Goal: Task Accomplishment & Management: Use online tool/utility

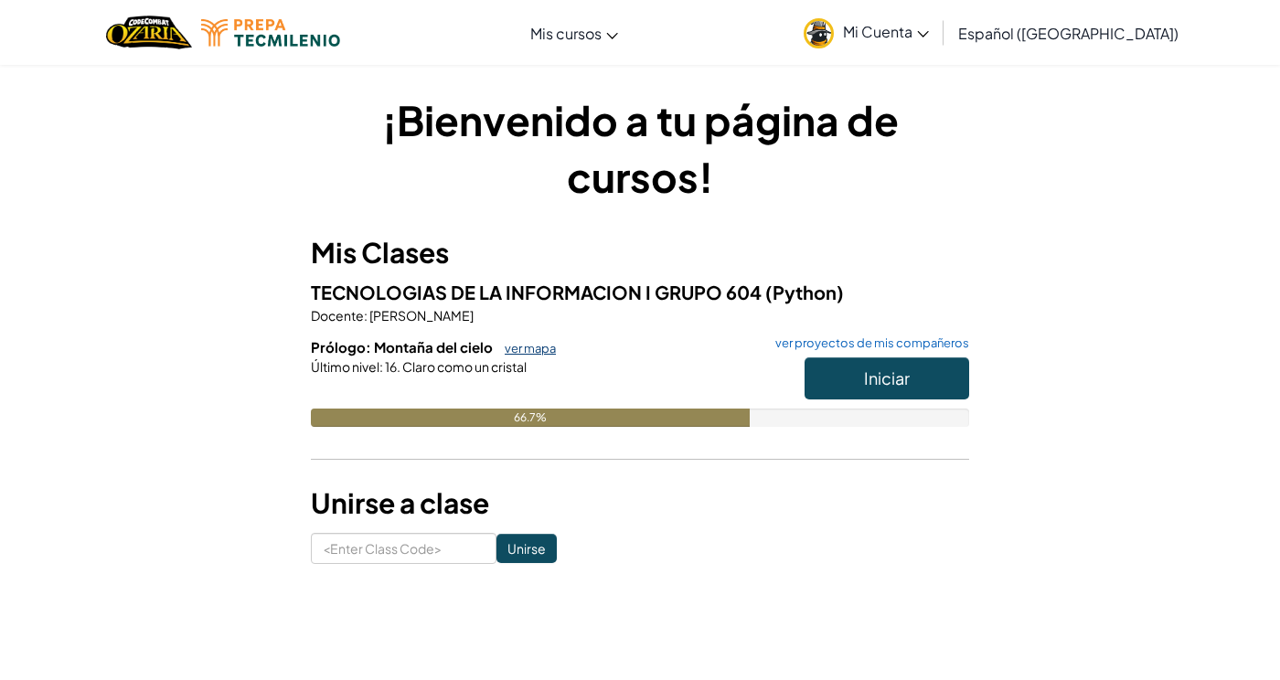
click at [535, 342] on link "ver mapa" at bounding box center [526, 348] width 60 height 15
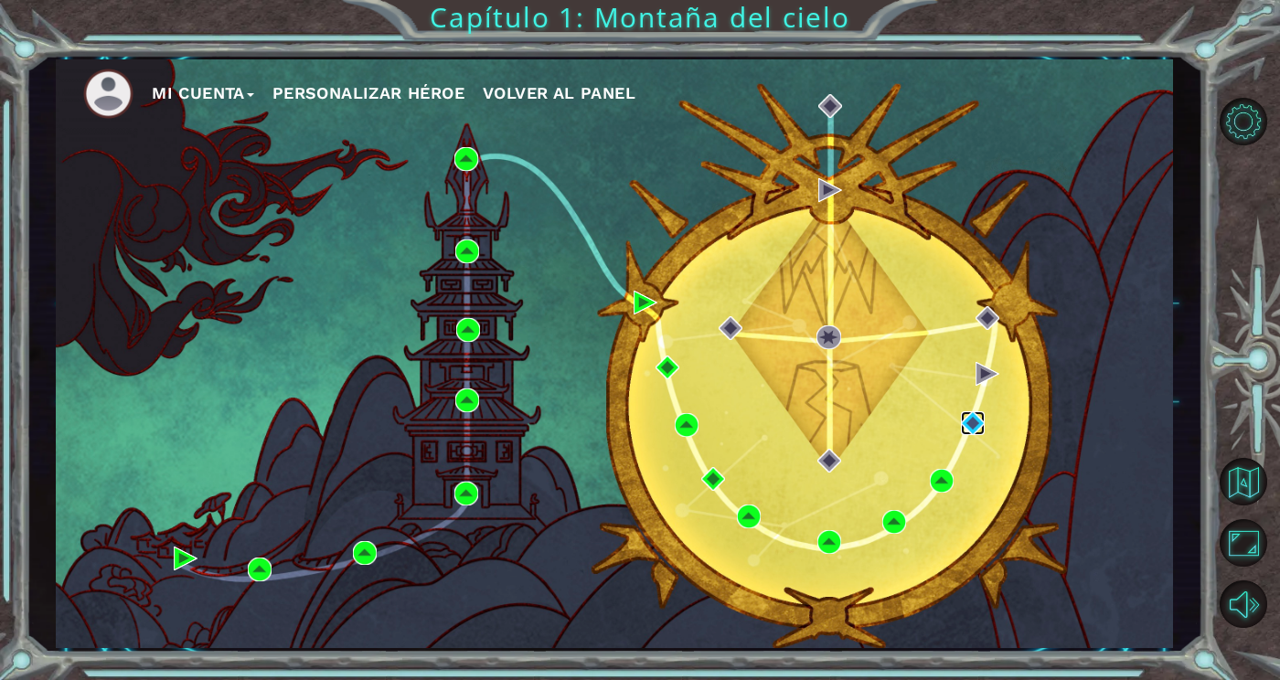
click at [970, 427] on img at bounding box center [973, 423] width 24 height 24
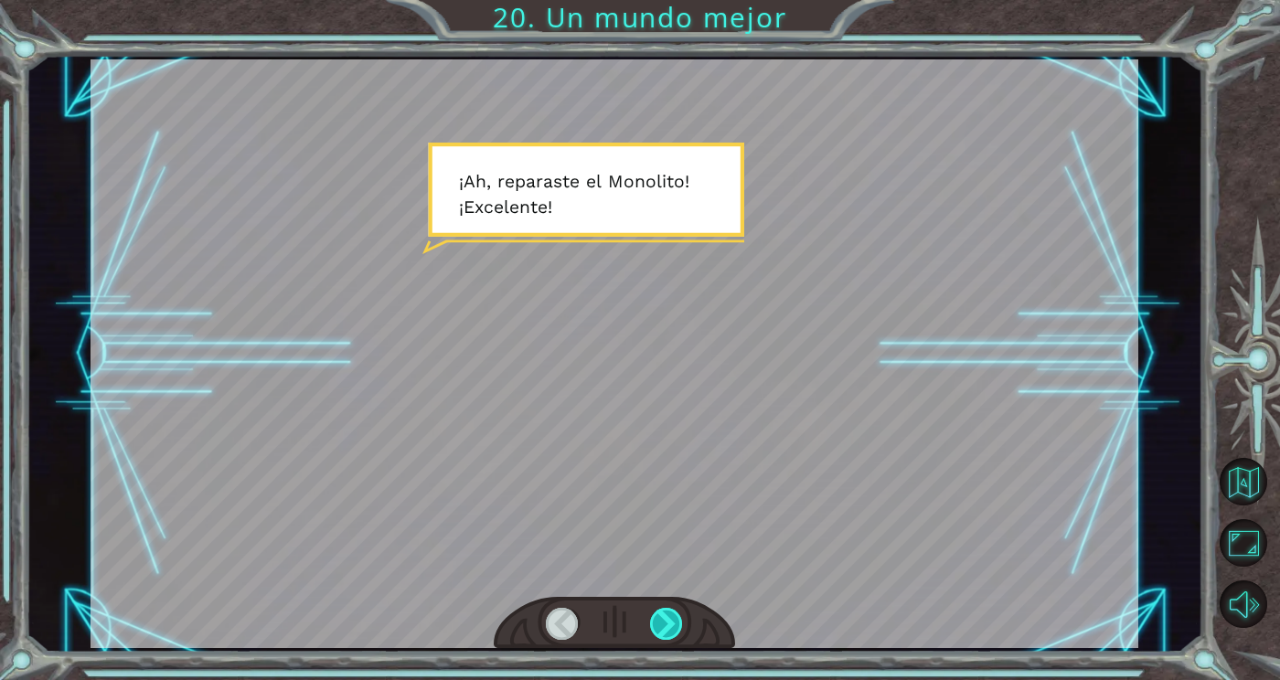
click at [668, 640] on div at bounding box center [666, 624] width 33 height 32
click at [667, 630] on div at bounding box center [666, 624] width 33 height 32
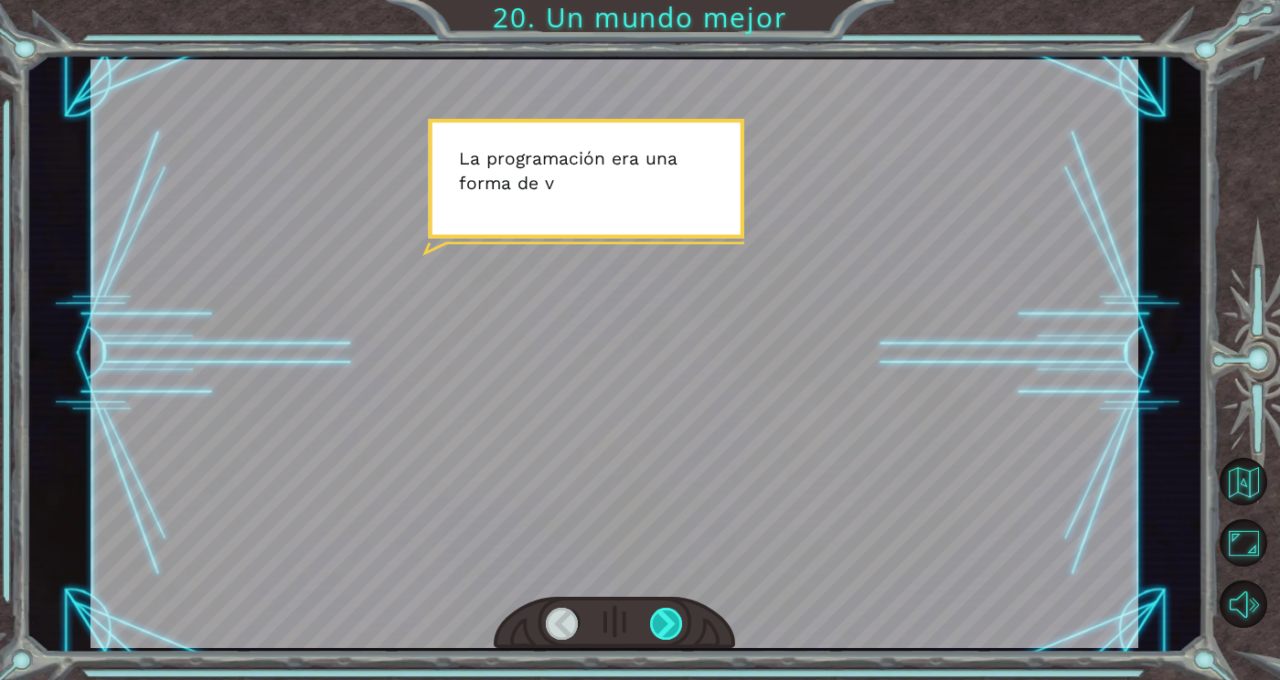
click at [675, 618] on div at bounding box center [666, 624] width 33 height 32
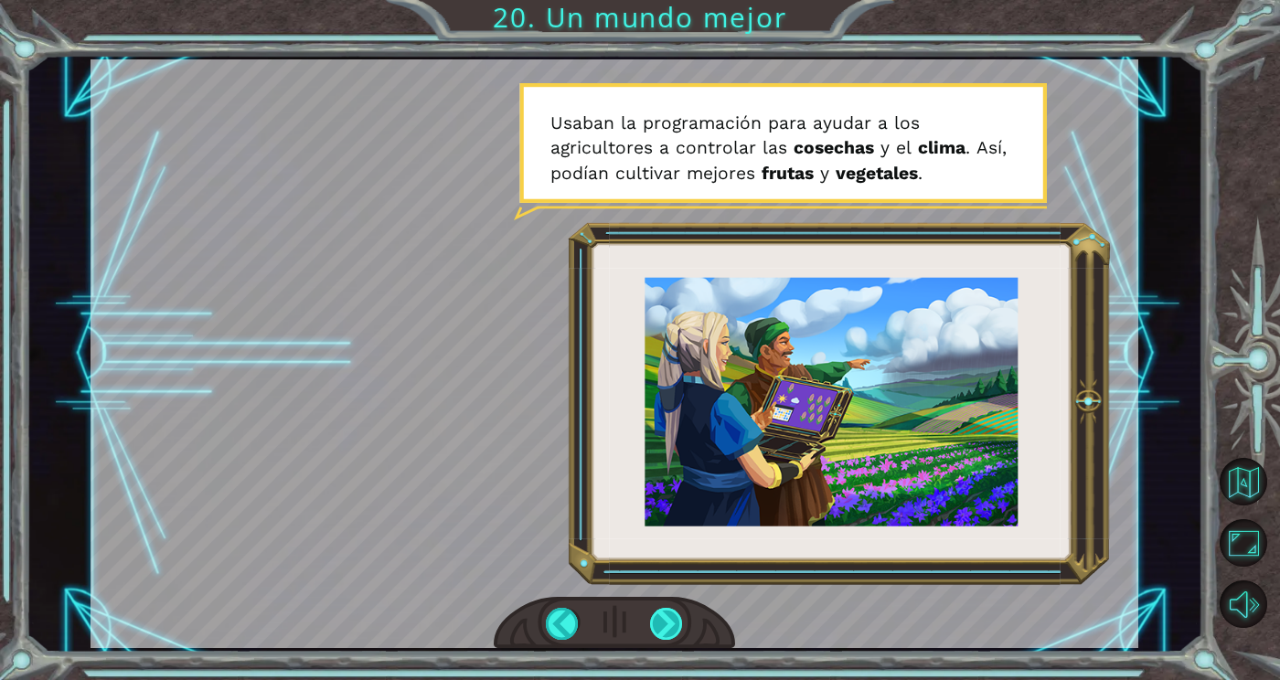
click at [661, 622] on div at bounding box center [666, 624] width 33 height 32
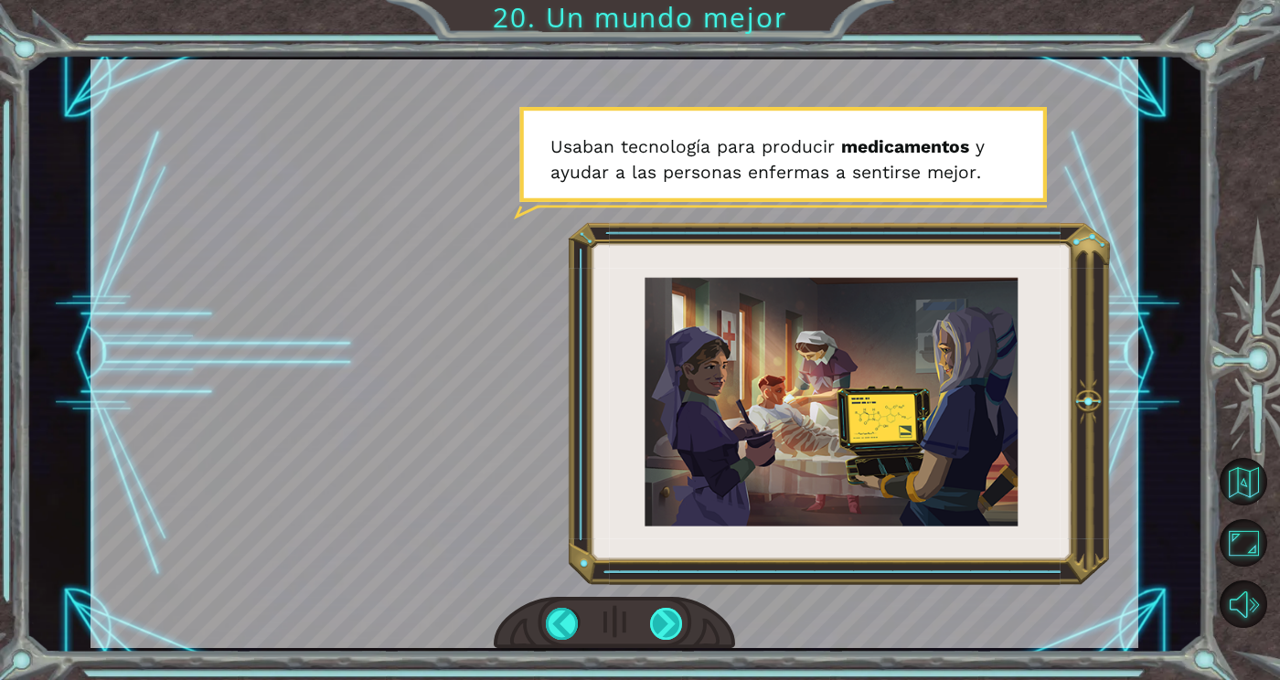
click at [669, 618] on div at bounding box center [666, 624] width 33 height 32
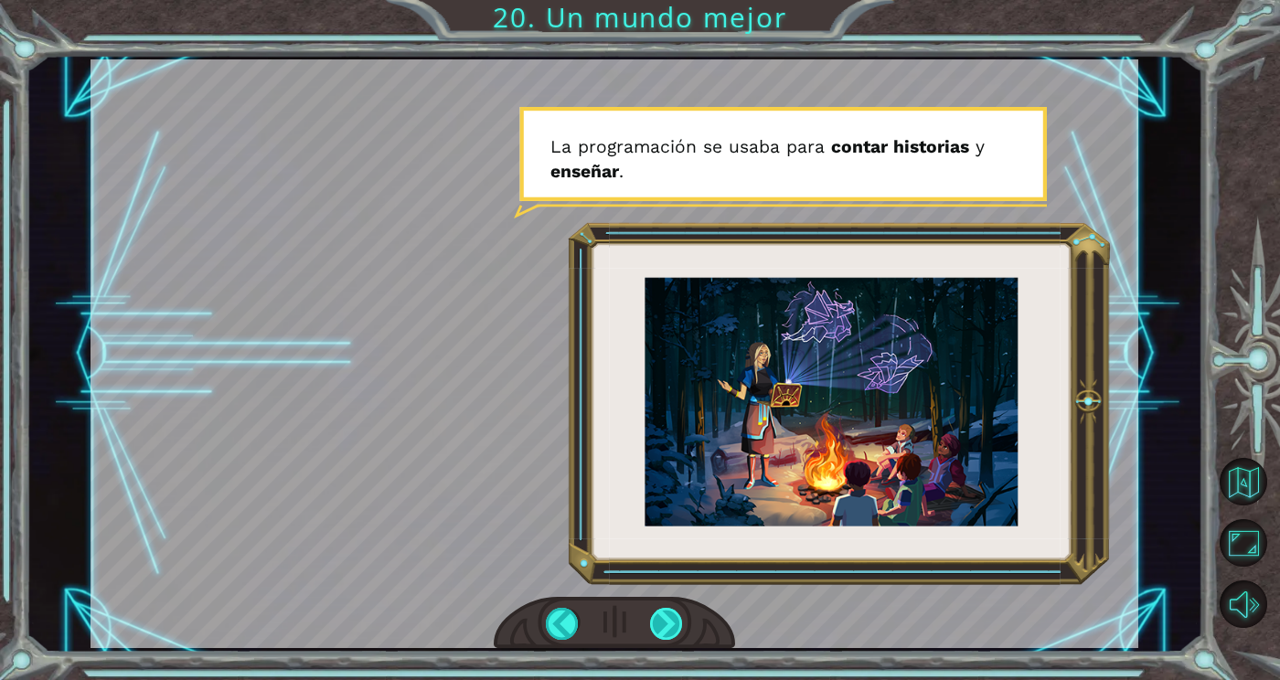
click at [662, 625] on div at bounding box center [666, 624] width 33 height 32
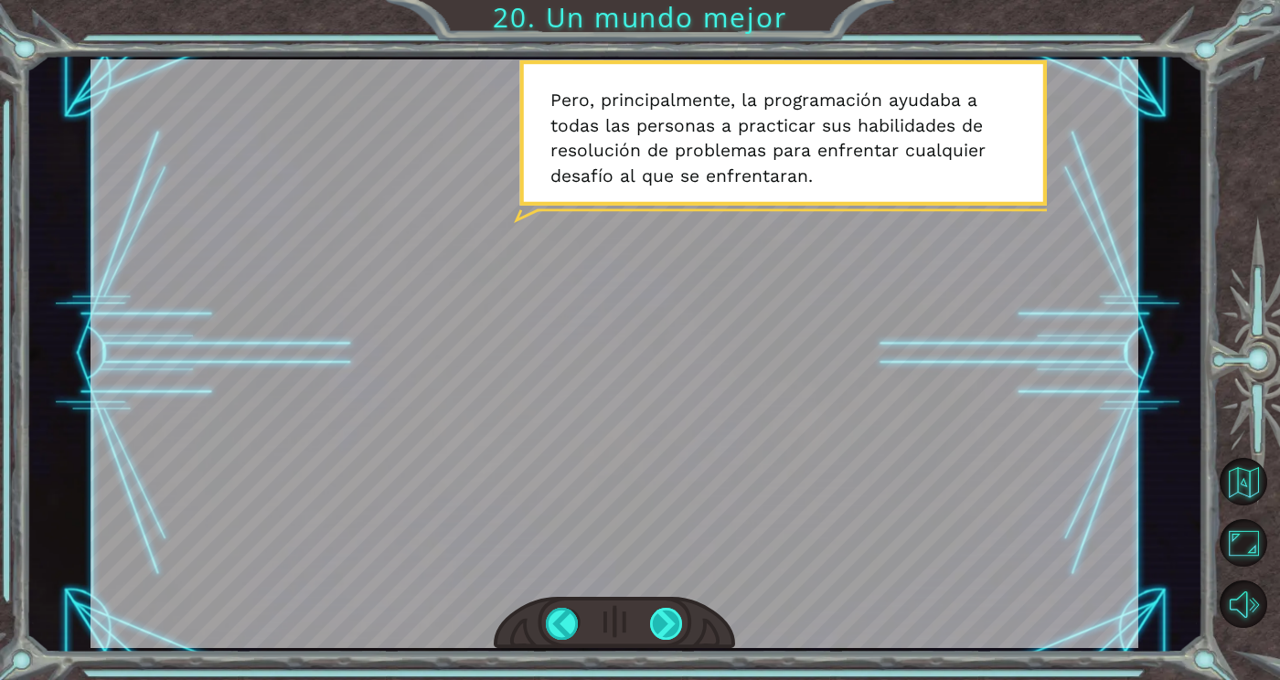
click at [679, 640] on div at bounding box center [666, 624] width 33 height 32
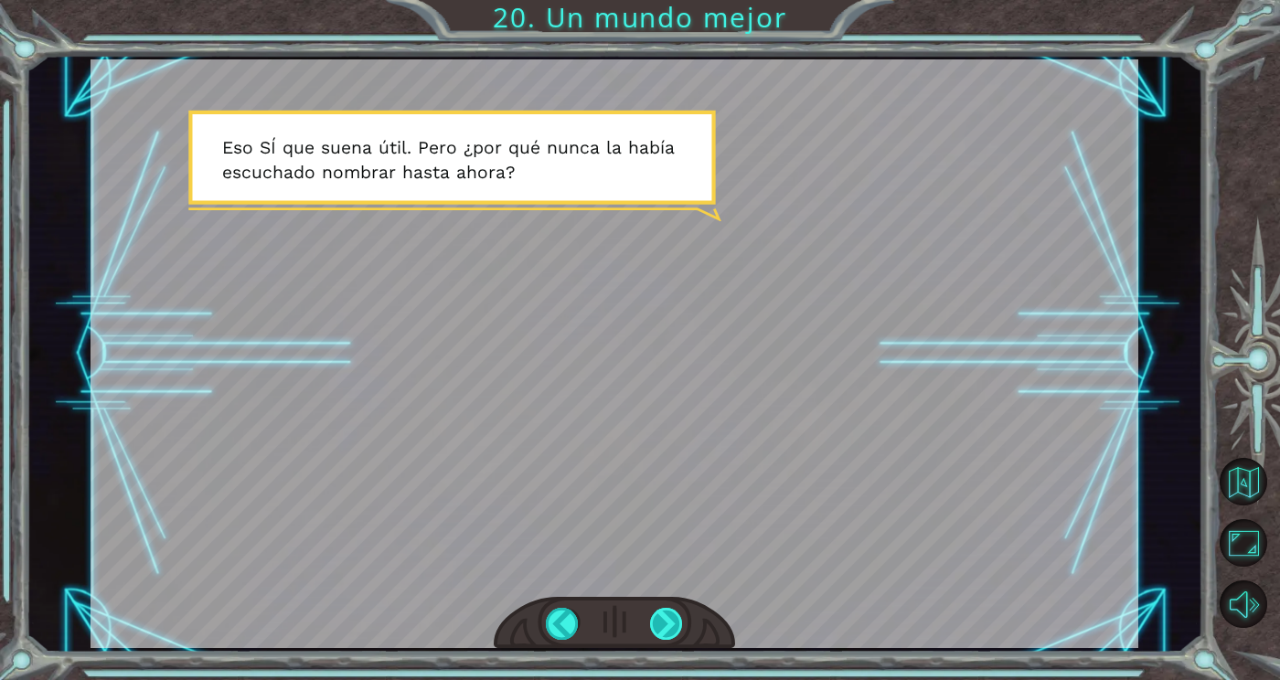
click at [678, 613] on div at bounding box center [666, 624] width 33 height 32
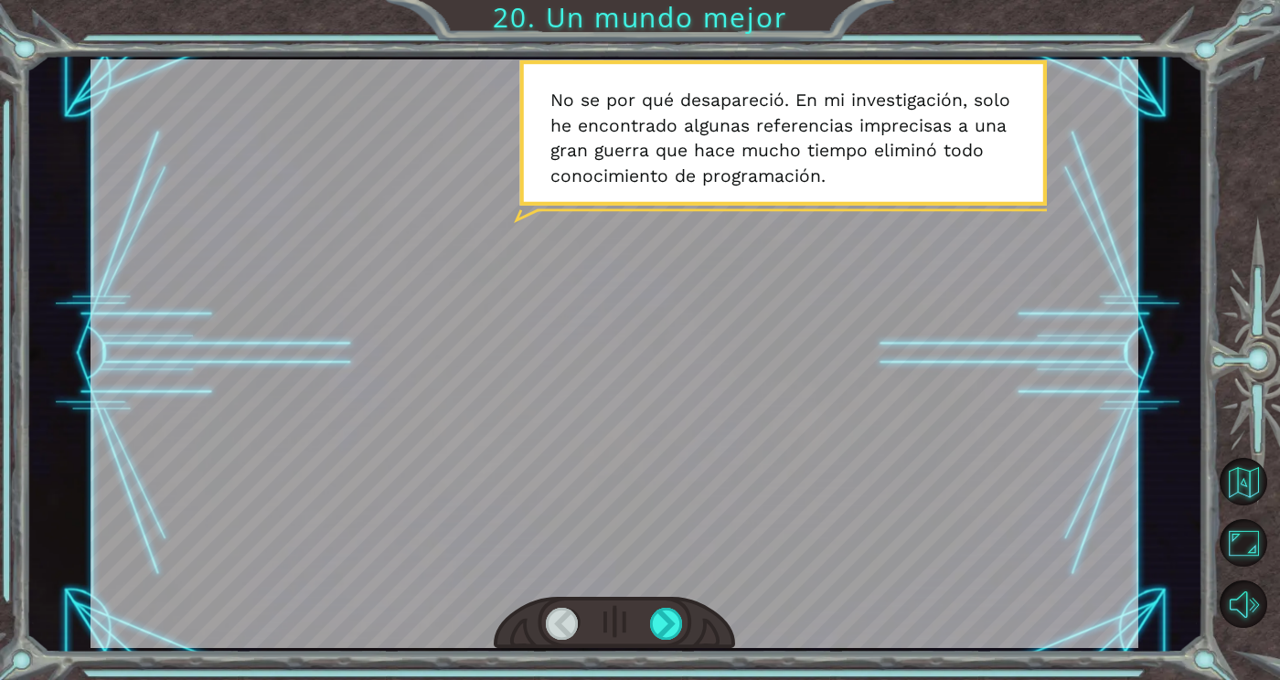
click at [704, 632] on div at bounding box center [614, 623] width 241 height 53
click at [673, 621] on div at bounding box center [666, 624] width 33 height 32
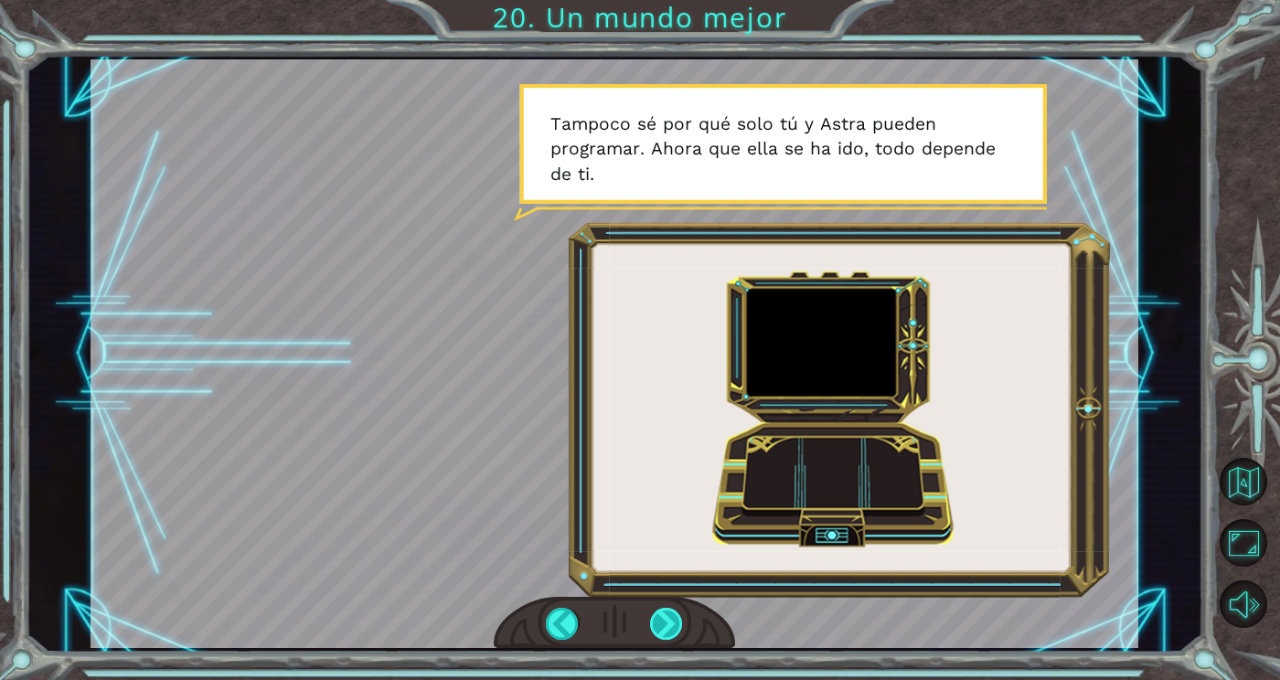
click at [669, 625] on div at bounding box center [666, 624] width 33 height 32
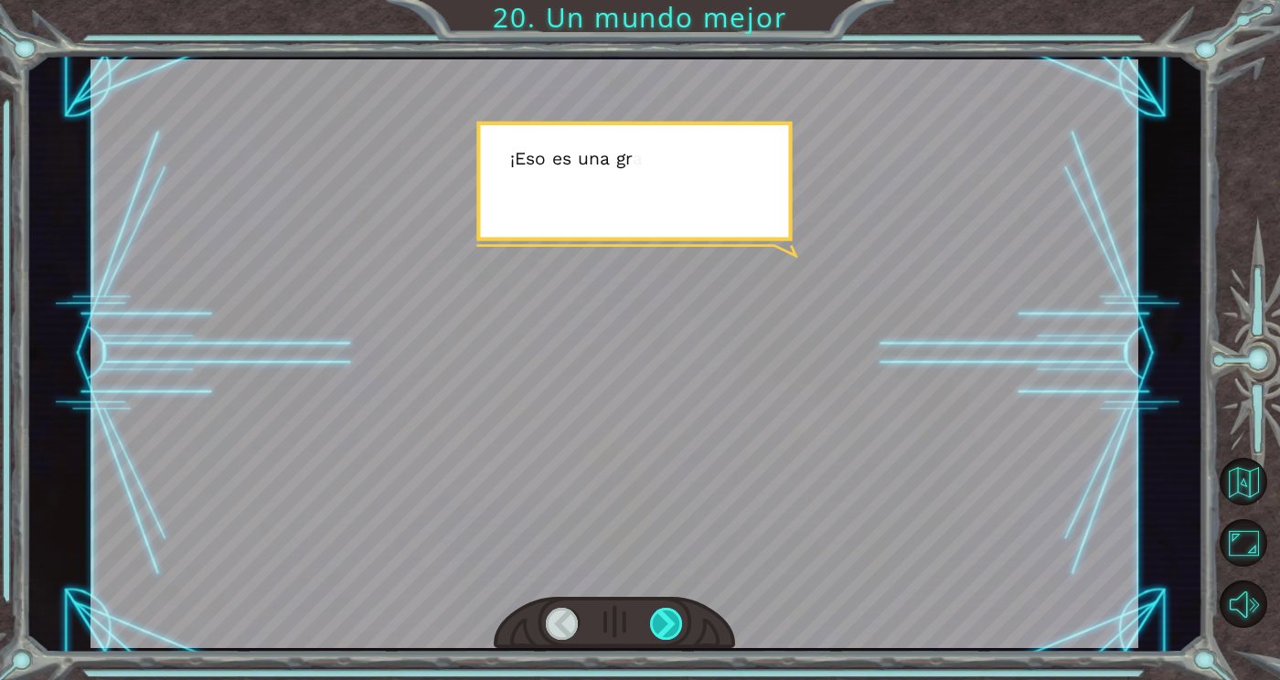
click at [667, 635] on div at bounding box center [666, 624] width 33 height 32
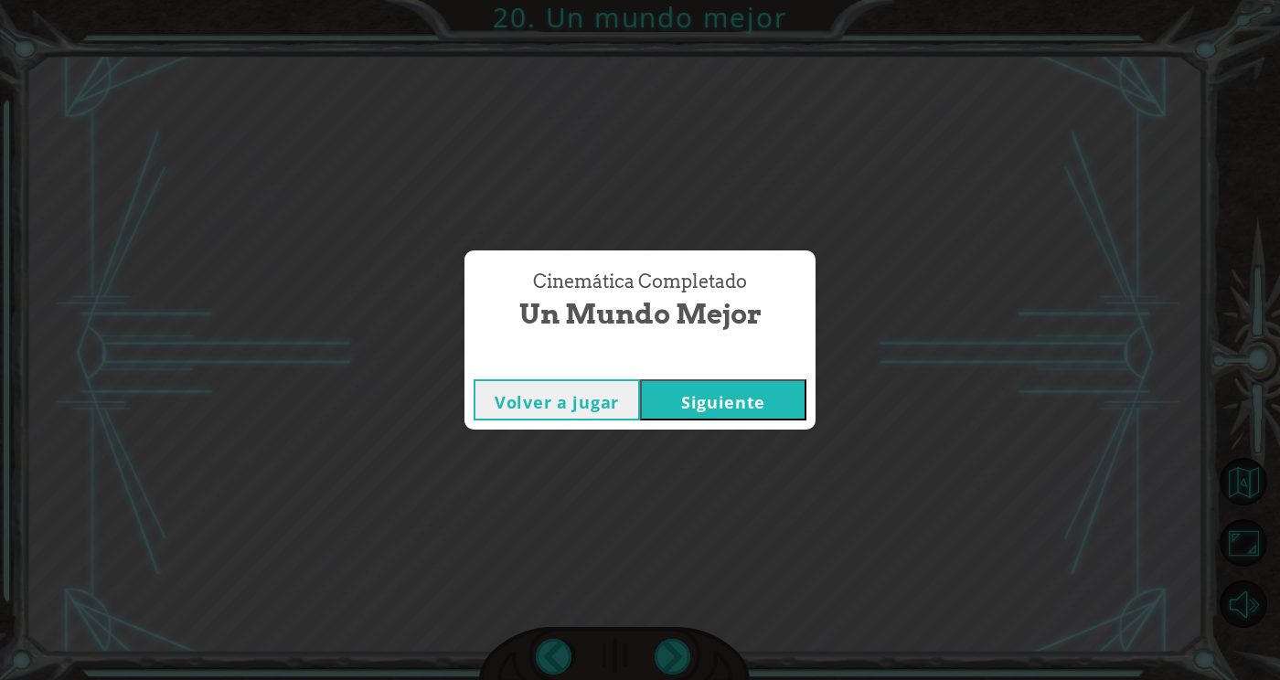
click at [776, 421] on button "Siguiente" at bounding box center [723, 399] width 166 height 41
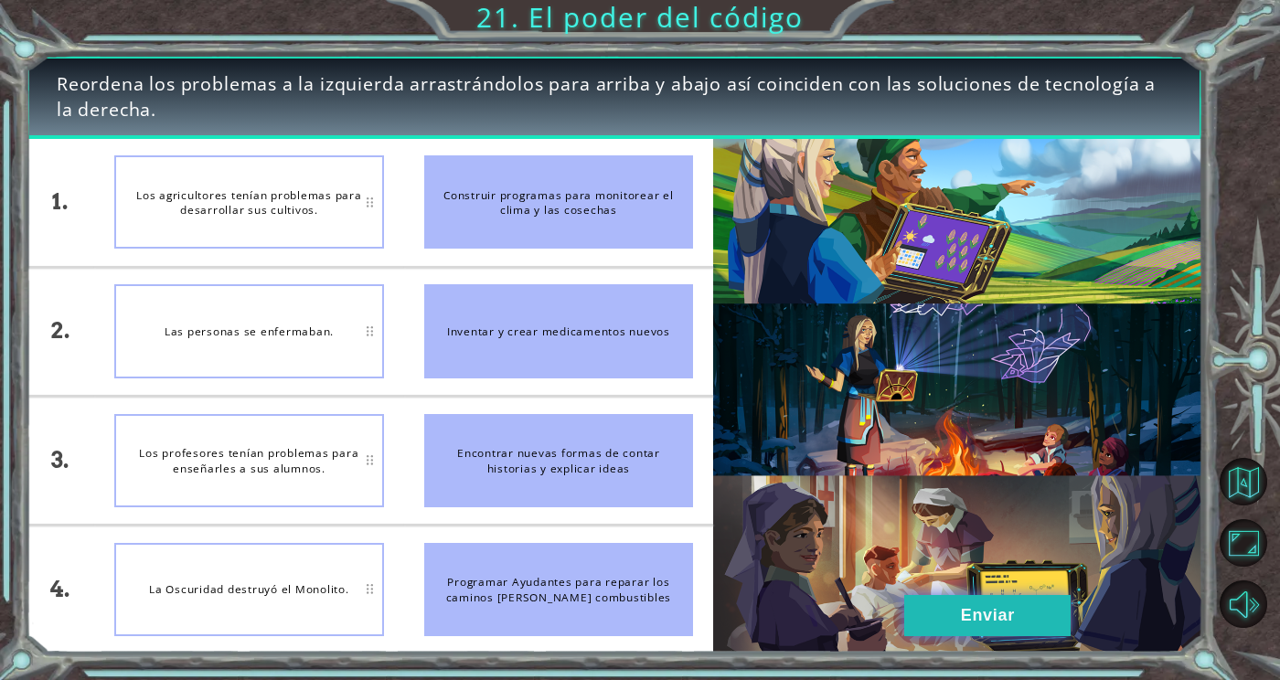
click at [1009, 636] on button "Enviar" at bounding box center [987, 615] width 166 height 41
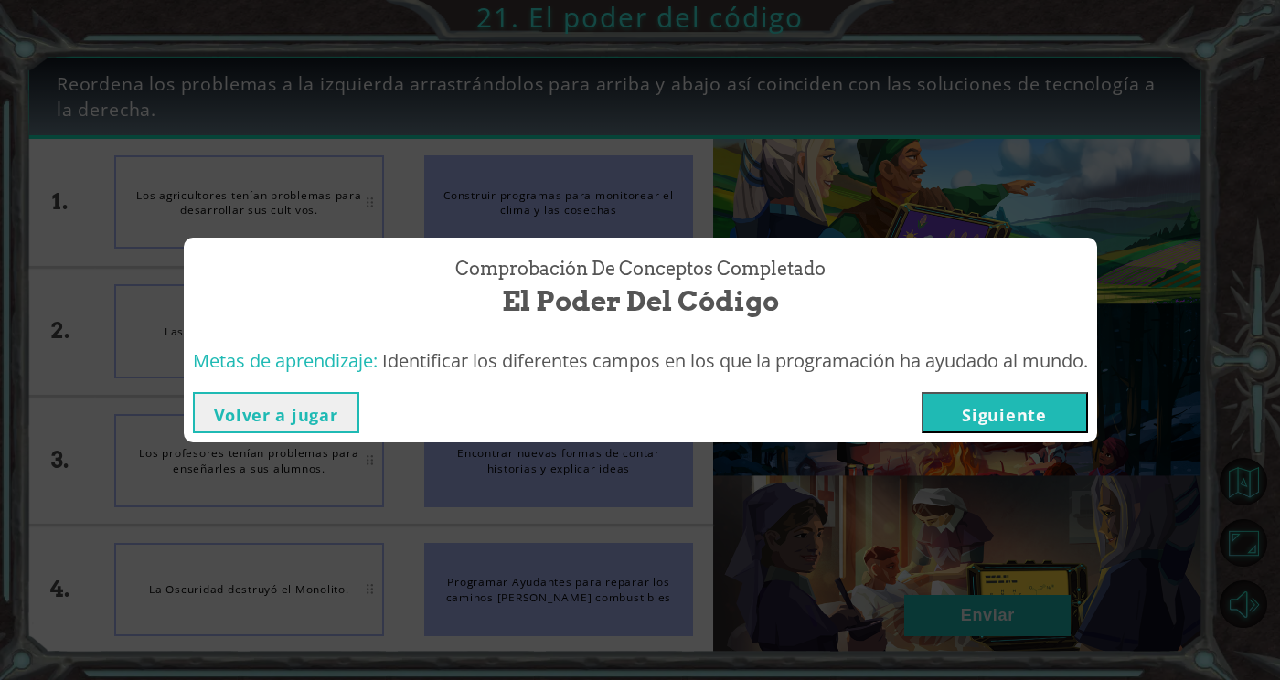
click at [1034, 433] on button "Siguiente" at bounding box center [1005, 412] width 166 height 41
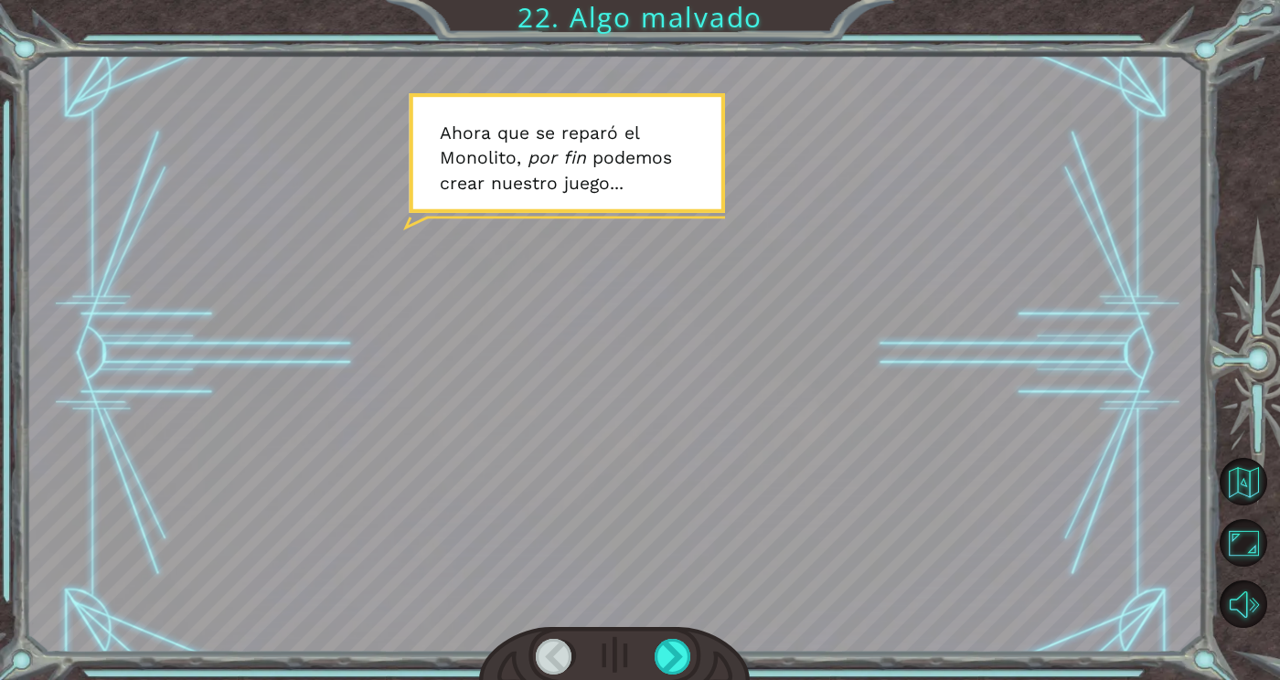
click at [668, 661] on div at bounding box center [615, 354] width 1178 height 662
click at [680, 675] on div at bounding box center [674, 657] width 38 height 36
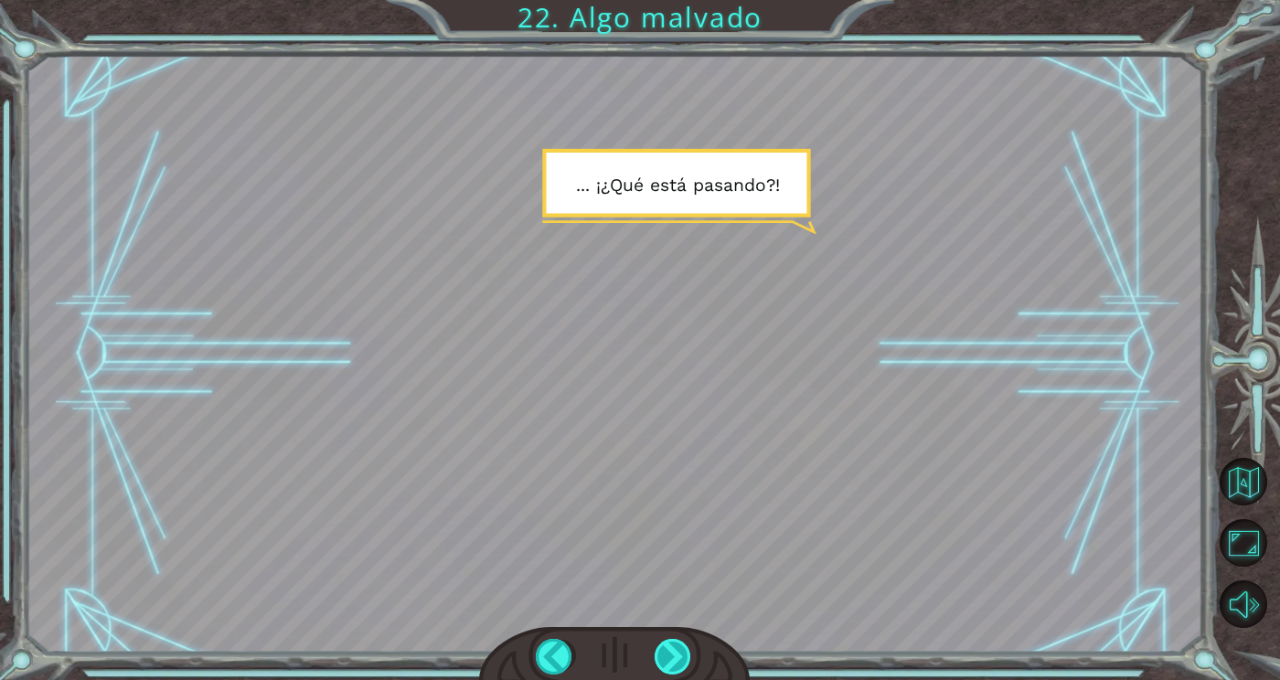
click at [667, 675] on div at bounding box center [674, 657] width 38 height 36
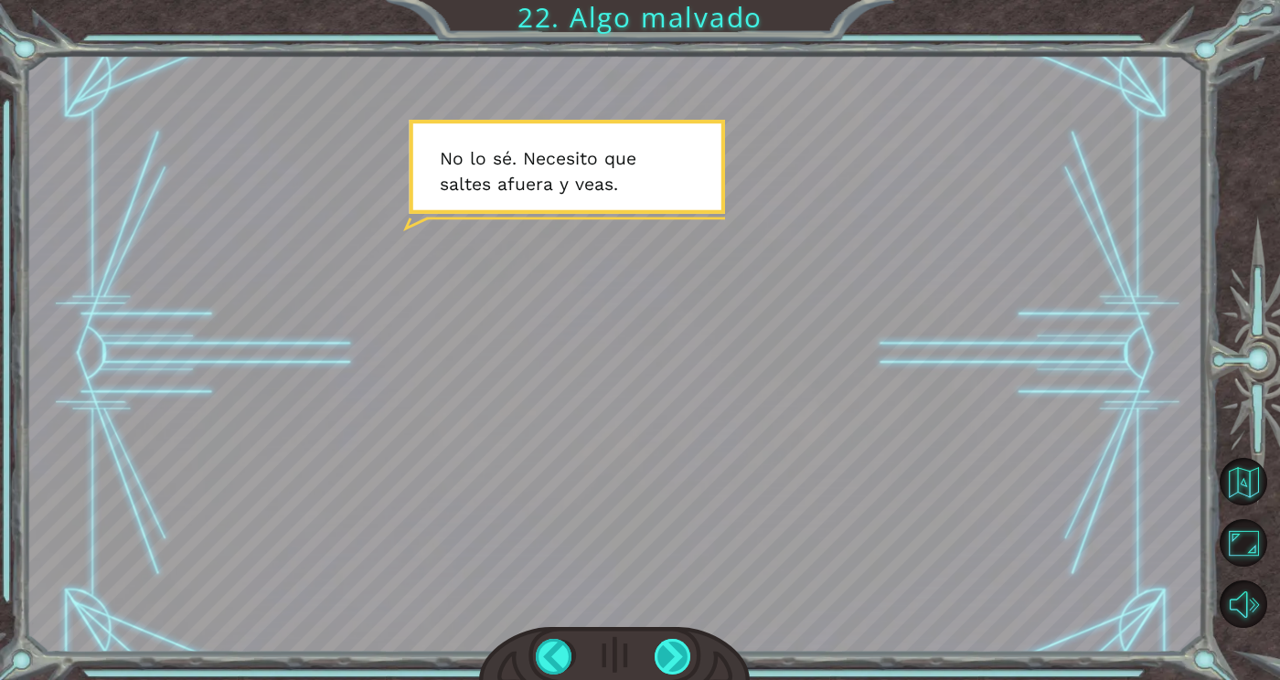
click at [677, 675] on div at bounding box center [674, 657] width 38 height 36
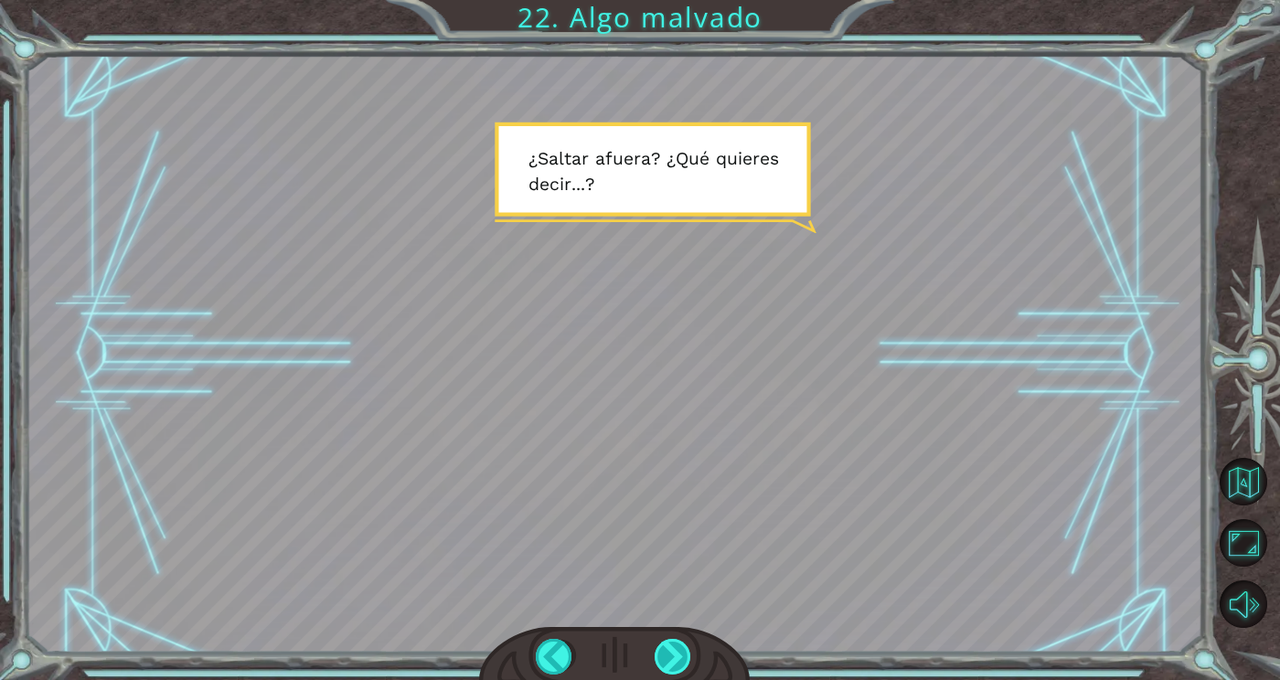
click at [680, 675] on div at bounding box center [674, 657] width 38 height 36
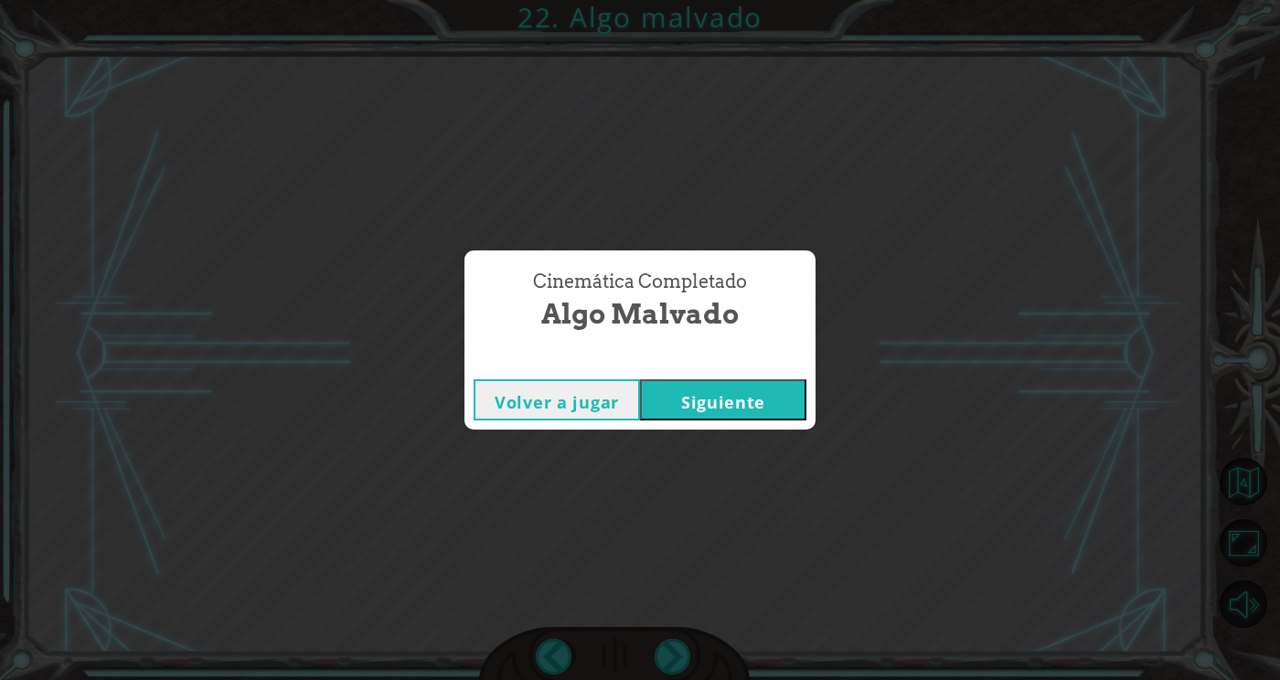
click at [752, 421] on button "Siguiente" at bounding box center [723, 399] width 166 height 41
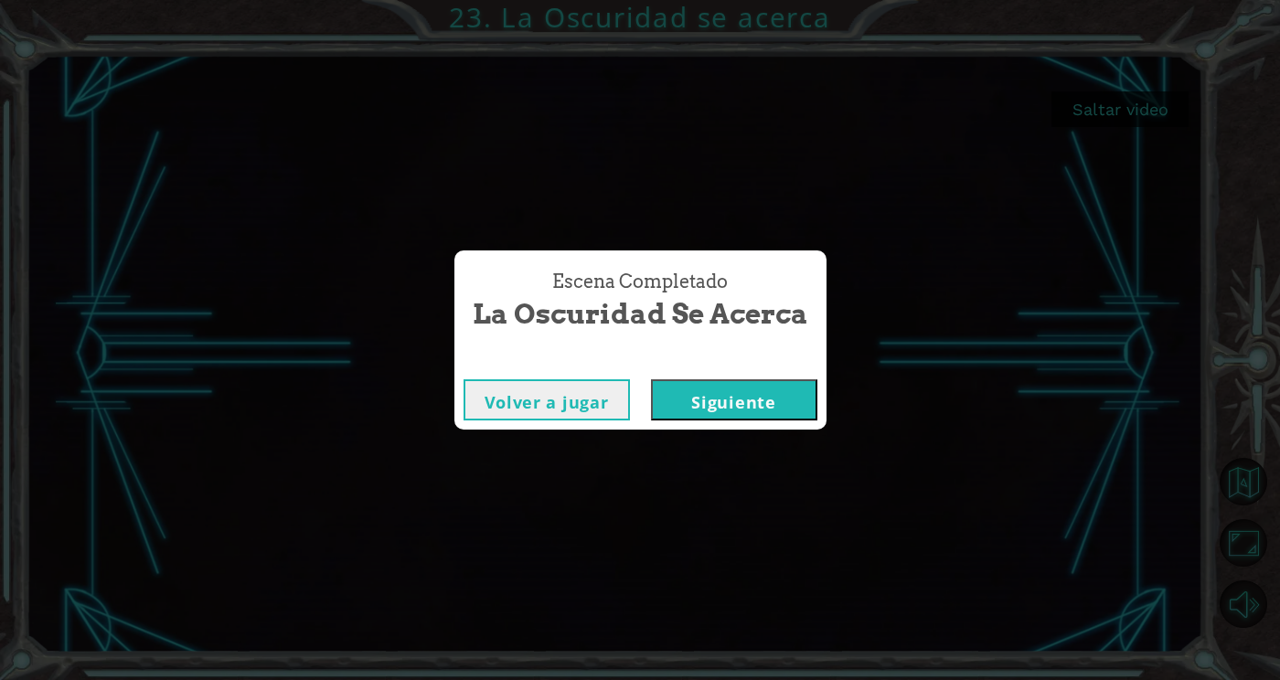
click at [521, 421] on button "Volver a jugar" at bounding box center [547, 399] width 166 height 41
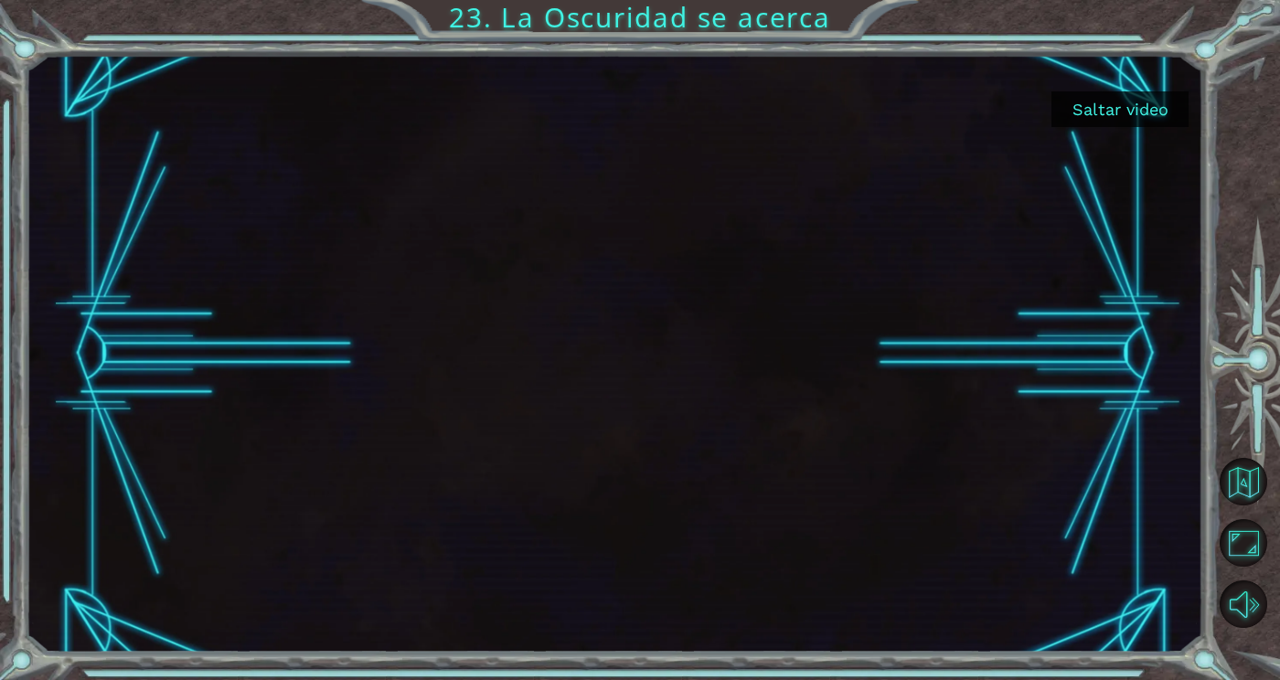
click at [1165, 110] on button "Saltar video" at bounding box center [1119, 109] width 137 height 36
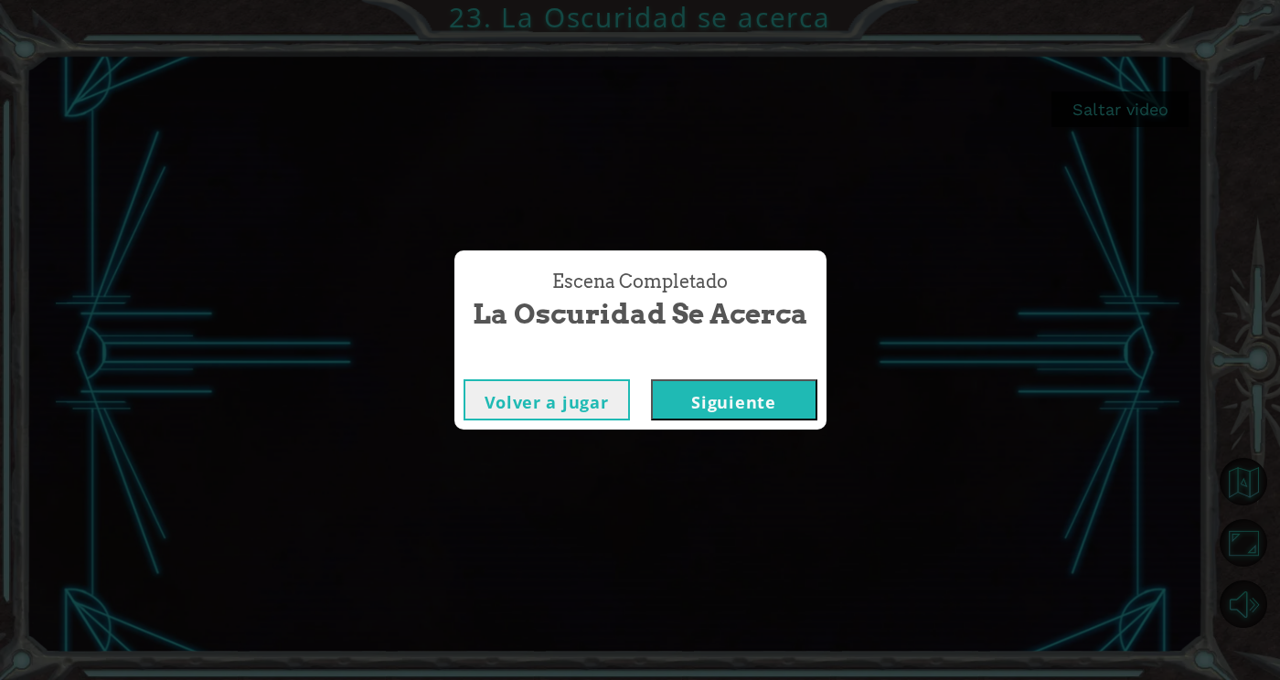
click at [794, 400] on button "Siguiente" at bounding box center [734, 399] width 166 height 41
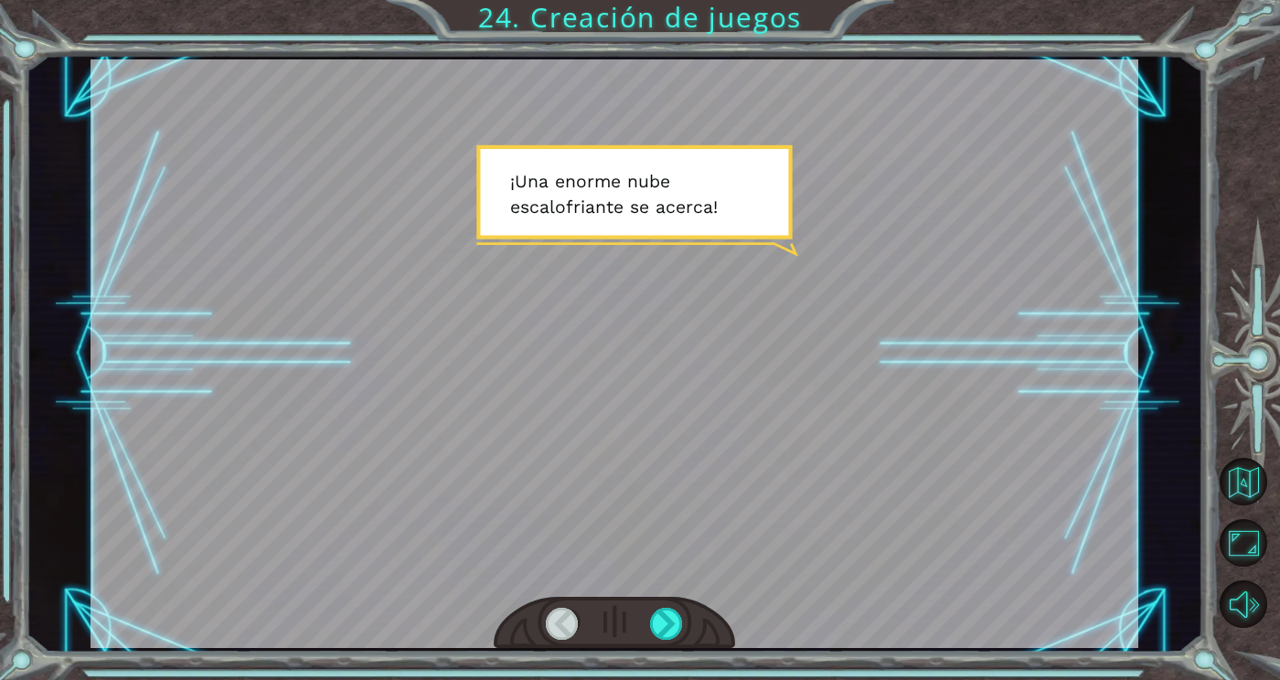
scroll to position [22, 0]
click at [667, 620] on div at bounding box center [666, 624] width 33 height 32
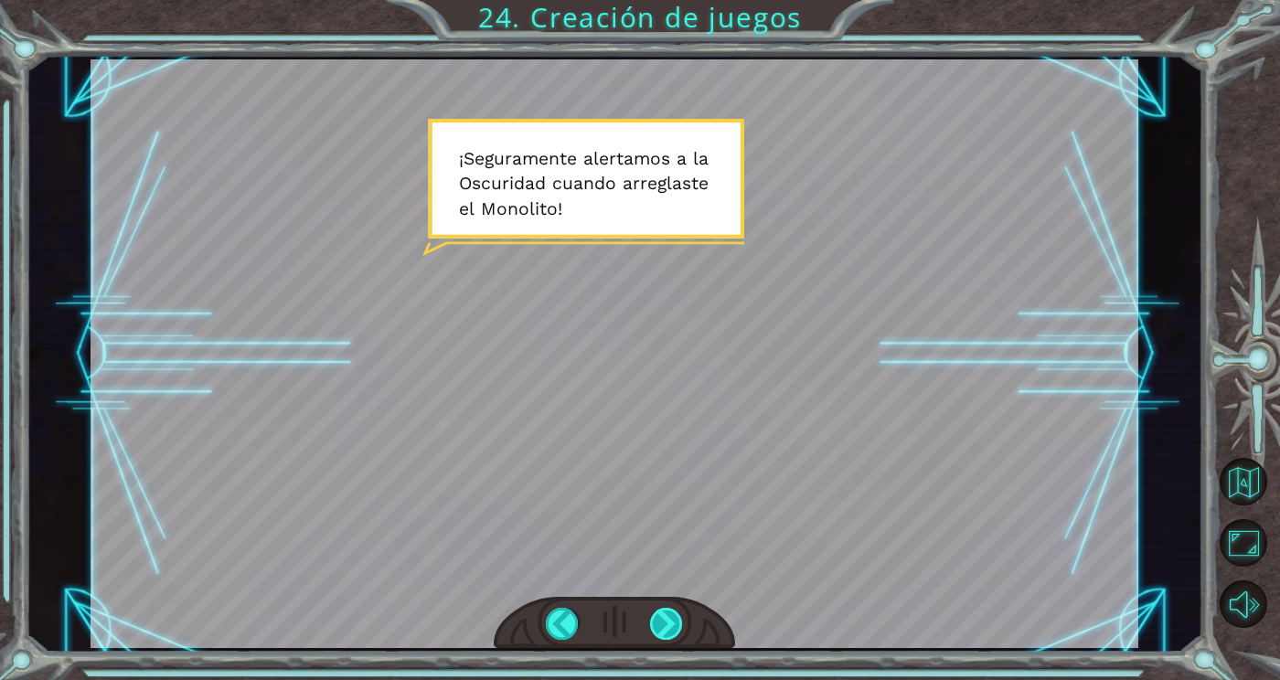
click at [665, 625] on div at bounding box center [666, 624] width 33 height 32
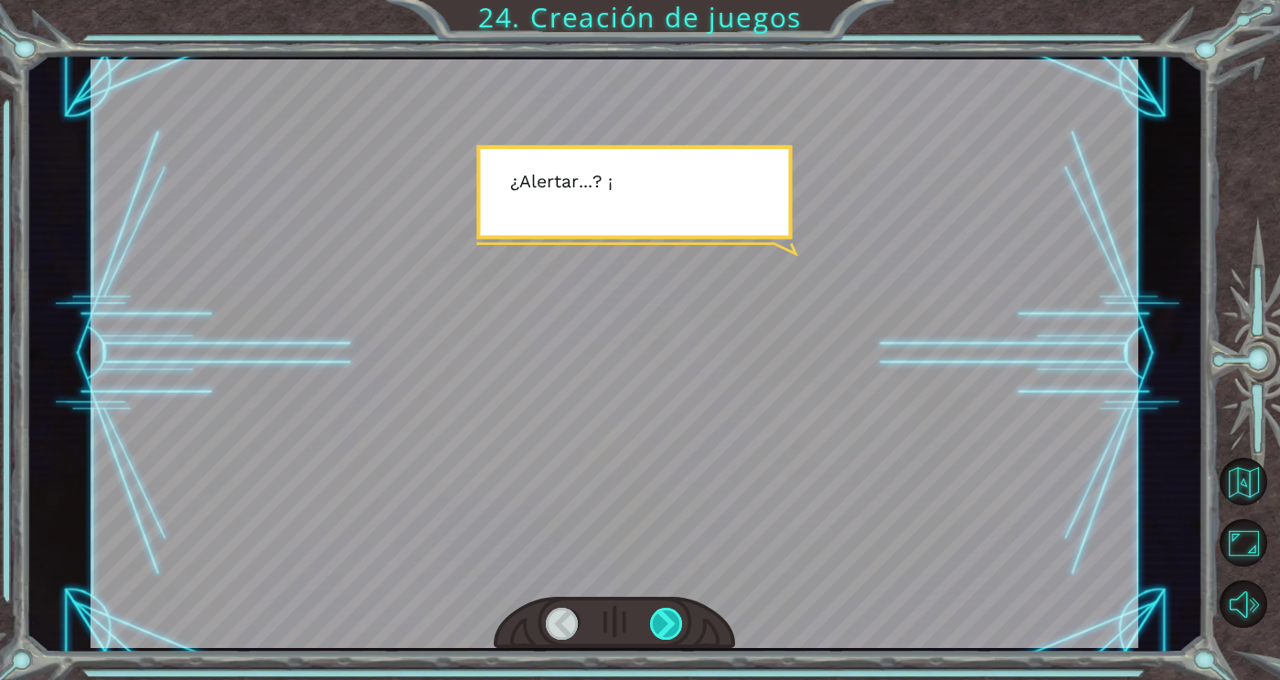
click at [668, 624] on div at bounding box center [666, 624] width 33 height 32
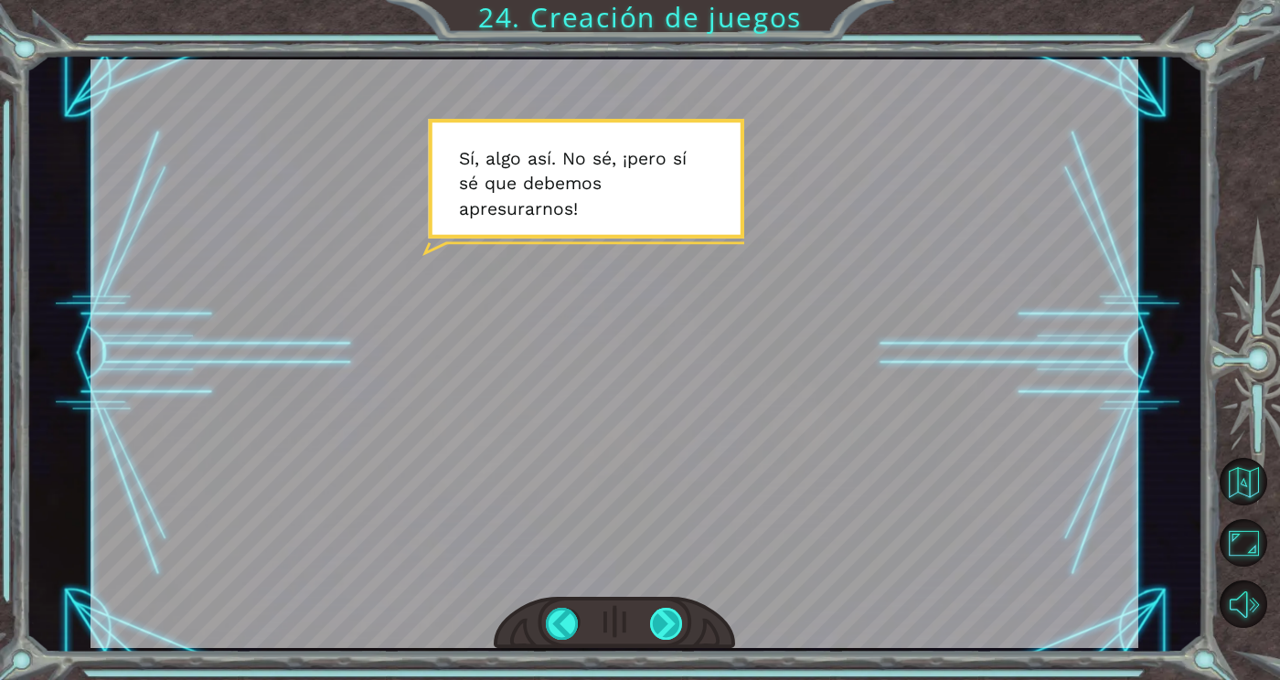
click at [678, 621] on div at bounding box center [666, 624] width 33 height 32
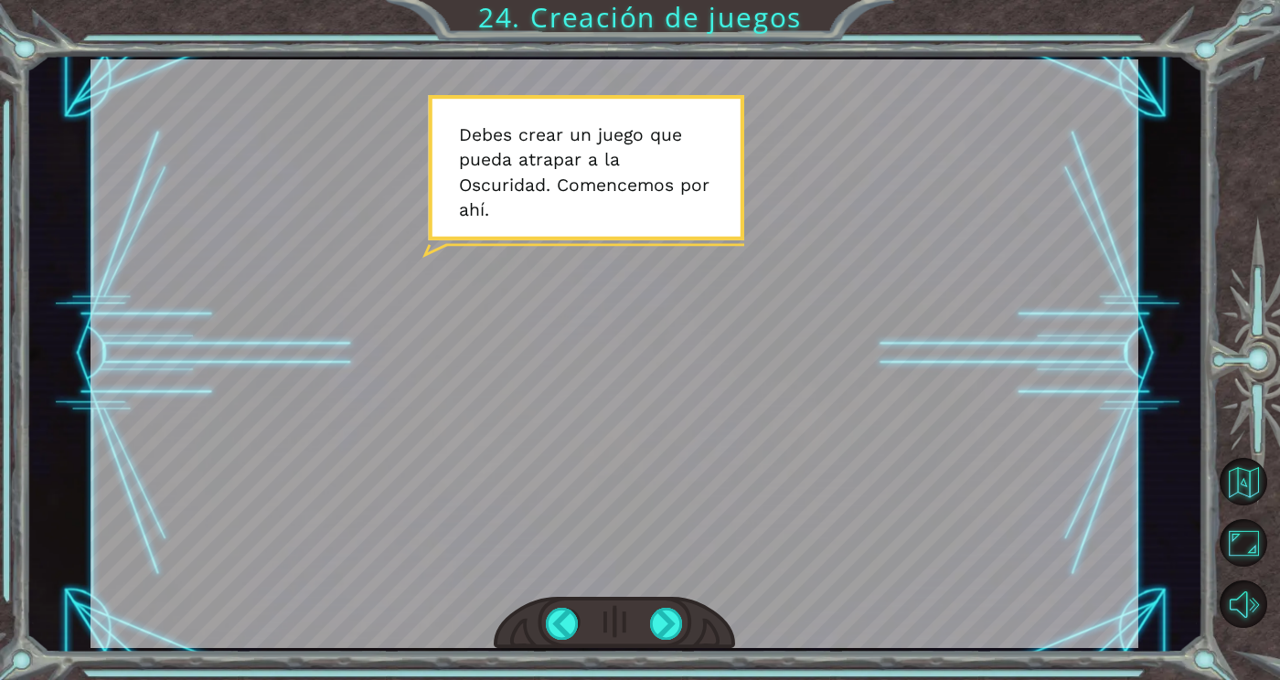
click at [693, 642] on div at bounding box center [614, 623] width 241 height 53
click at [667, 626] on div at bounding box center [666, 624] width 33 height 32
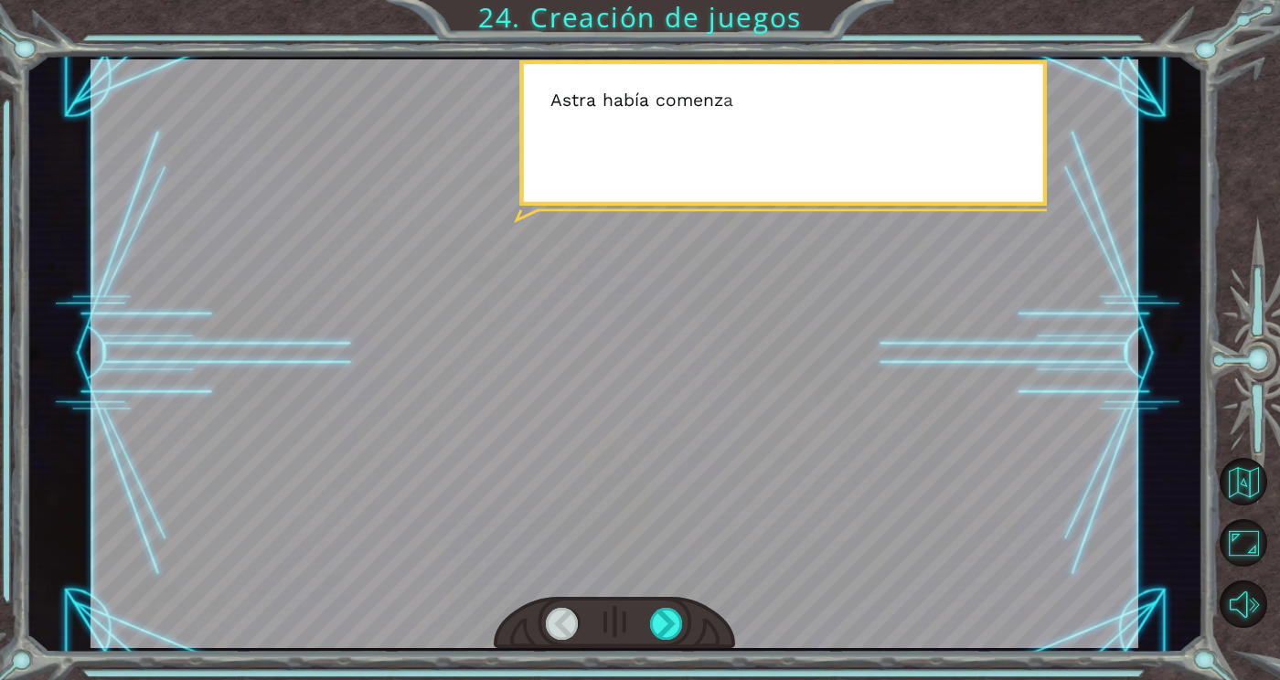
click at [663, 644] on div at bounding box center [614, 623] width 241 height 53
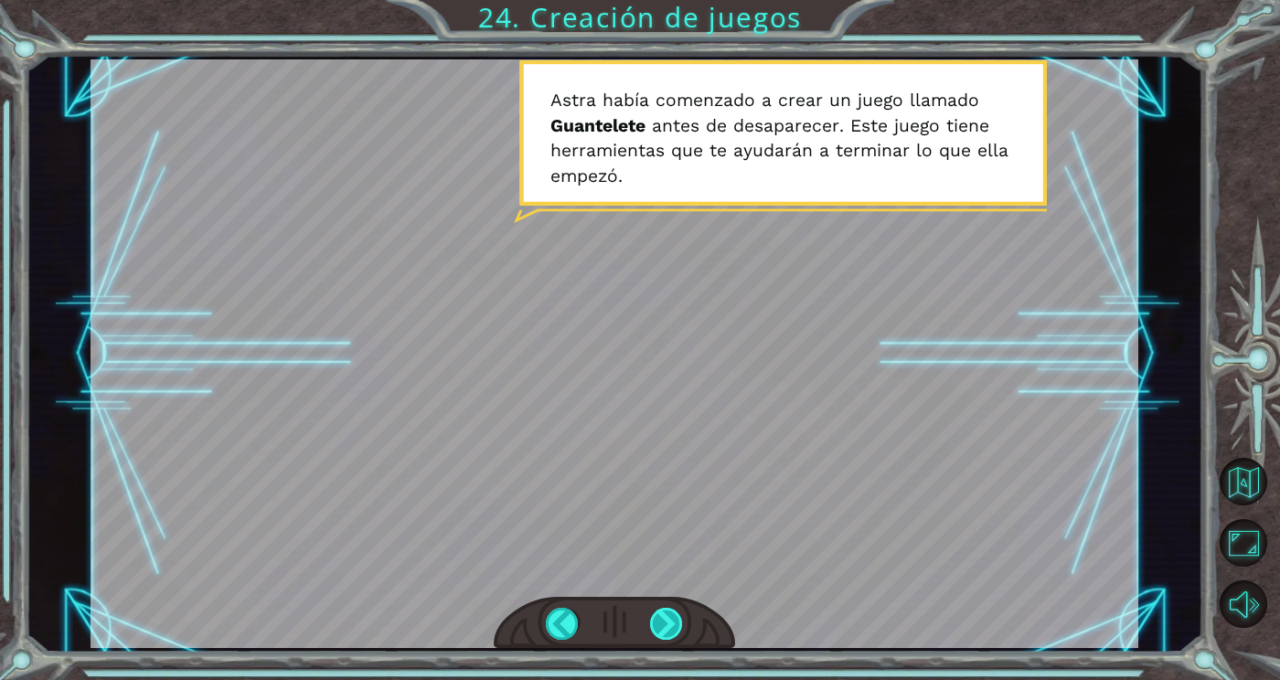
click at [669, 632] on div at bounding box center [666, 624] width 33 height 32
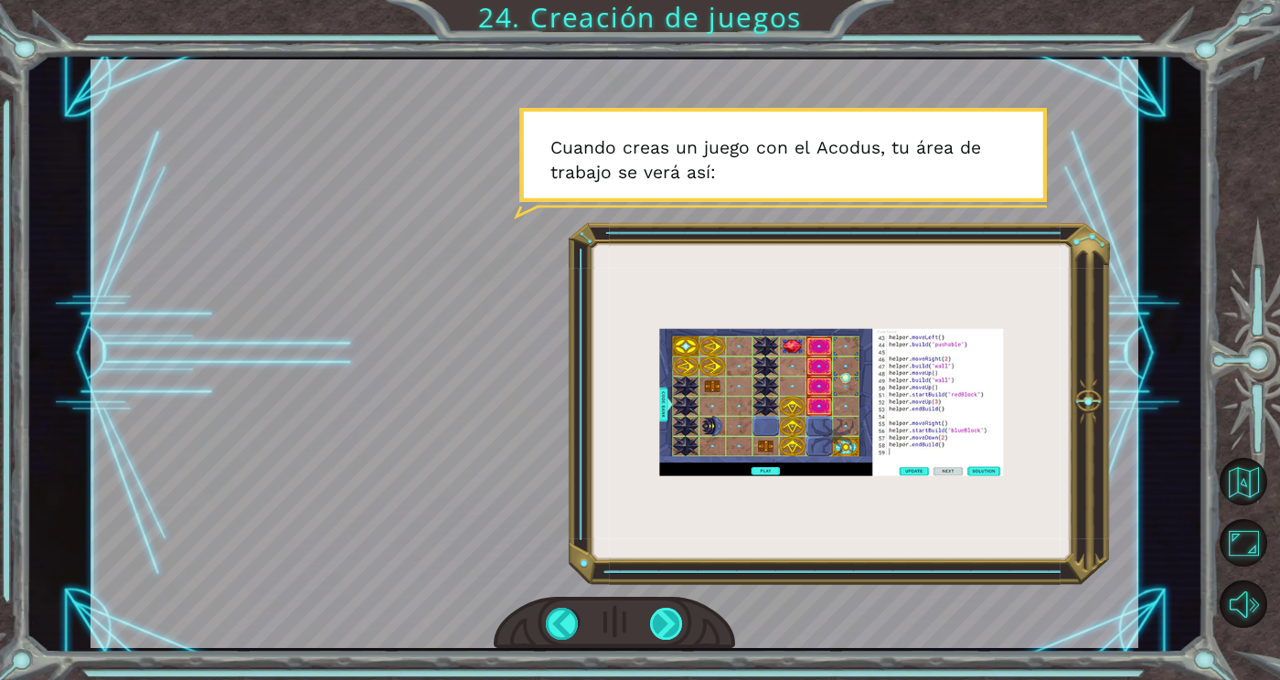
click at [678, 625] on div at bounding box center [666, 624] width 33 height 32
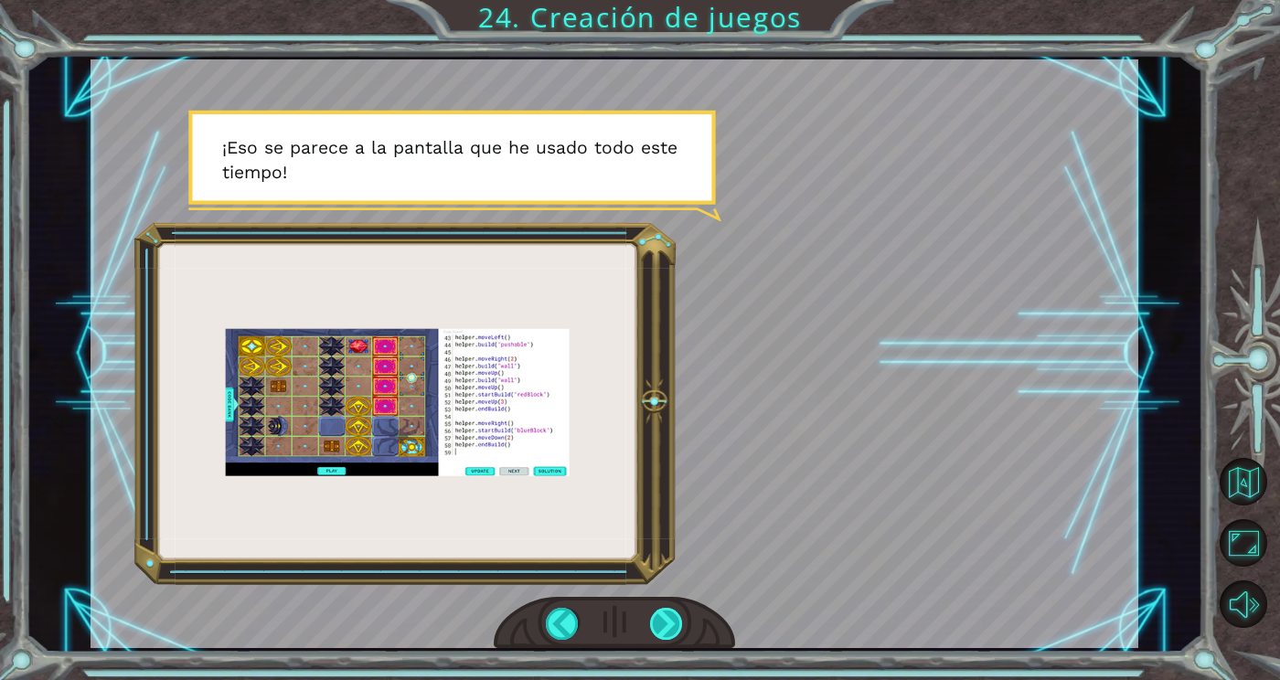
click at [678, 631] on div at bounding box center [666, 624] width 33 height 32
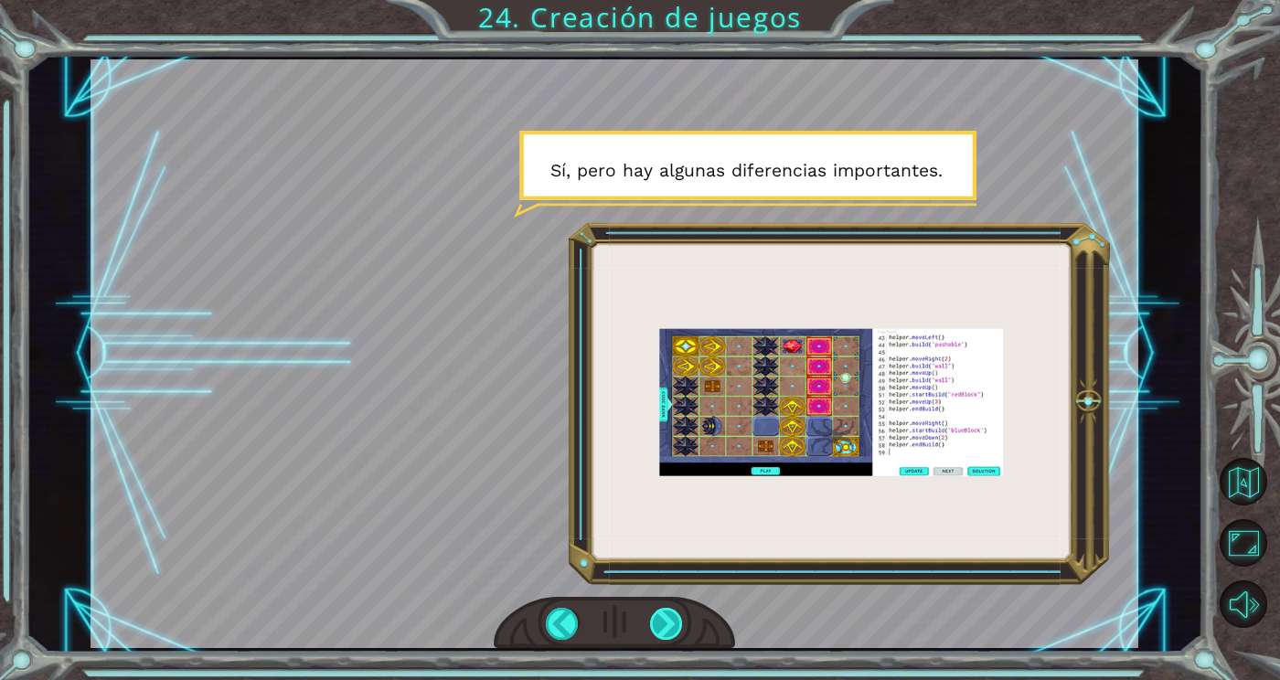
click at [681, 638] on div at bounding box center [666, 624] width 33 height 32
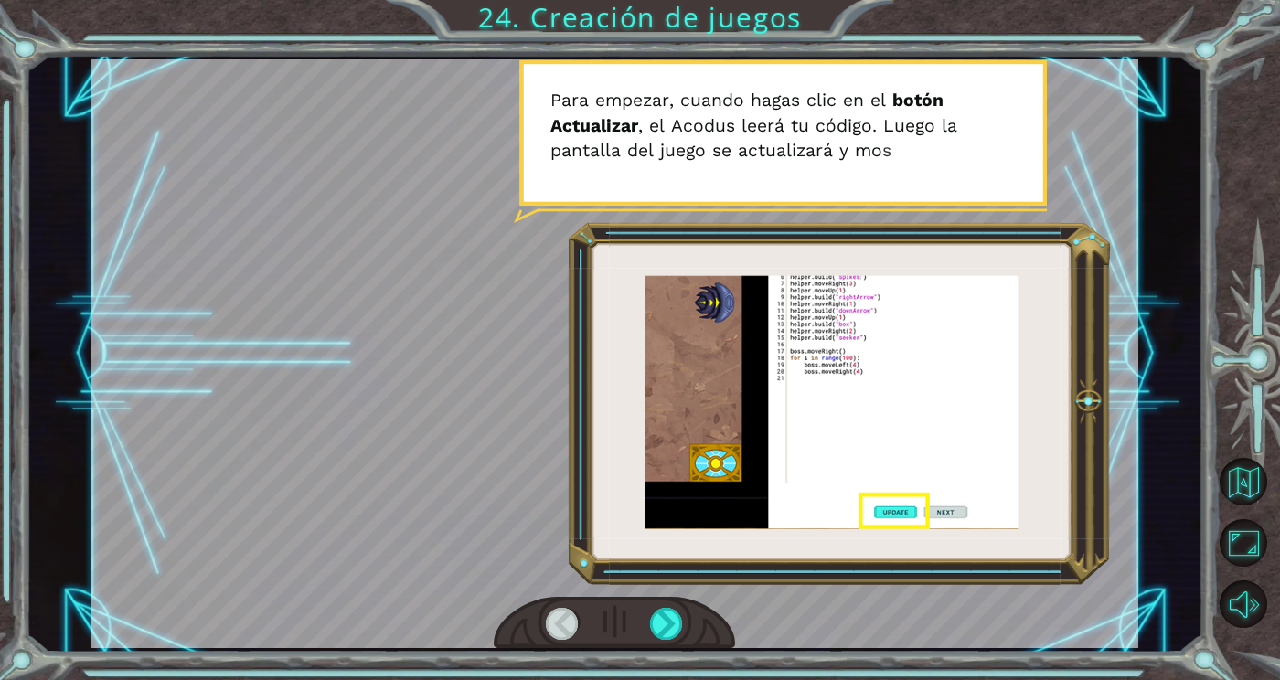
click at [703, 613] on div at bounding box center [614, 623] width 241 height 53
click at [671, 620] on div at bounding box center [666, 624] width 33 height 32
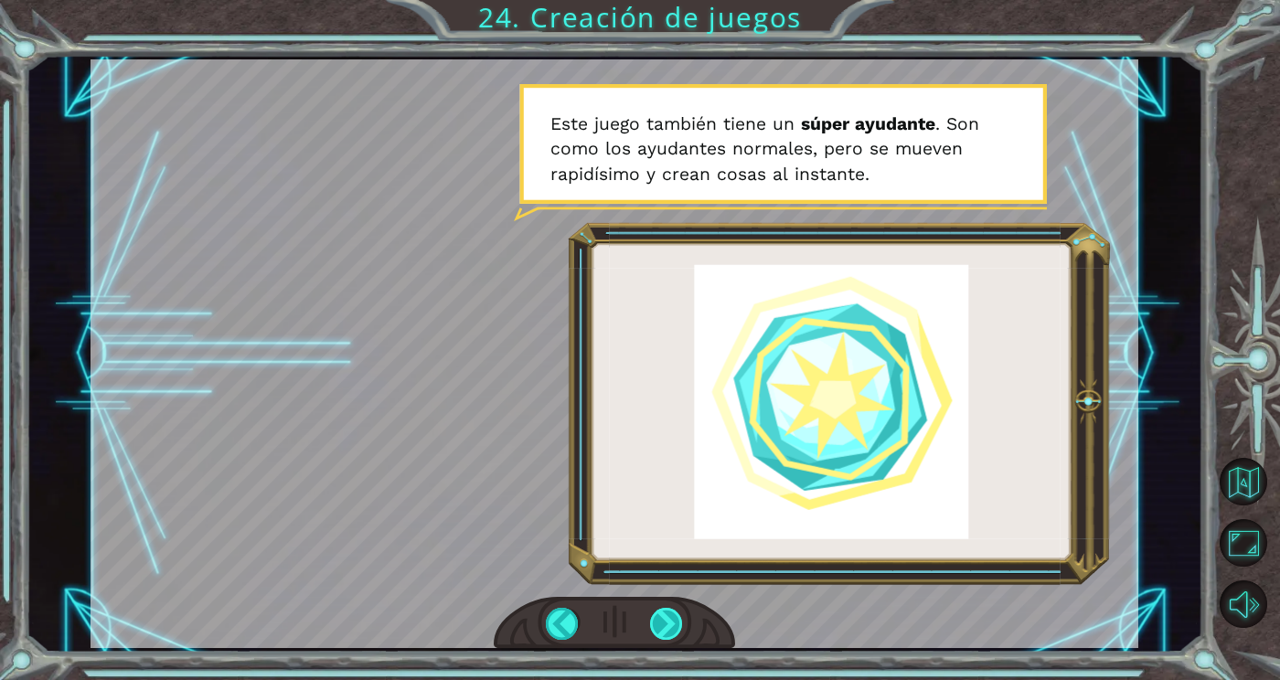
scroll to position [0, 0]
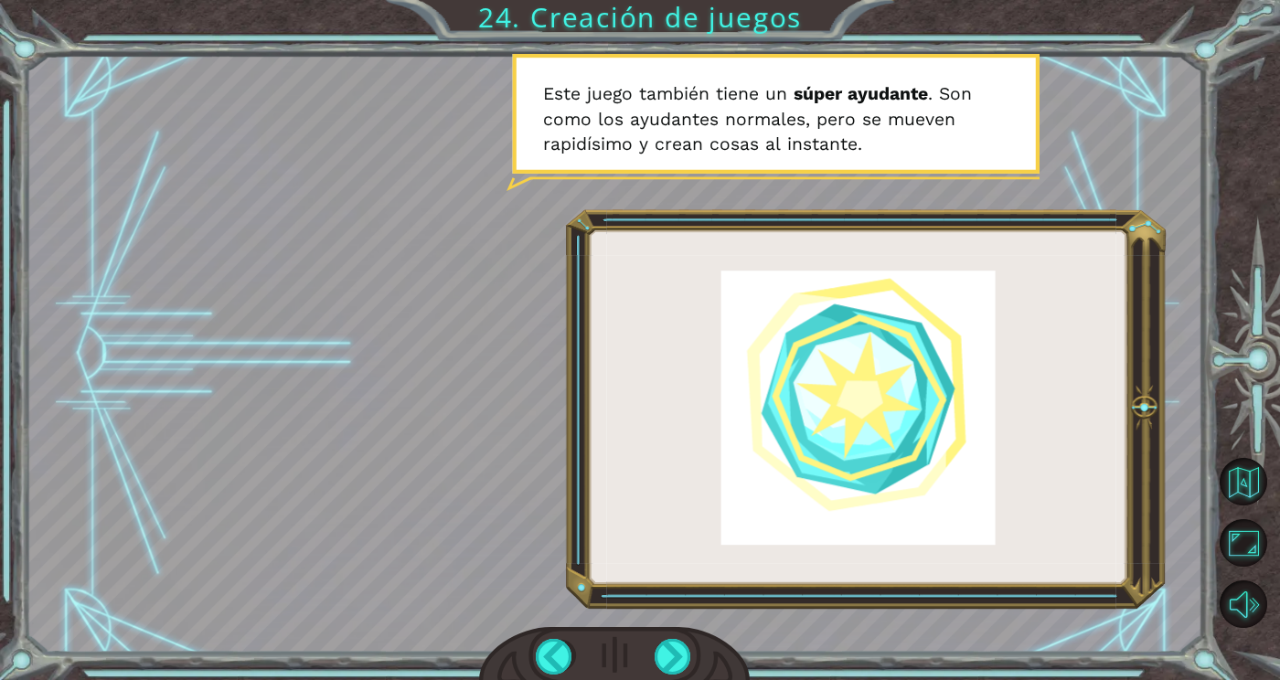
click at [662, 667] on div at bounding box center [614, 656] width 271 height 59
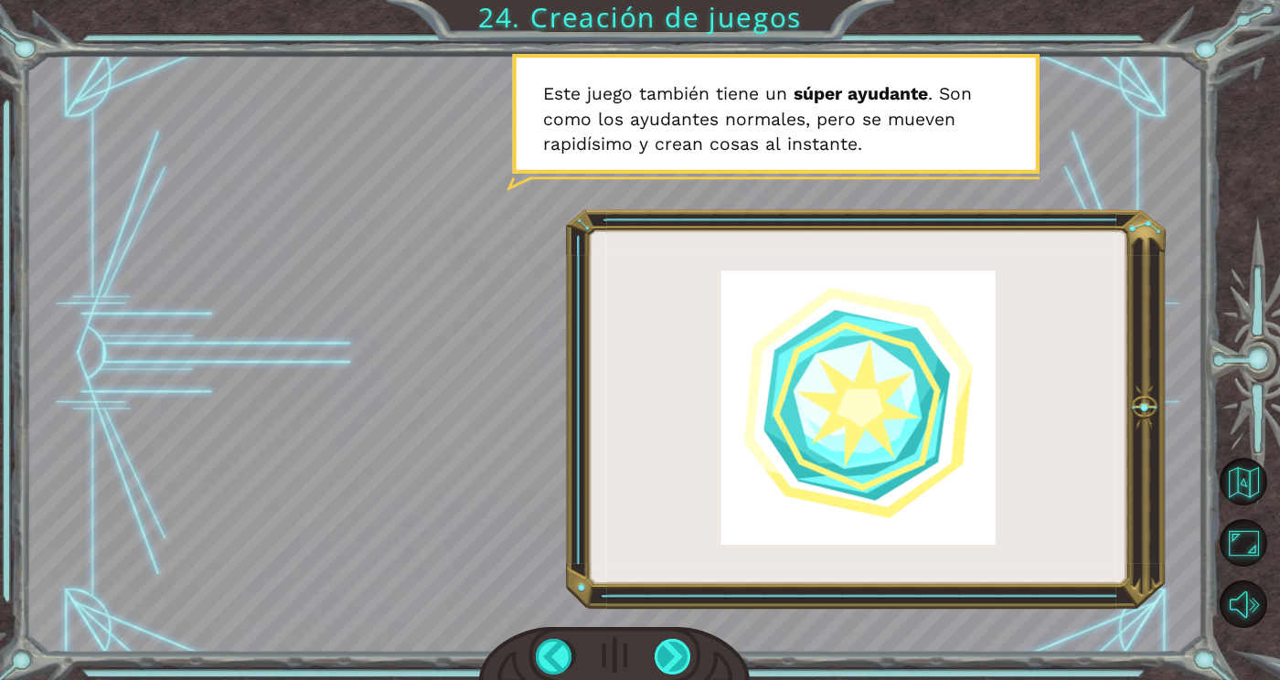
click at [665, 675] on div at bounding box center [674, 657] width 38 height 36
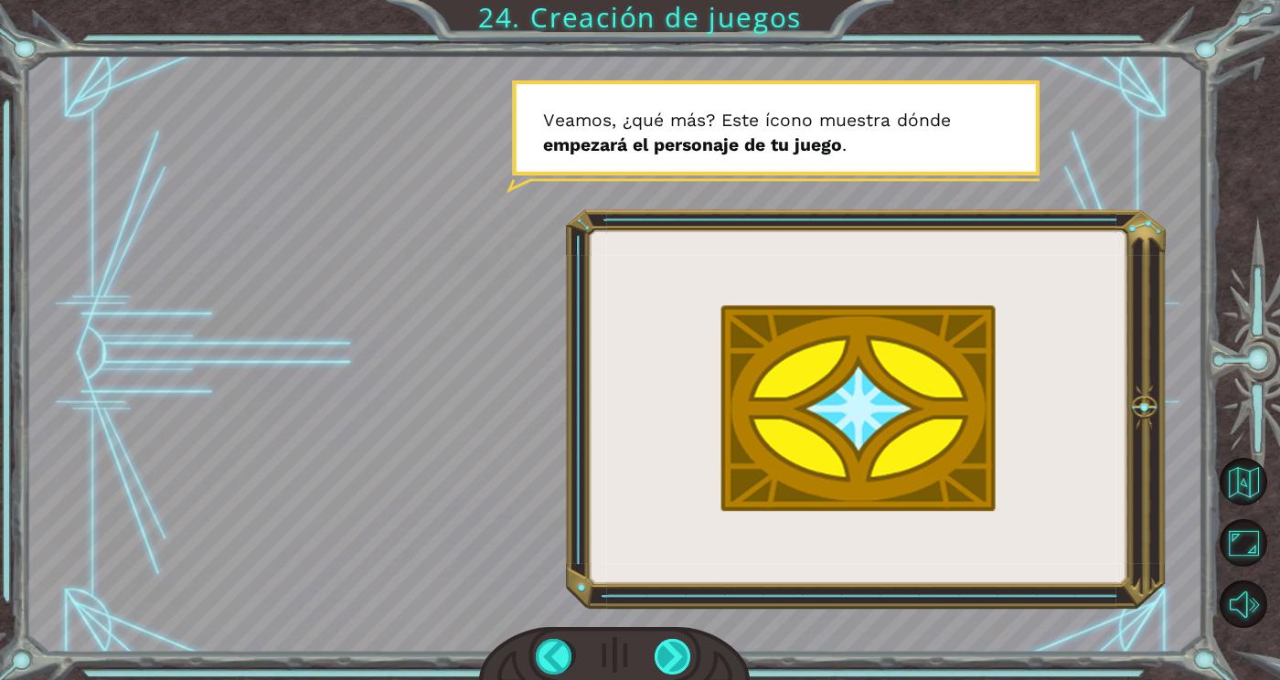
click at [665, 675] on div at bounding box center [674, 657] width 38 height 36
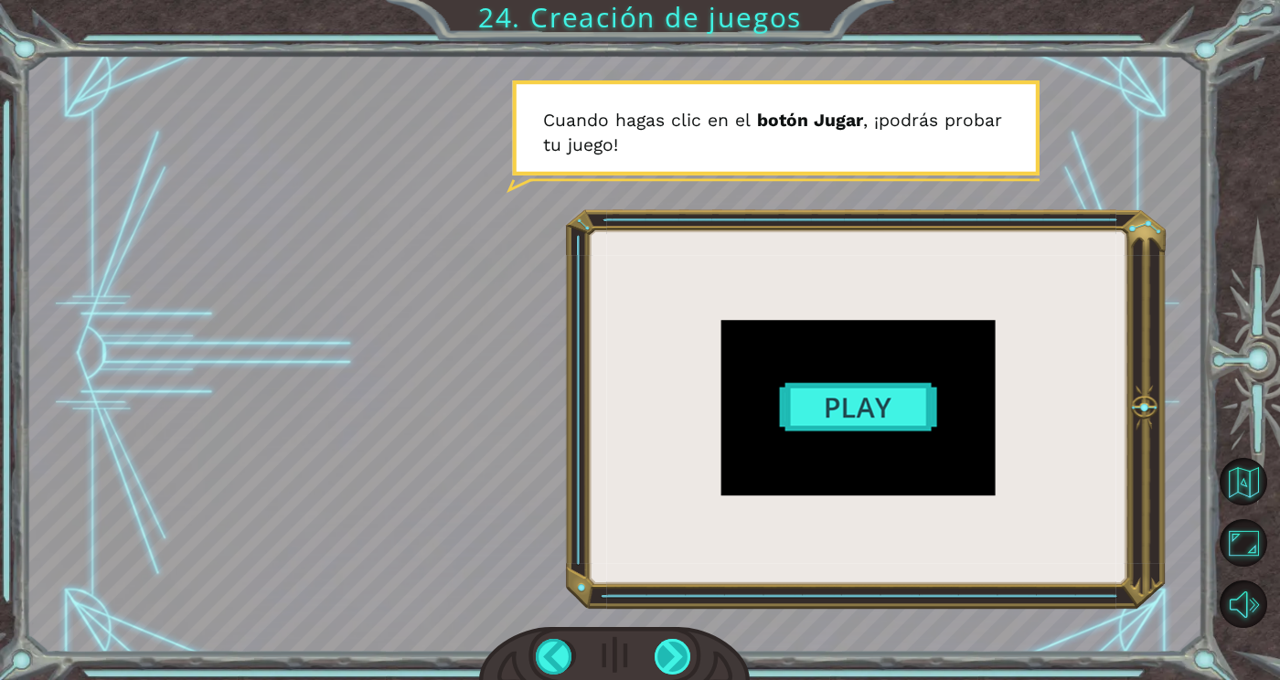
click at [682, 675] on div at bounding box center [674, 657] width 38 height 36
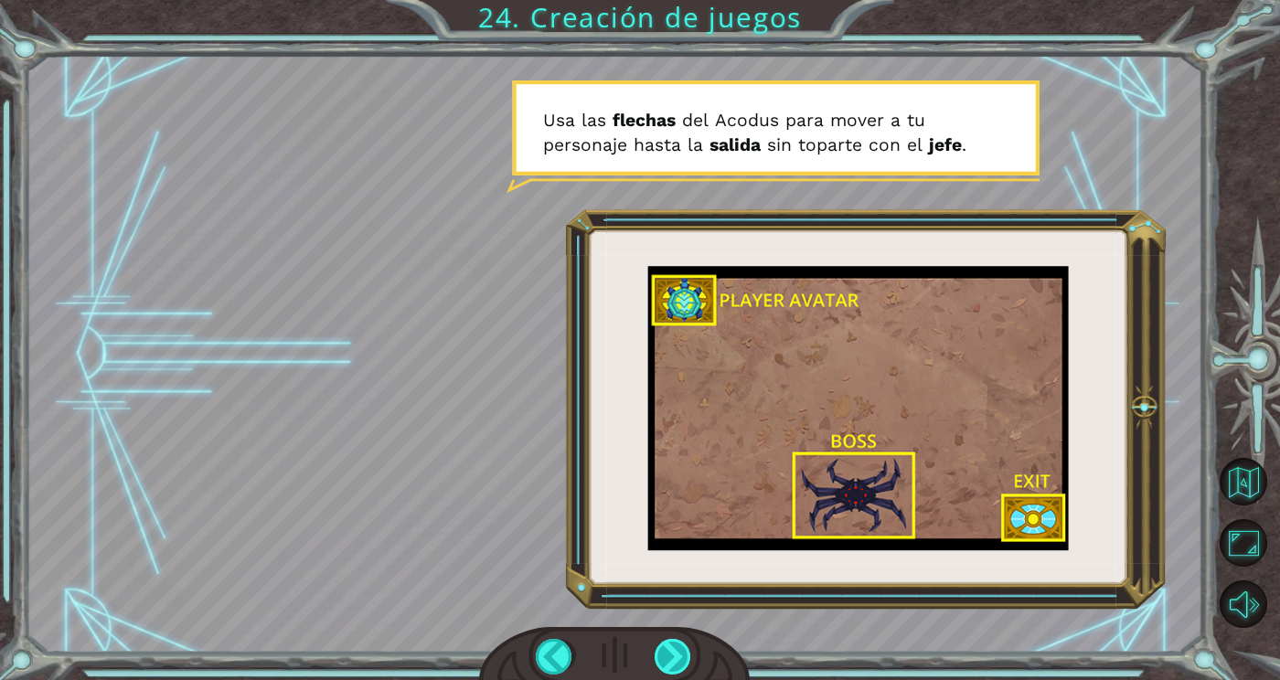
click at [689, 675] on div at bounding box center [674, 657] width 38 height 36
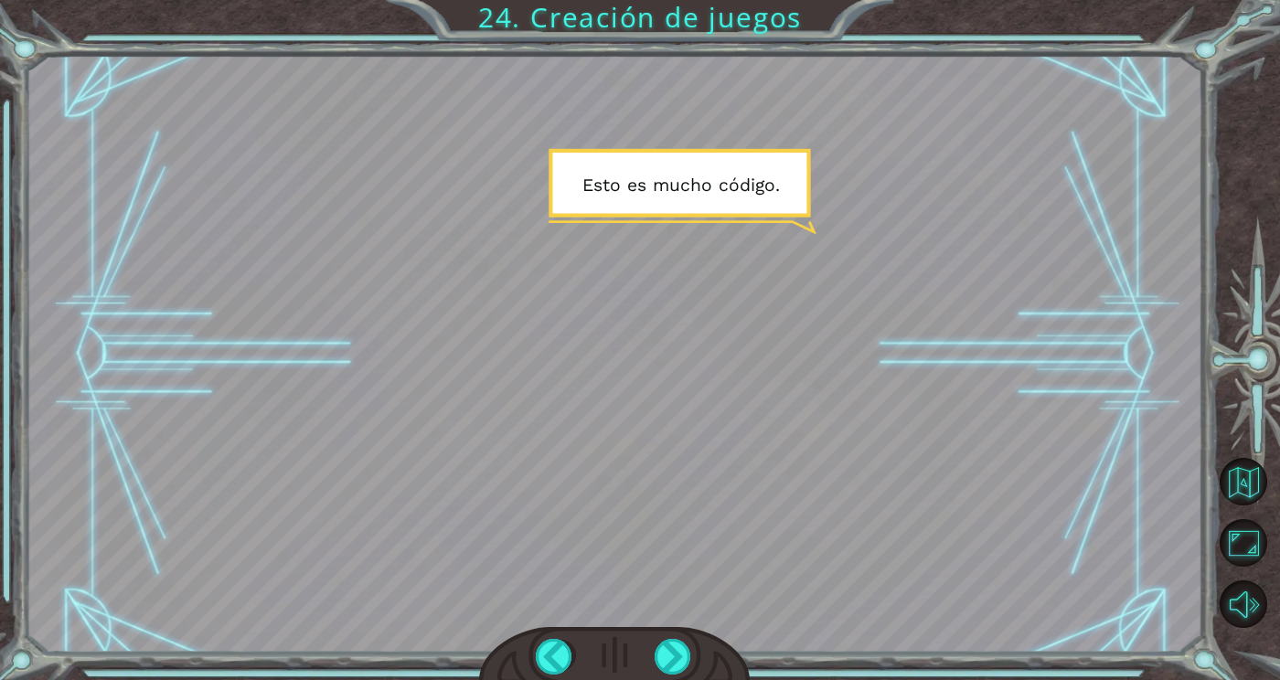
click at [703, 679] on div at bounding box center [614, 656] width 271 height 59
click at [687, 675] on div at bounding box center [674, 657] width 38 height 36
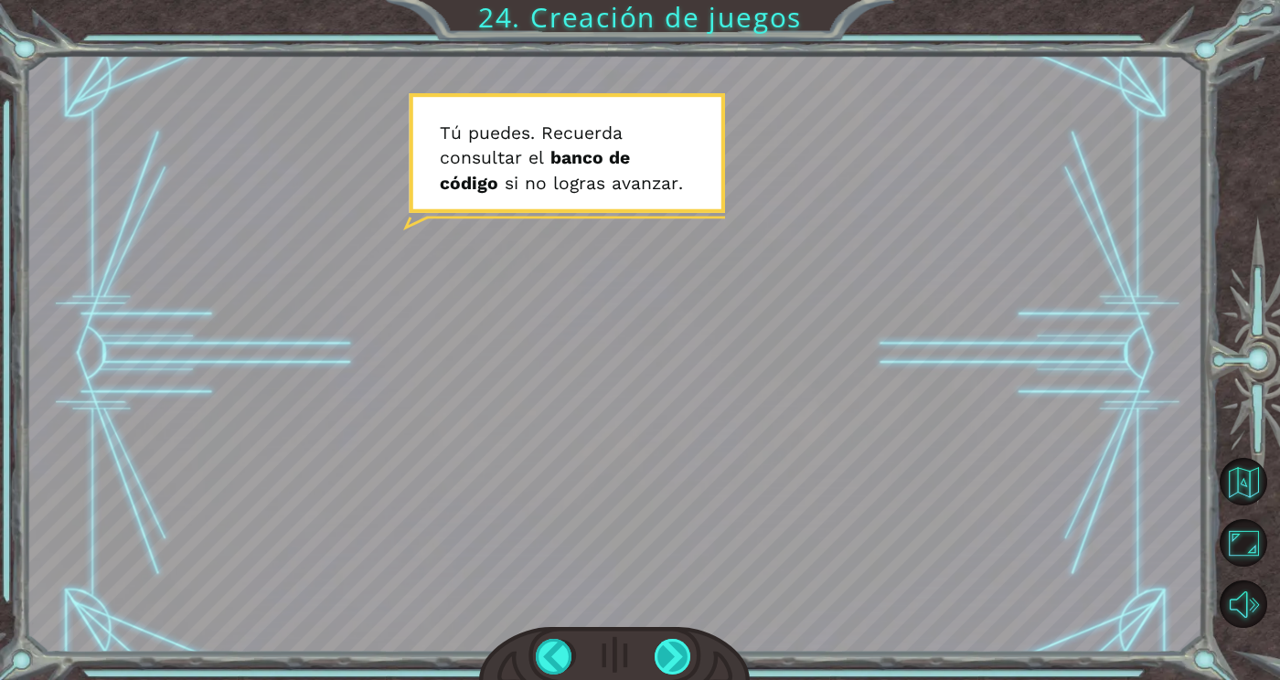
click at [685, 675] on div at bounding box center [674, 657] width 38 height 36
click at [688, 675] on div at bounding box center [674, 657] width 38 height 36
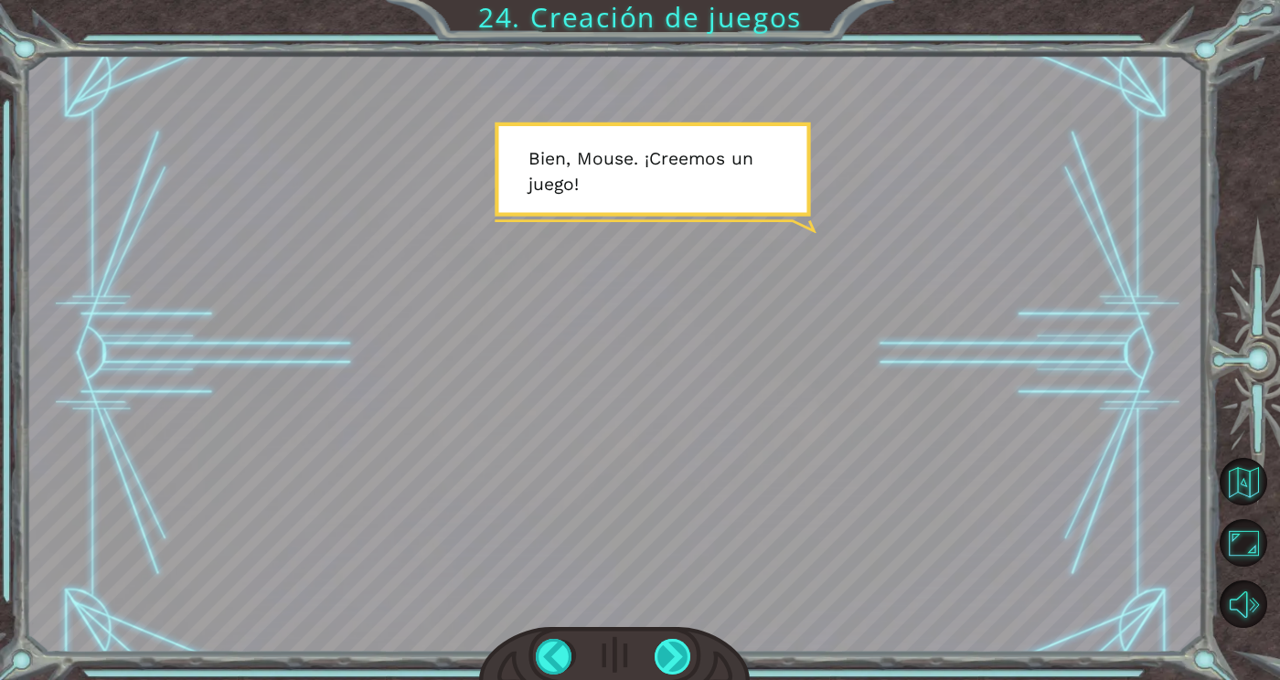
click at [684, 675] on div at bounding box center [674, 657] width 38 height 36
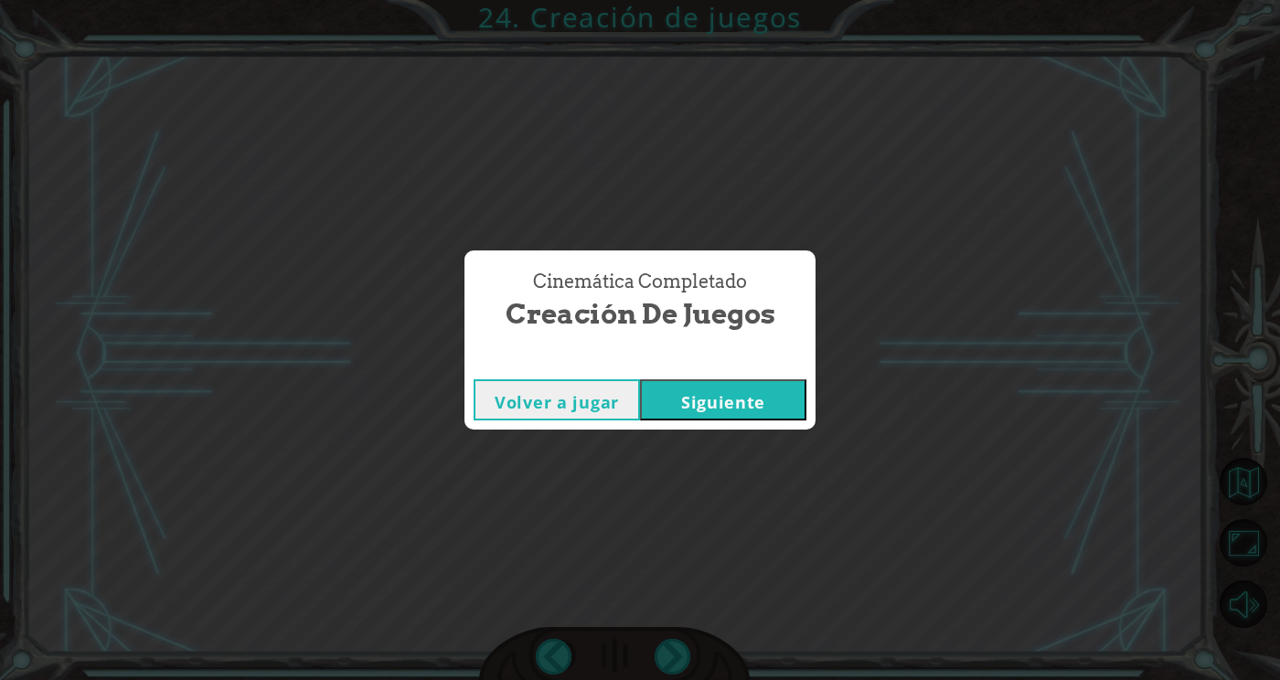
click at [734, 421] on button "Siguiente" at bounding box center [723, 399] width 166 height 41
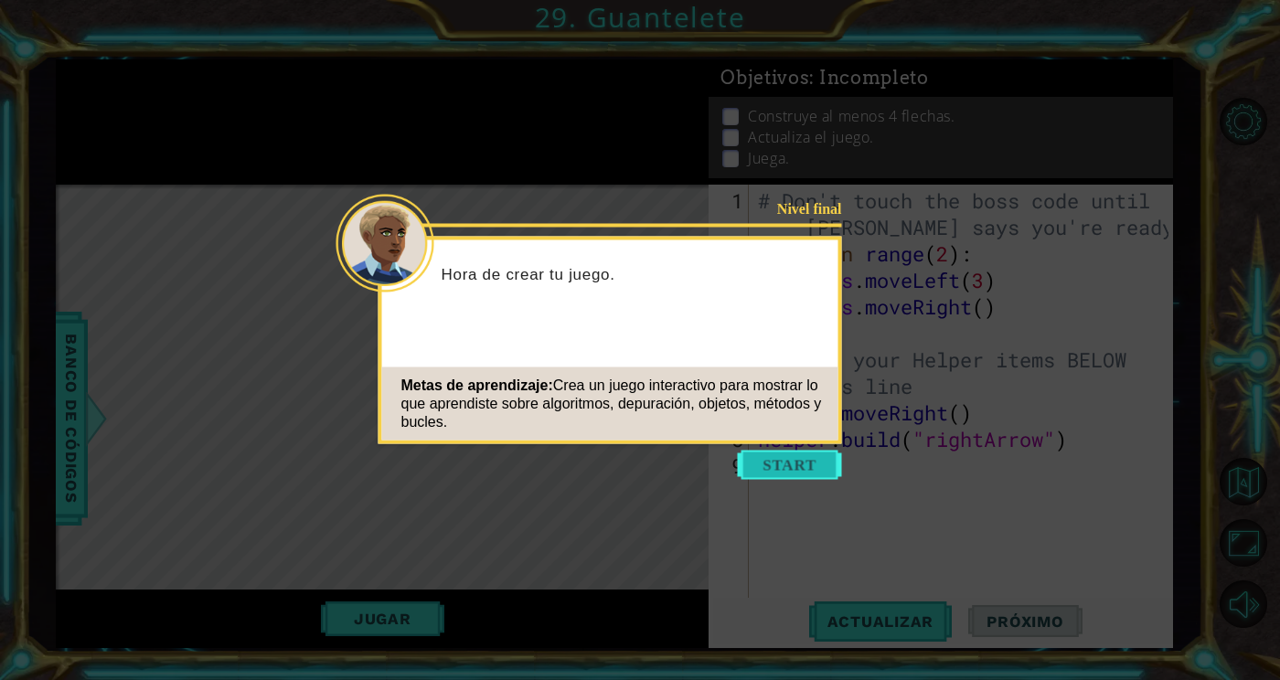
click at [820, 464] on button "Start" at bounding box center [790, 465] width 104 height 29
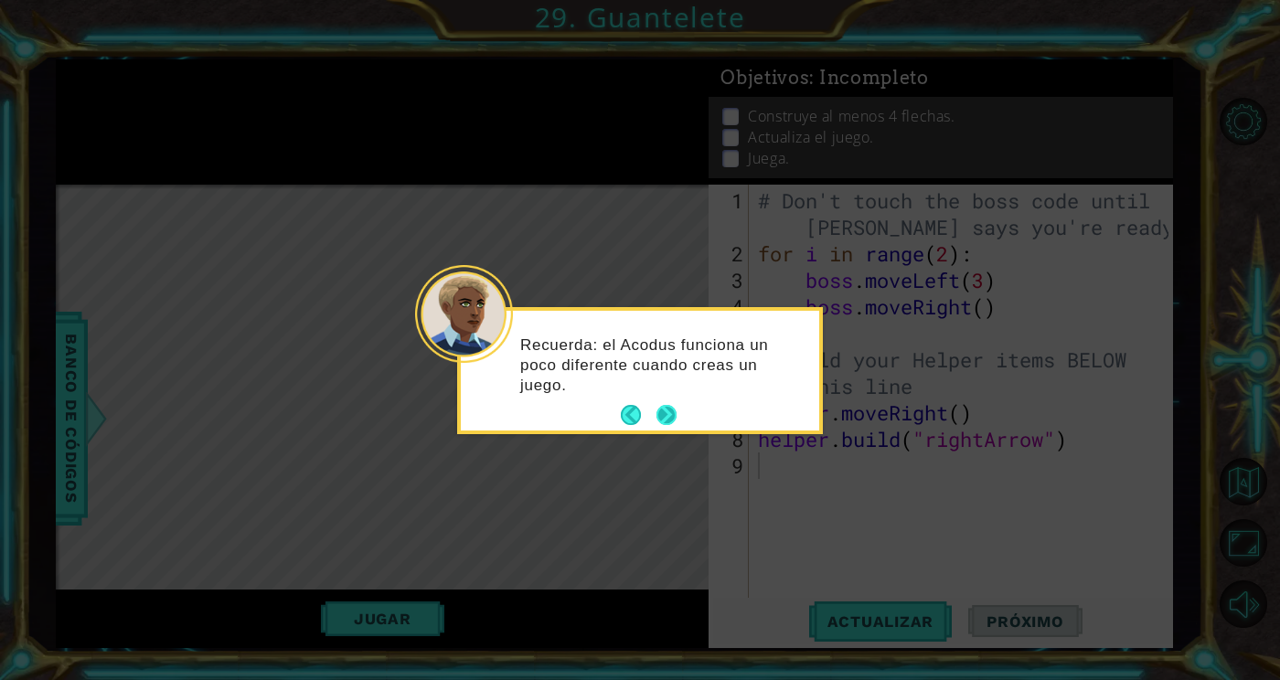
click at [660, 413] on button "Next" at bounding box center [666, 415] width 23 height 23
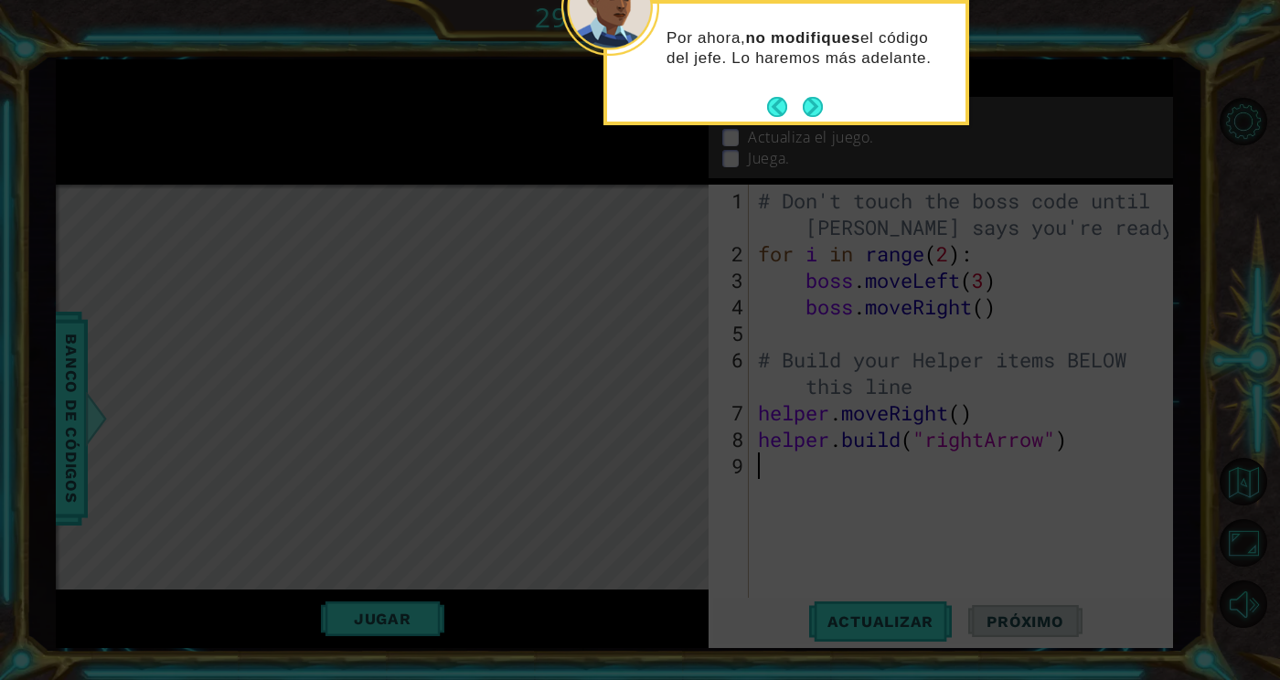
click at [829, 112] on div "Por ahora, no modifiques el código del jefe. Lo haremos más adelante." at bounding box center [786, 62] width 366 height 125
click at [813, 114] on button "Next" at bounding box center [812, 106] width 29 height 29
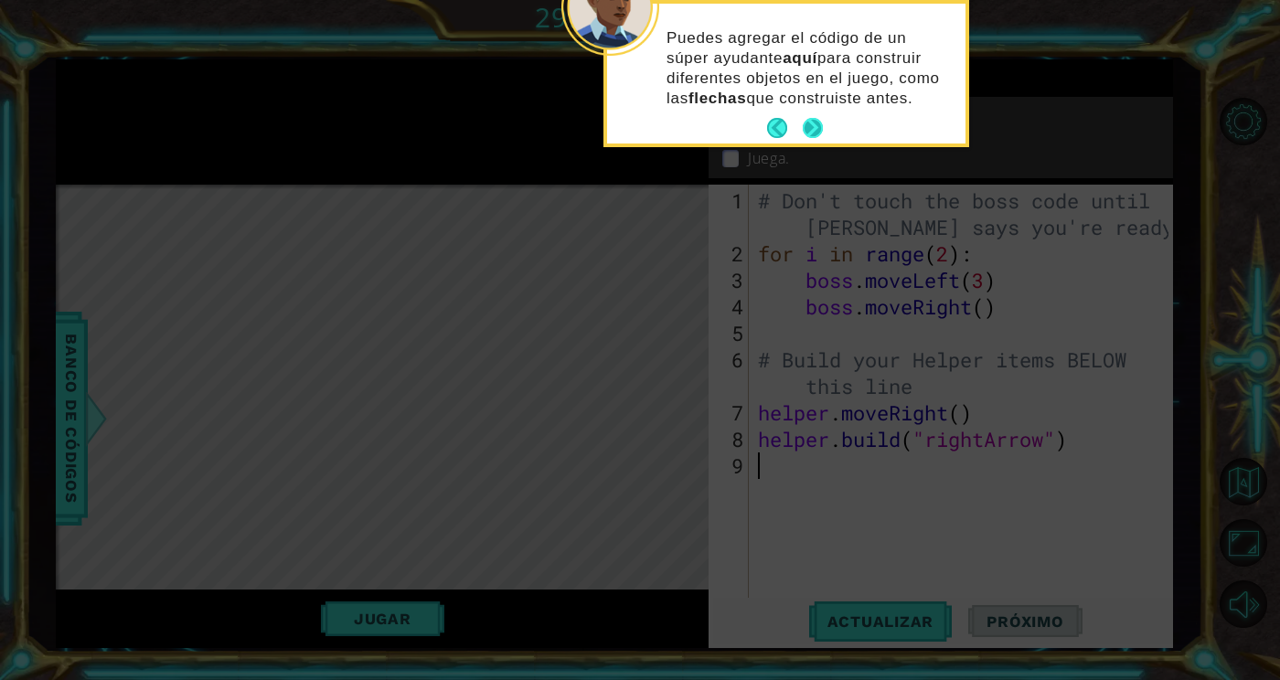
click at [808, 133] on button "Next" at bounding box center [813, 128] width 22 height 22
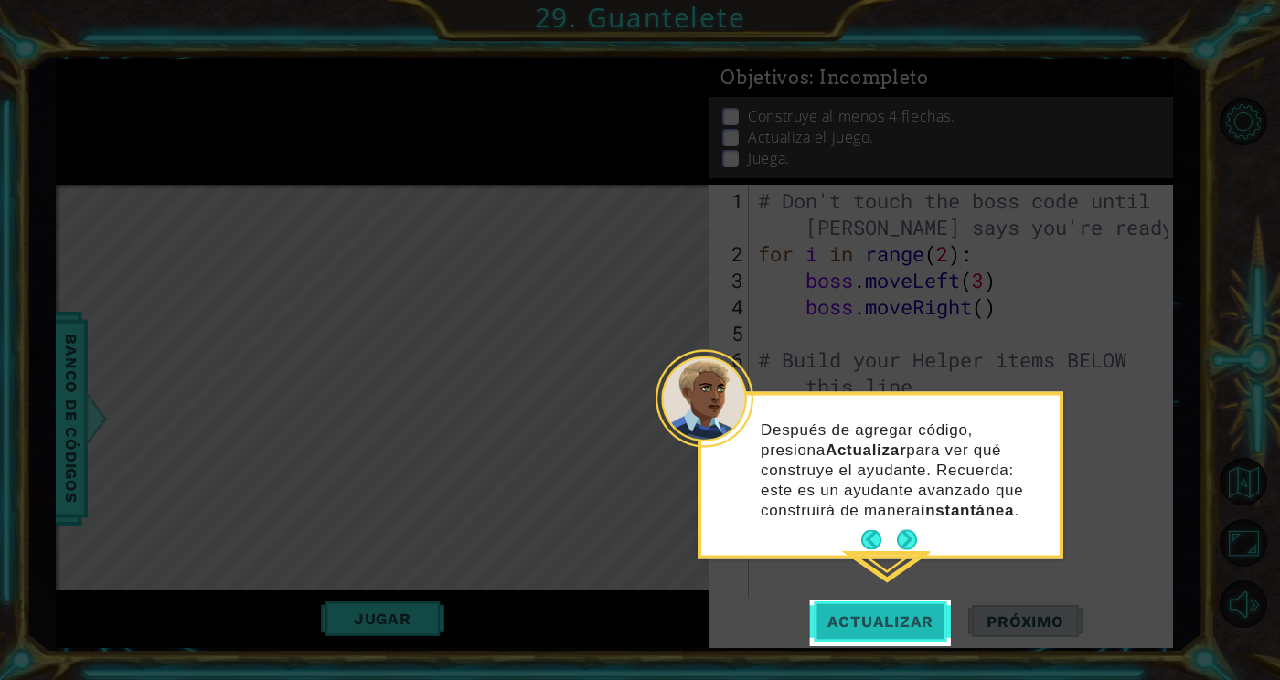
click at [909, 625] on span "Actualizar" at bounding box center [881, 622] width 144 height 18
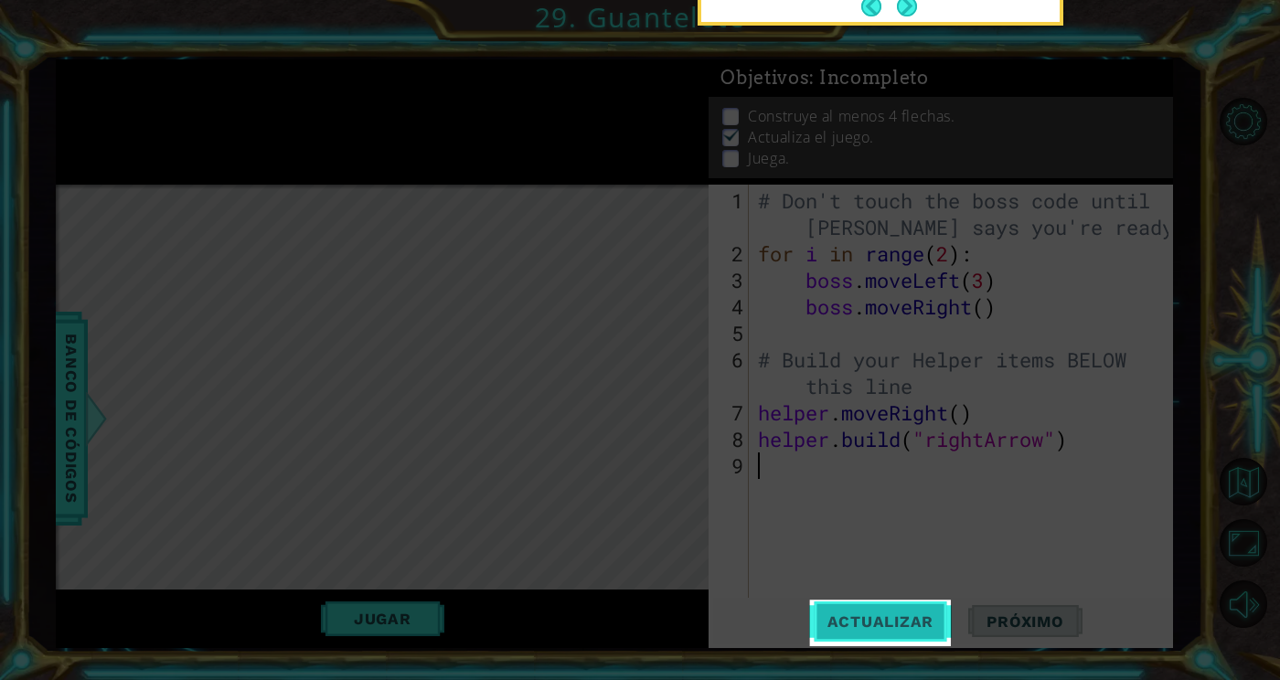
click at [903, 624] on span "Actualizar" at bounding box center [881, 622] width 144 height 18
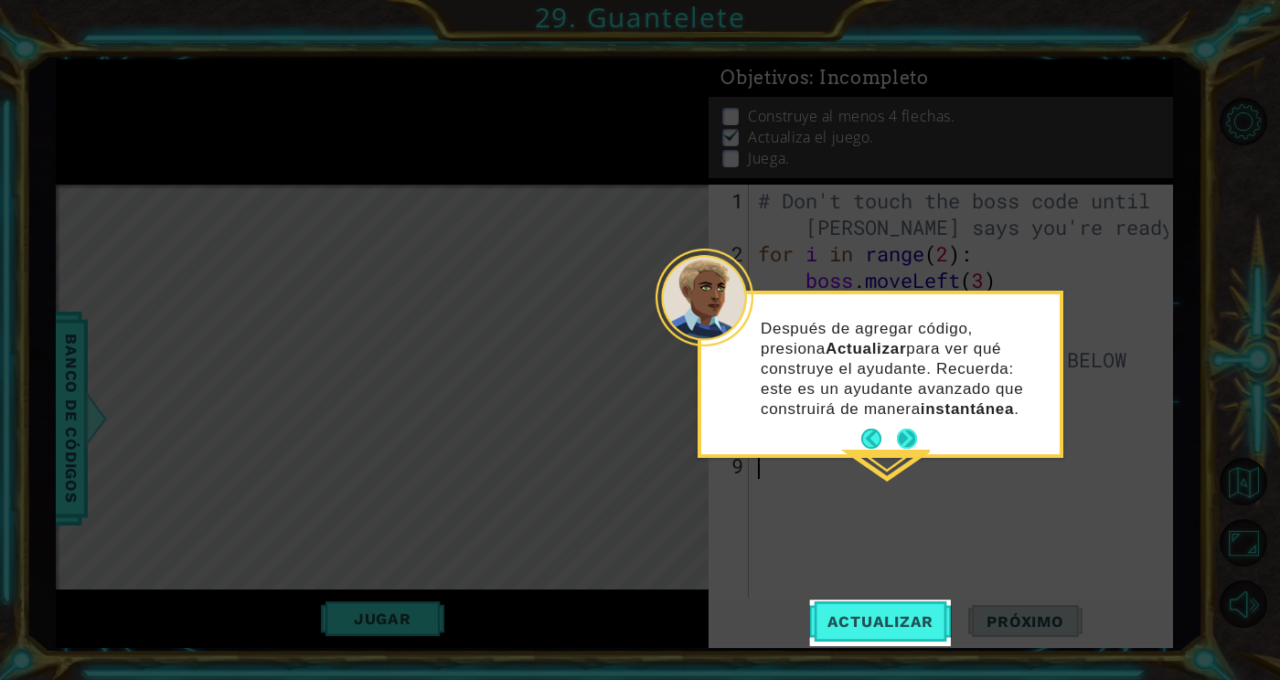
click at [912, 444] on button "Next" at bounding box center [907, 439] width 21 height 21
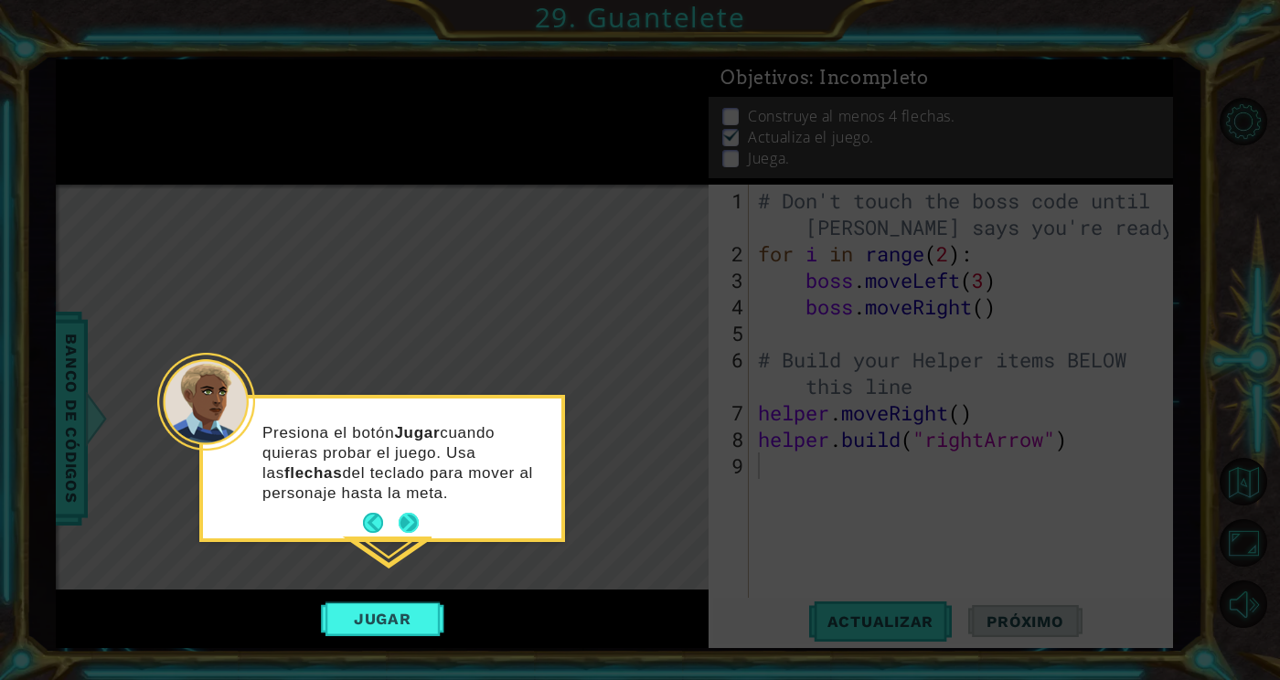
click at [419, 516] on button "Next" at bounding box center [408, 522] width 31 height 31
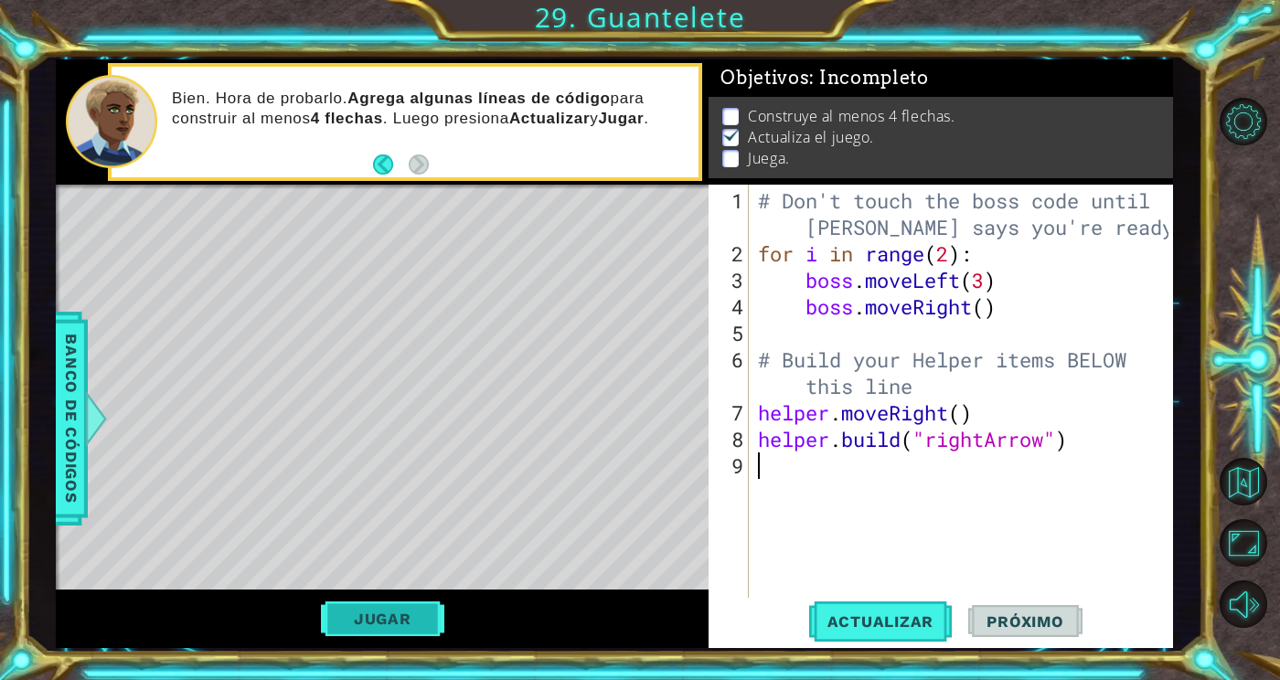
click at [399, 624] on button "Jugar" at bounding box center [382, 619] width 123 height 35
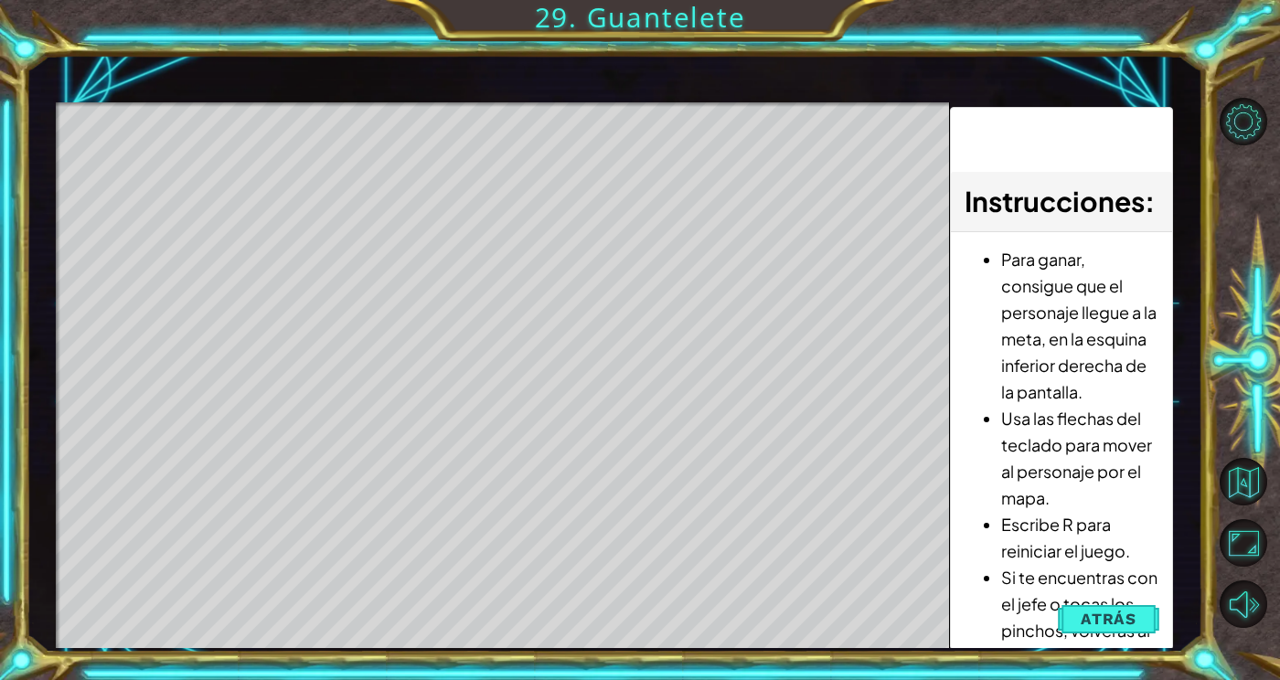
click at [264, 151] on div "Level Map" at bounding box center [478, 371] width 845 height 539
click at [274, 168] on div "Level Map" at bounding box center [478, 371] width 845 height 539
click at [1121, 628] on span "Atrás" at bounding box center [1109, 619] width 56 height 18
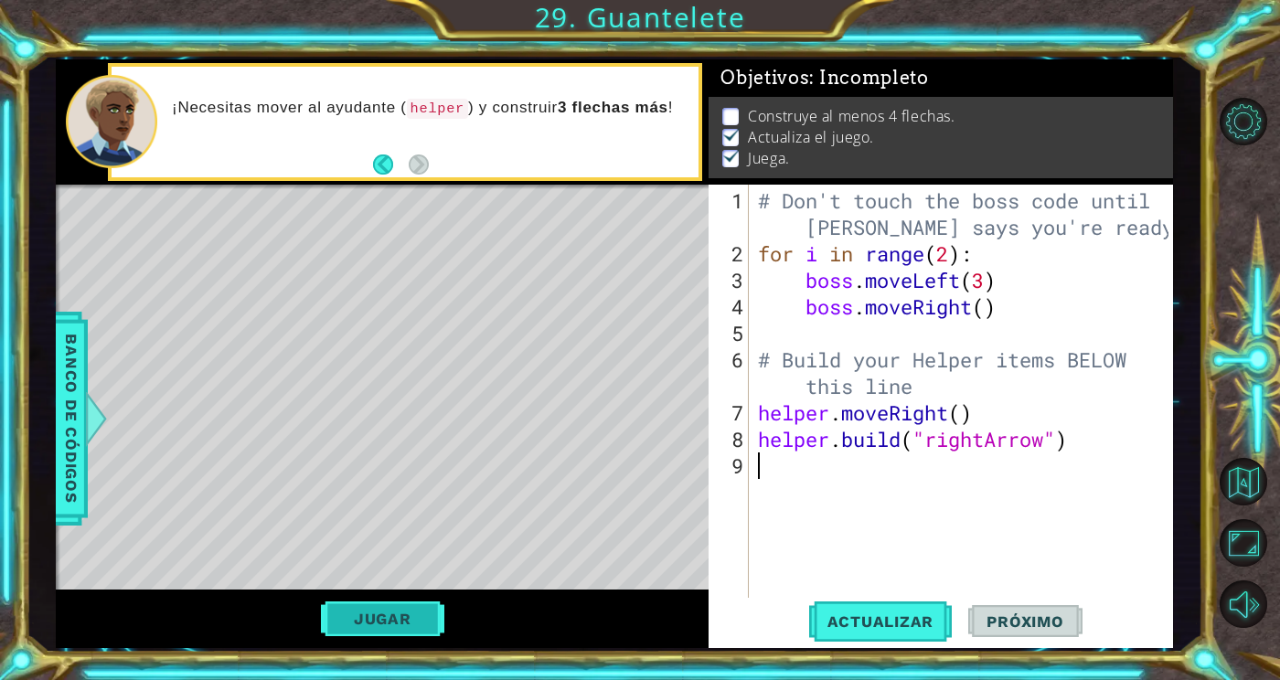
click at [421, 630] on button "Jugar" at bounding box center [382, 619] width 123 height 35
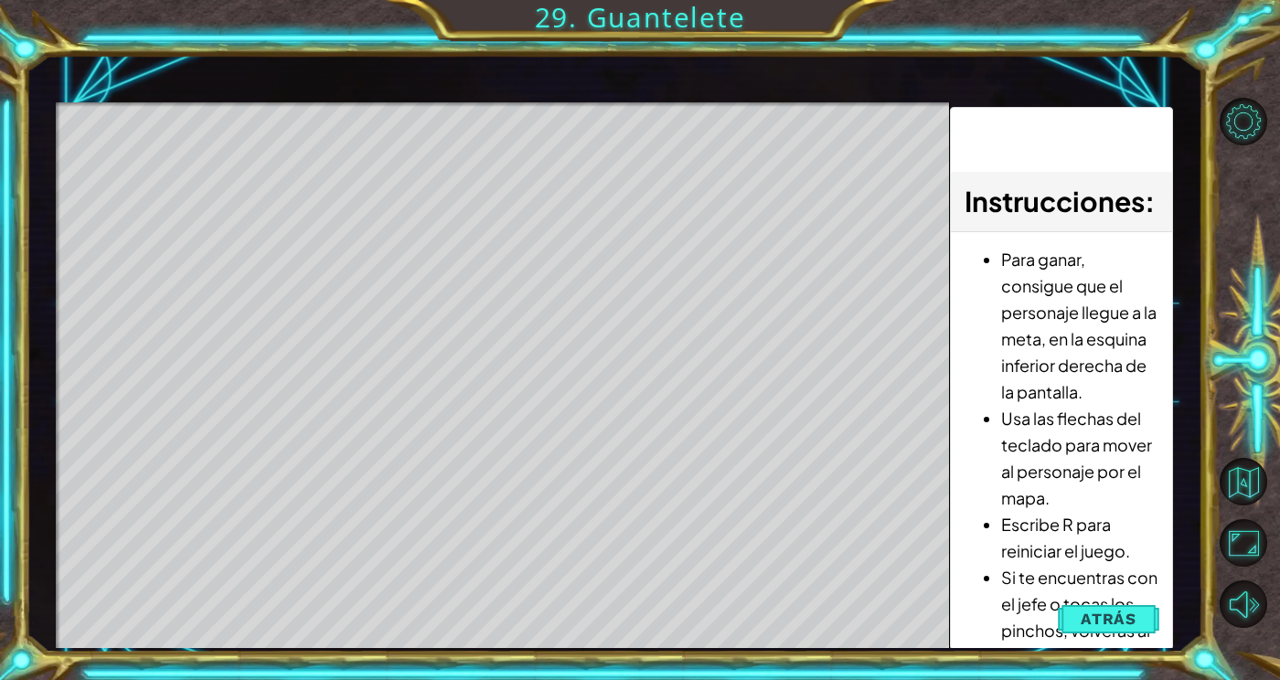
click at [290, 187] on div "Level Map" at bounding box center [478, 371] width 845 height 539
click at [309, 172] on div "Level Map" at bounding box center [478, 371] width 845 height 539
click at [523, 285] on div "Level Map" at bounding box center [478, 371] width 845 height 539
click at [575, 291] on div "Level Map" at bounding box center [478, 371] width 845 height 539
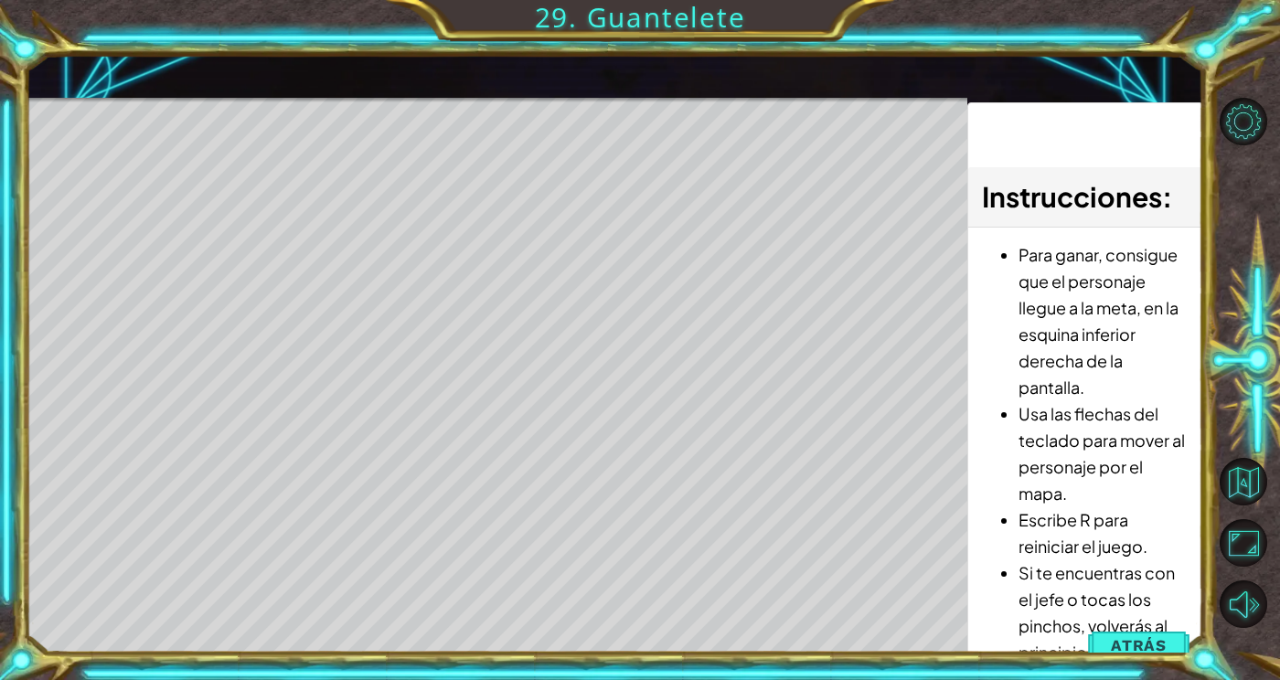
click at [823, 636] on div "Level Map" at bounding box center [448, 367] width 845 height 539
click at [806, 636] on div "Level Map" at bounding box center [448, 367] width 845 height 539
click at [311, 219] on div "Level Map" at bounding box center [448, 367] width 845 height 539
click at [287, 227] on div "Level Map" at bounding box center [448, 367] width 845 height 539
click at [283, 229] on div "Level Map" at bounding box center [448, 367] width 845 height 539
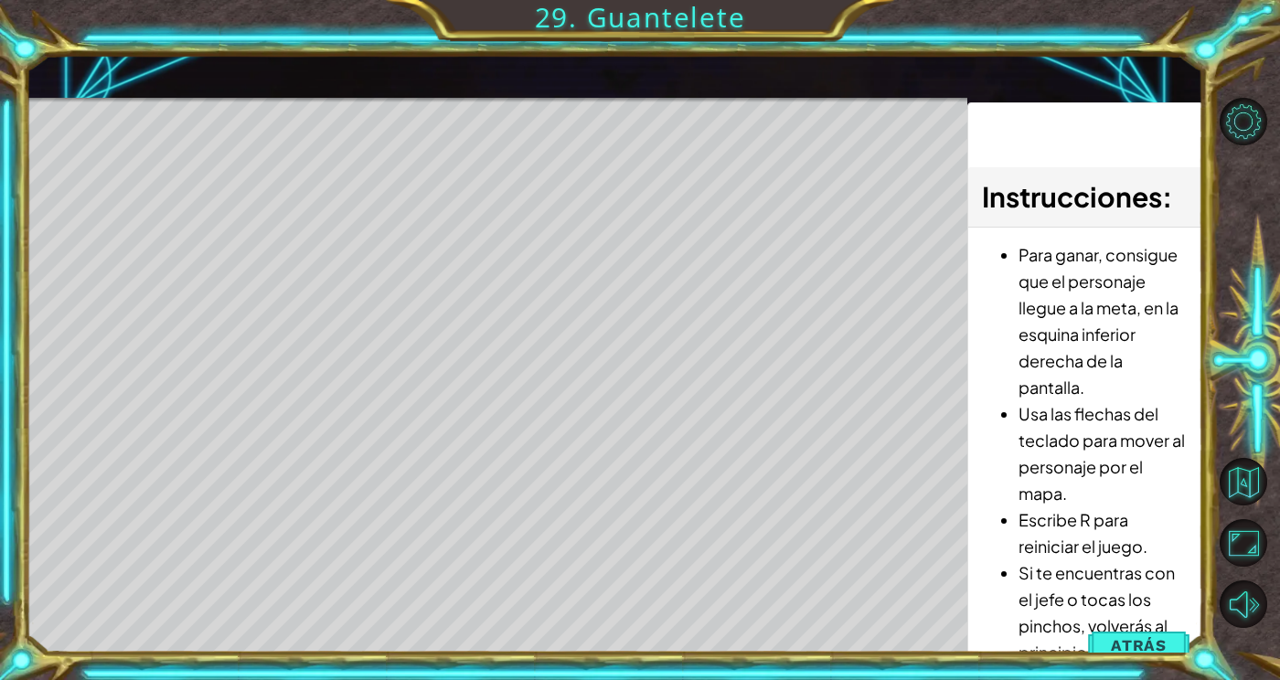
click at [275, 241] on div "Level Map" at bounding box center [448, 367] width 845 height 539
click at [854, 636] on div "Level Map" at bounding box center [448, 367] width 845 height 539
click at [845, 636] on div "Level Map" at bounding box center [448, 367] width 845 height 539
click at [862, 636] on div "Level Map" at bounding box center [448, 367] width 845 height 539
click at [1156, 655] on span "Atrás" at bounding box center [1139, 645] width 56 height 18
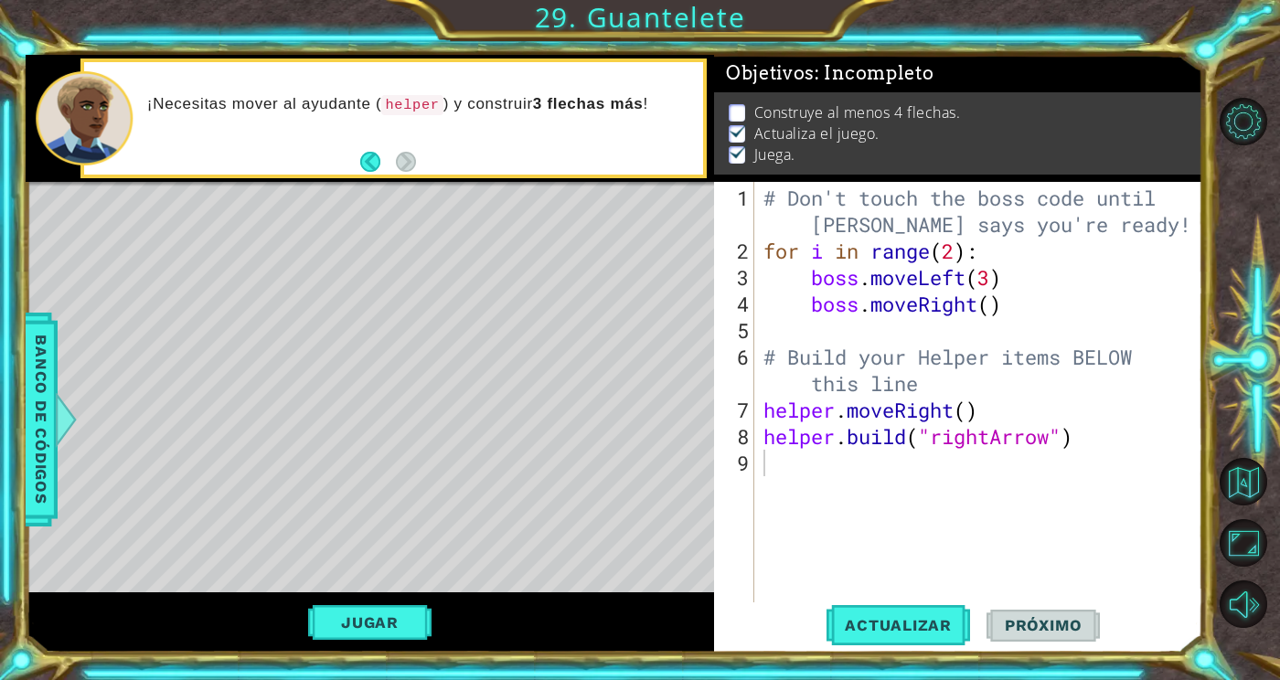
click at [981, 507] on div "# Don't touch the boss code until [PERSON_NAME] says you're ready! for i in ran…" at bounding box center [979, 437] width 439 height 504
click at [1250, 506] on button "Volver al mapa" at bounding box center [1244, 482] width 48 height 48
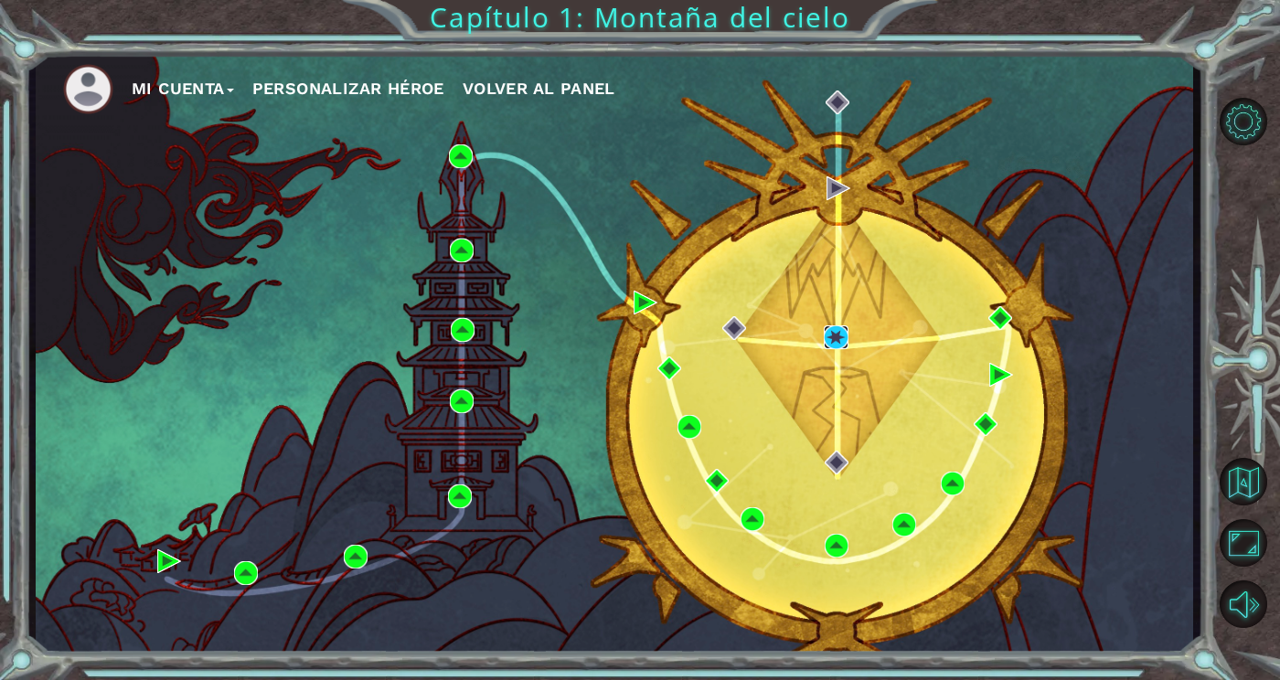
click at [837, 349] on img at bounding box center [836, 337] width 24 height 24
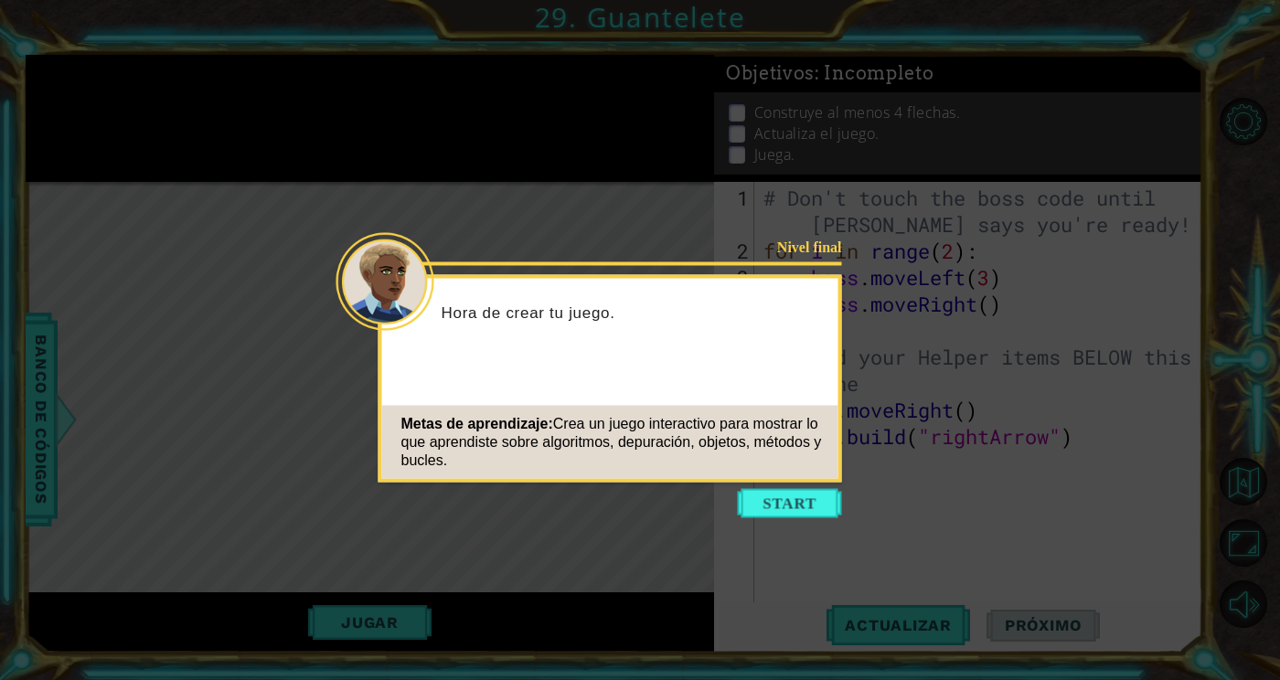
click at [801, 488] on icon at bounding box center [640, 378] width 1280 height 757
click at [805, 510] on button "Start" at bounding box center [790, 503] width 104 height 29
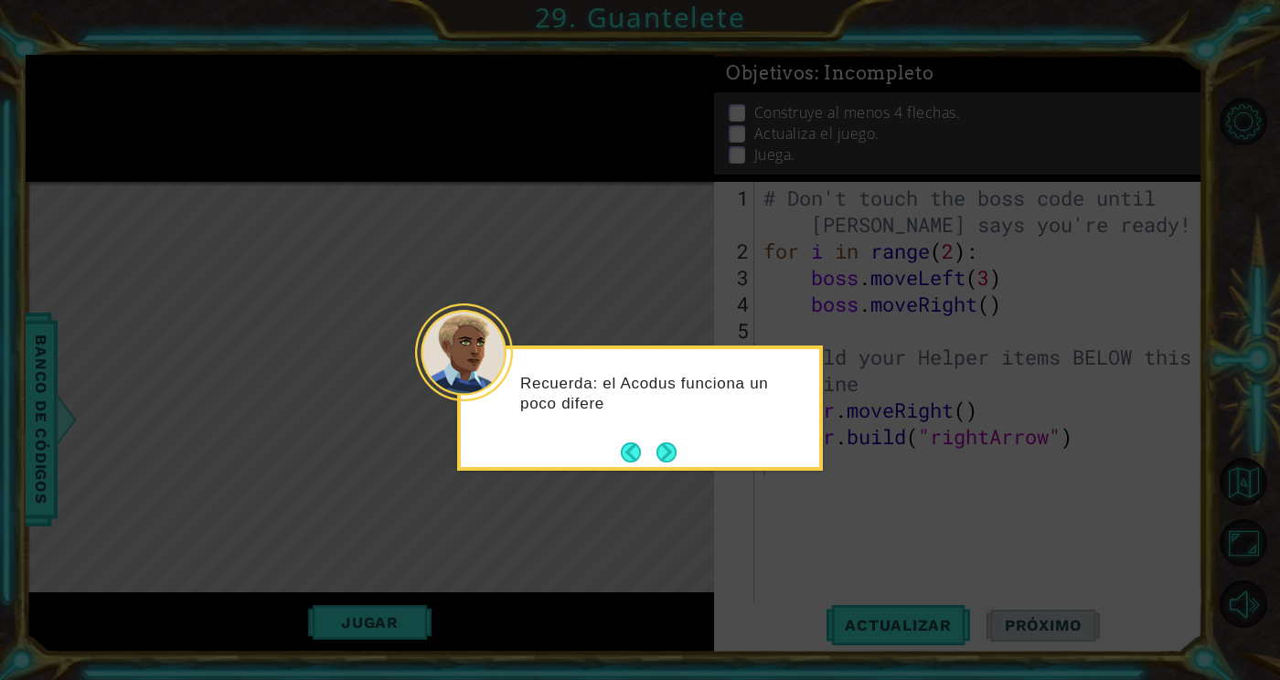
click at [691, 442] on div "Recuerda: el Acodus funciona un poco difere" at bounding box center [640, 403] width 358 height 92
click at [689, 452] on div "Recuerda: el Acodus funciona un poco diferente cuando cre" at bounding box center [640, 408] width 366 height 125
click at [672, 466] on footer at bounding box center [649, 453] width 56 height 27
click at [675, 448] on button "Next" at bounding box center [666, 453] width 29 height 29
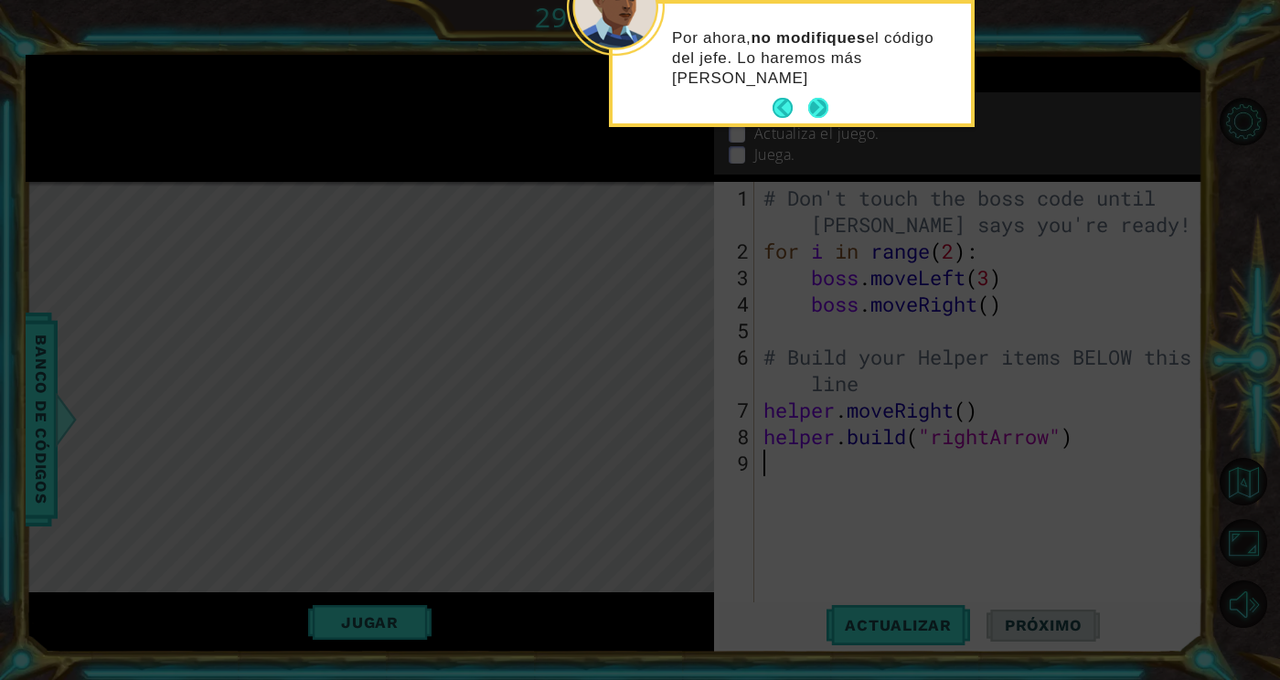
click at [825, 100] on button "Next" at bounding box center [818, 108] width 34 height 34
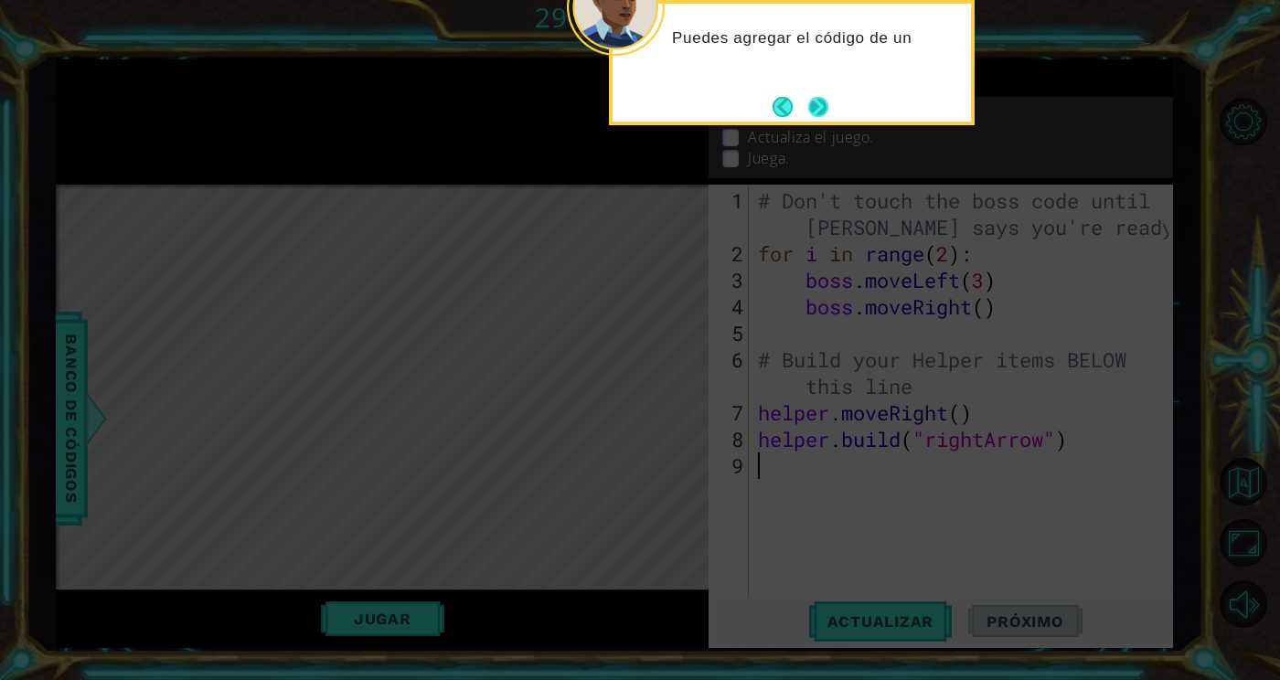
click at [833, 101] on button "Next" at bounding box center [819, 107] width 32 height 32
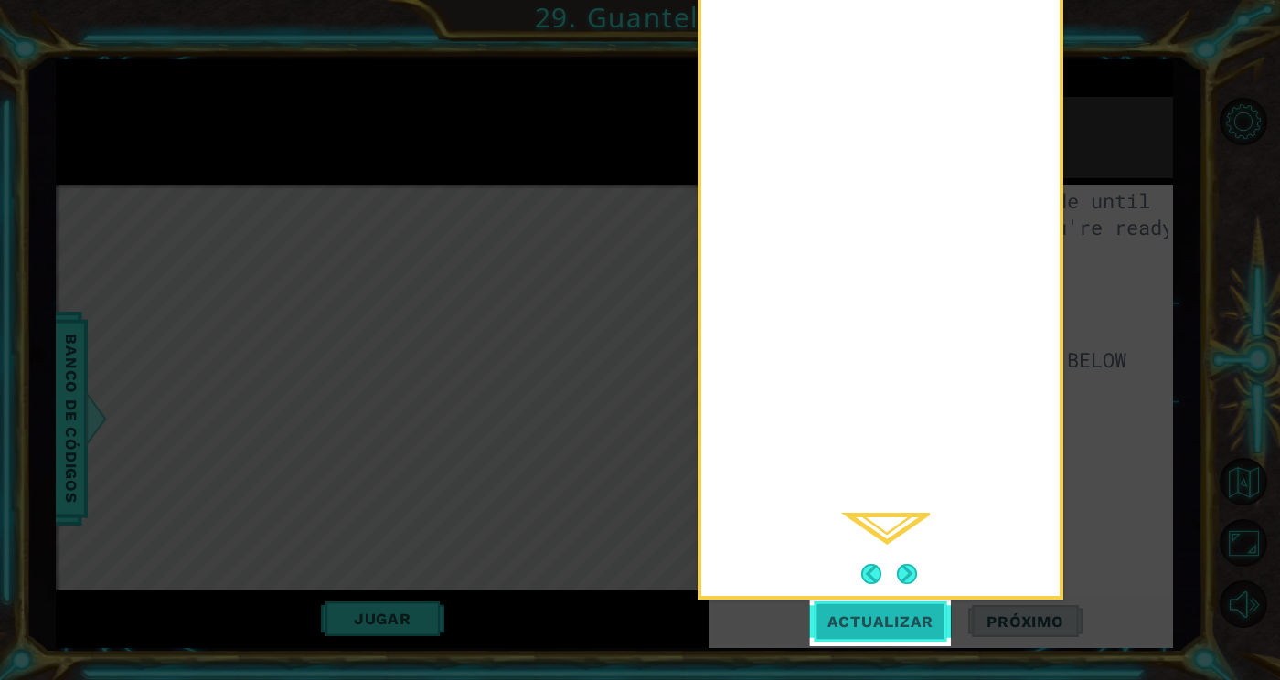
click at [916, 617] on span "Actualizar" at bounding box center [881, 622] width 144 height 18
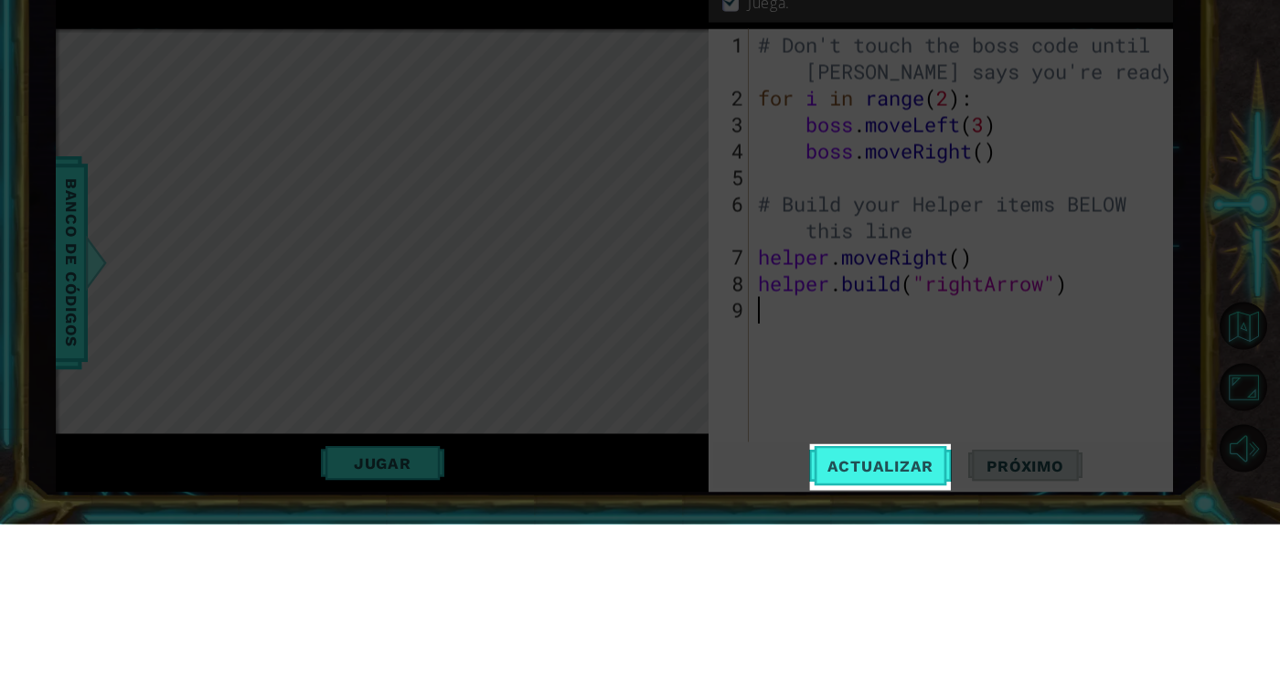
click at [968, 406] on icon at bounding box center [640, 340] width 1280 height 680
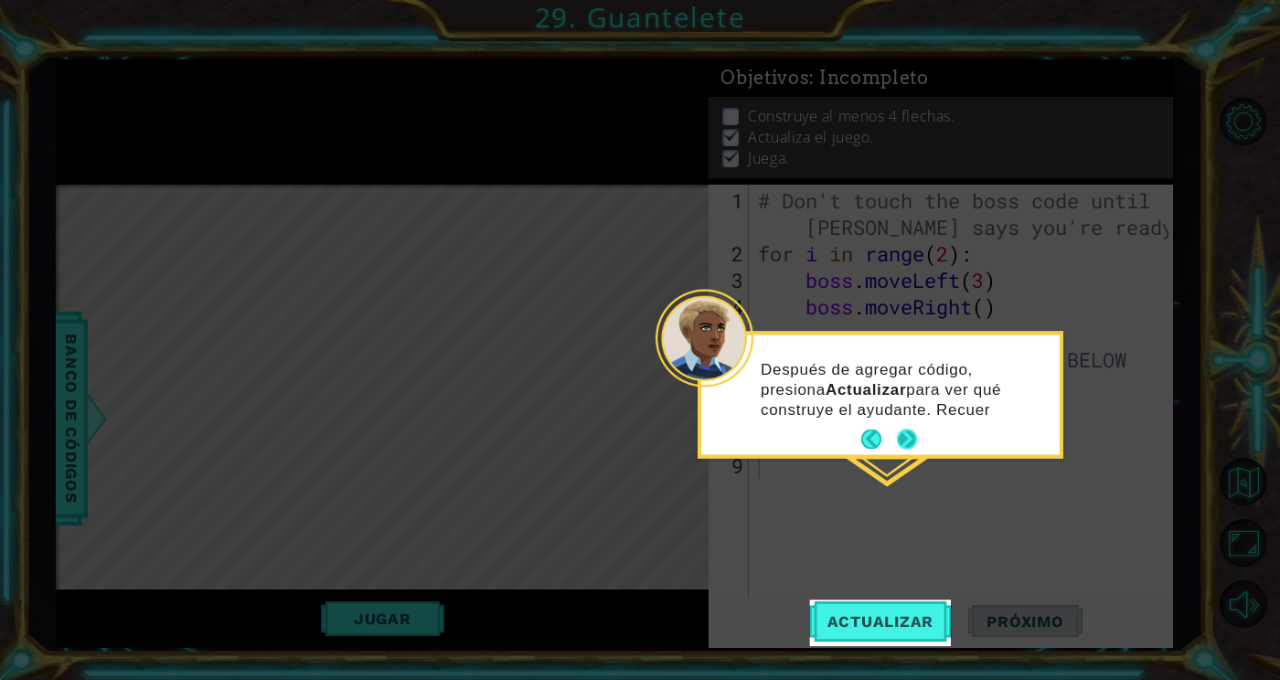
click at [918, 439] on button "Next" at bounding box center [907, 440] width 32 height 32
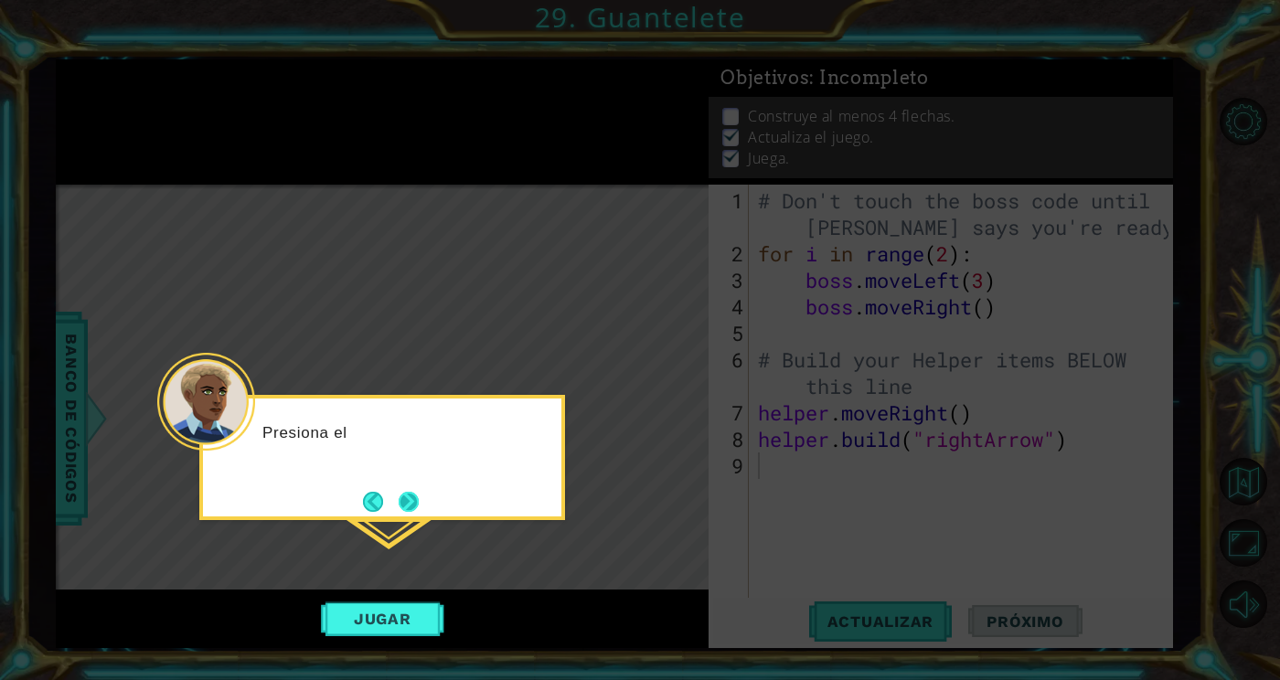
click at [419, 492] on button "Next" at bounding box center [409, 502] width 26 height 26
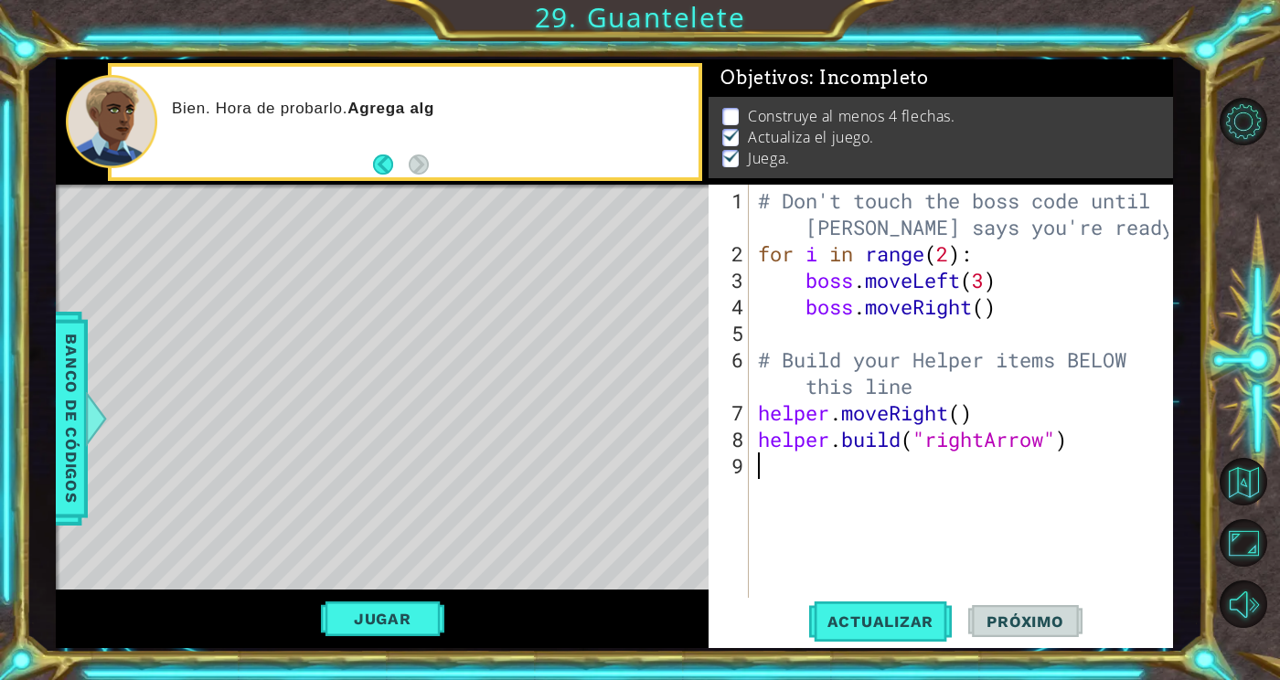
click at [1072, 481] on div "# Don't touch the boss code until [PERSON_NAME] says you're ready! for i in ran…" at bounding box center [965, 439] width 423 height 504
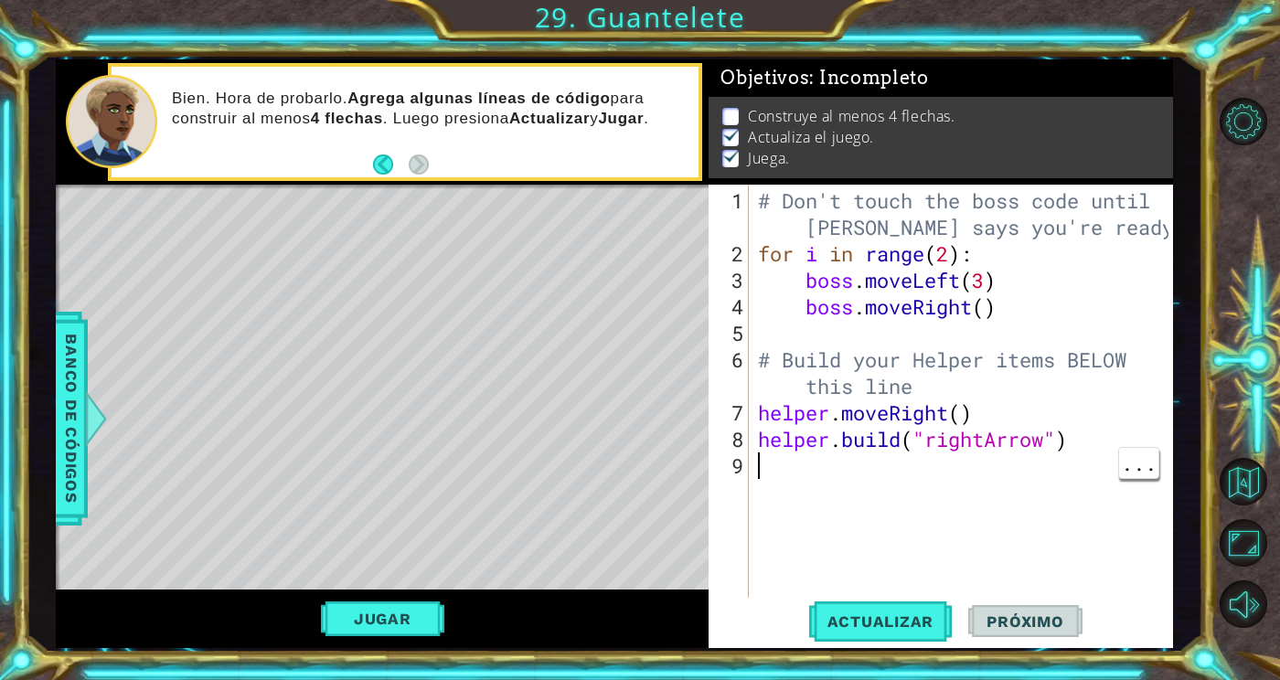
click at [936, 485] on div "# Don't touch the boss code until [PERSON_NAME] says you're ready! for i in ran…" at bounding box center [965, 439] width 423 height 504
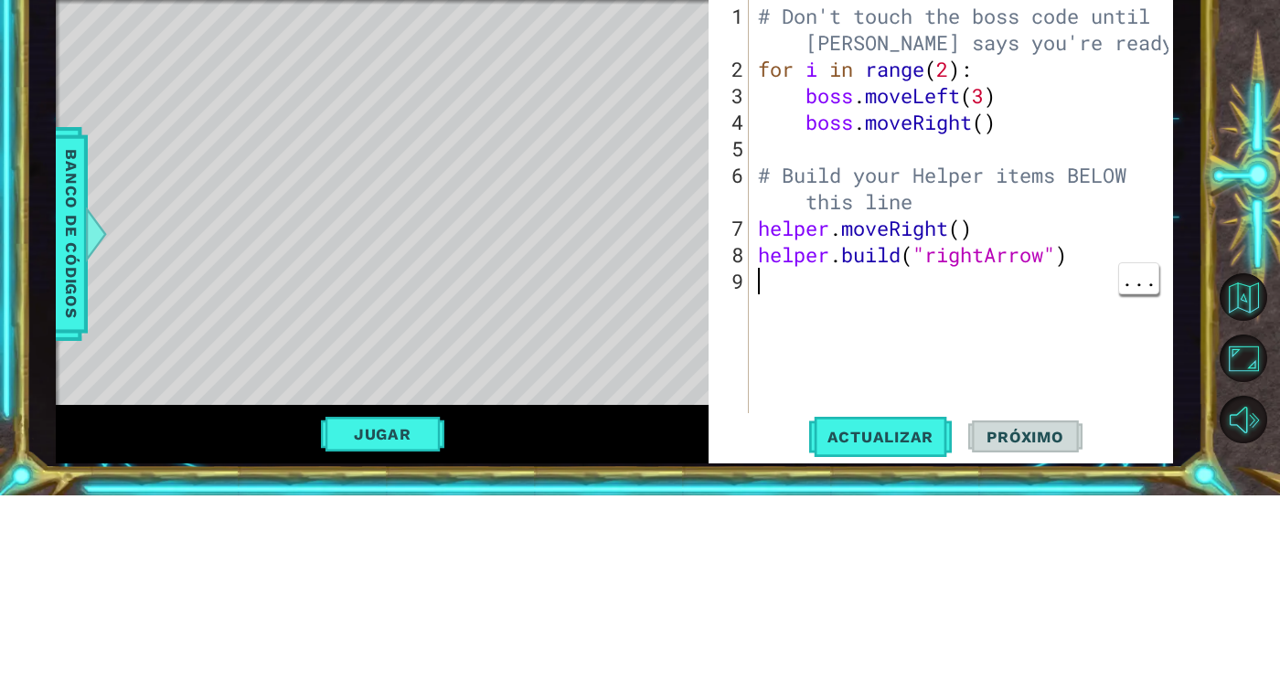
scroll to position [0, 1]
type textarea "helper."
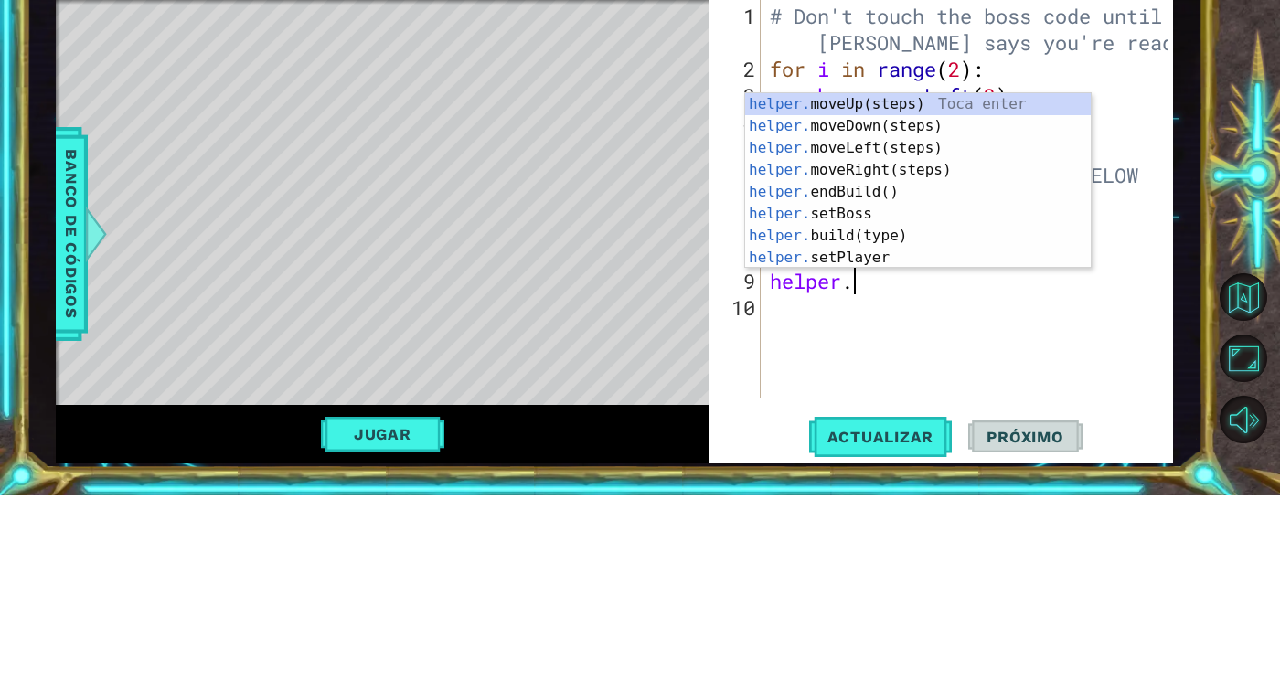
scroll to position [0, 3]
click at [911, 348] on div "helper. moveUp(steps) Toca enter helper. moveDown(steps) Toca enter helper. mov…" at bounding box center [918, 387] width 346 height 219
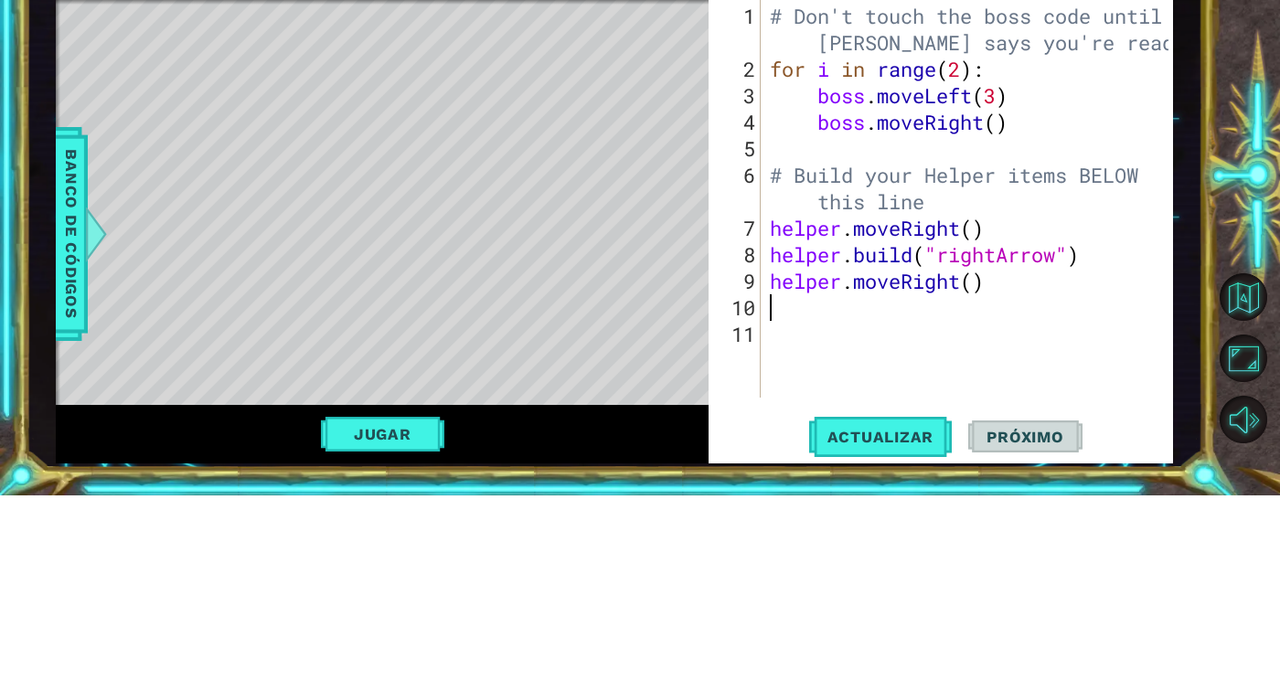
scroll to position [0, 1]
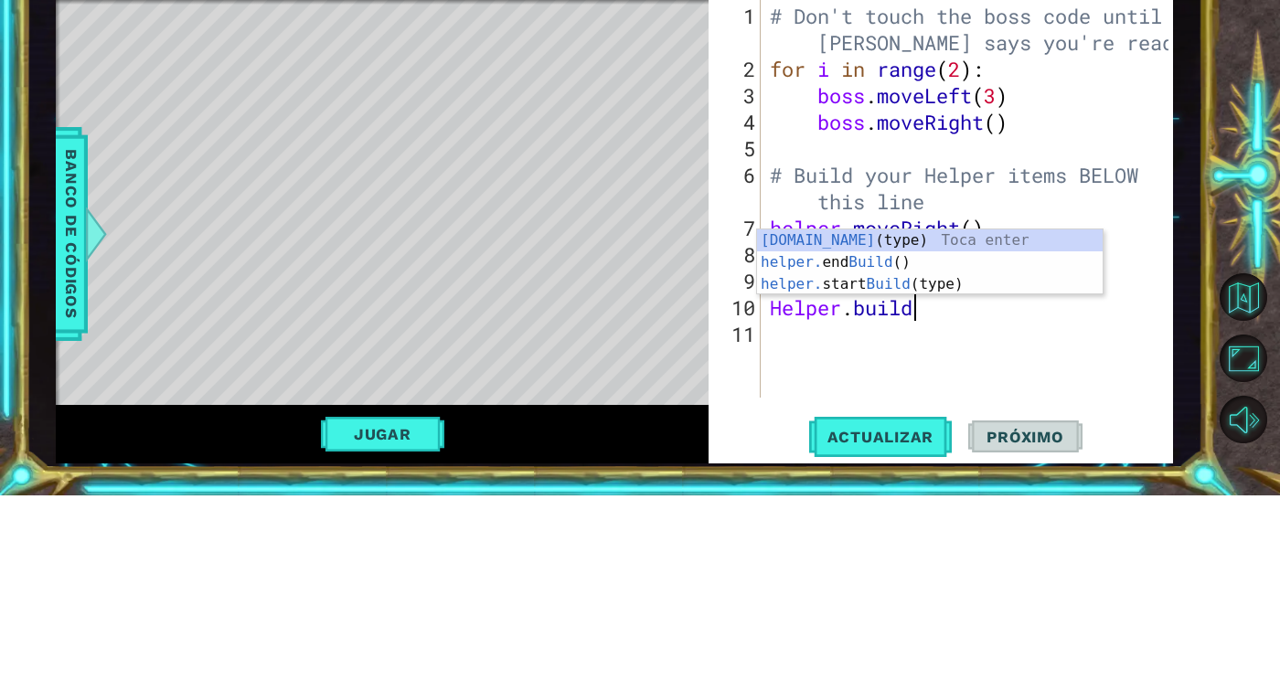
click at [1078, 440] on body "1 ההההההההההההההההההההההההההההההההההההההההההההההההההההההההההההההההההההההההההההה…" at bounding box center [640, 340] width 1280 height 680
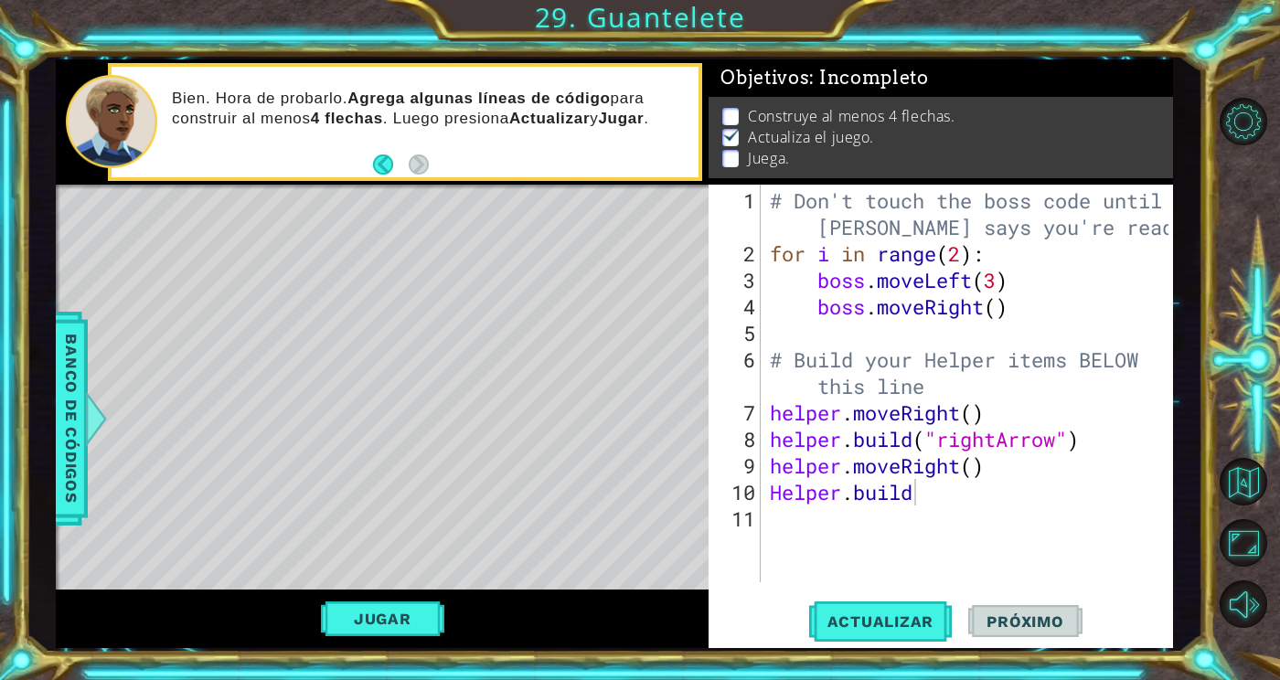
click at [965, 488] on div "# Don't touch the boss code until [PERSON_NAME] says you're ready! for i in ran…" at bounding box center [971, 425] width 411 height 477
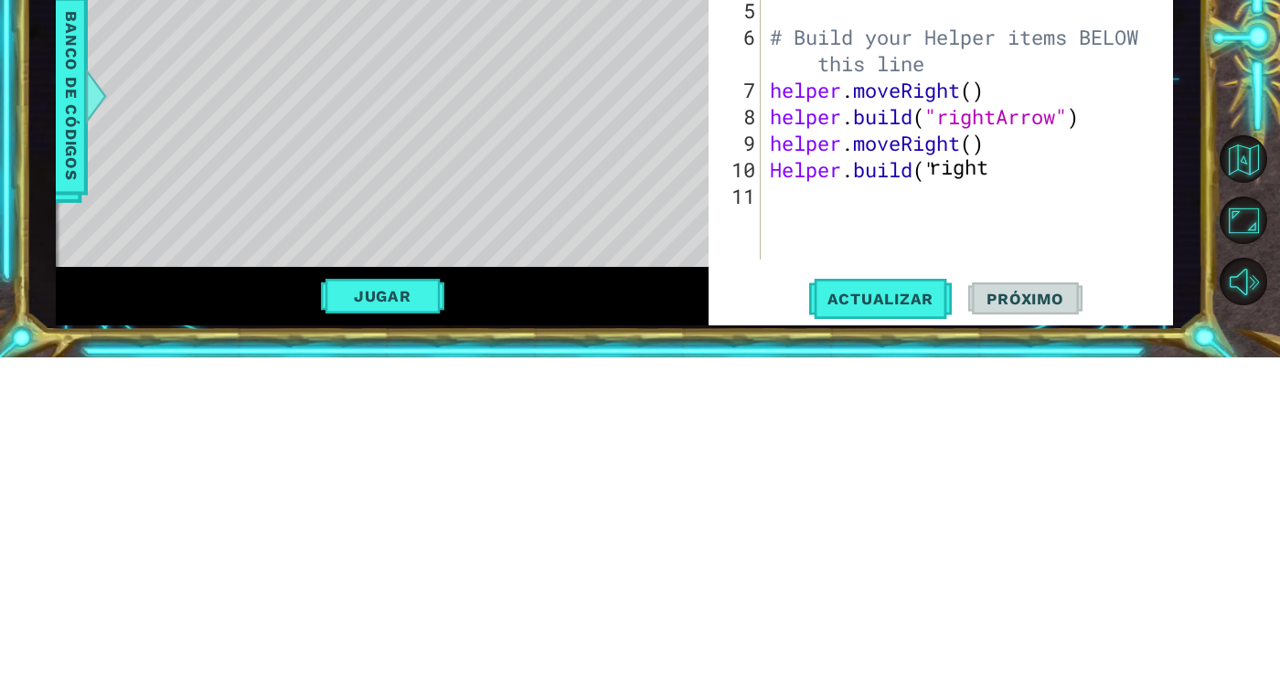
scroll to position [0, 5]
type textarea "[DOMAIN_NAME]("rightArrow")"
click at [1001, 524] on div "# Don't touch the boss code until [PERSON_NAME] says you're ready! for i in ran…" at bounding box center [971, 425] width 411 height 477
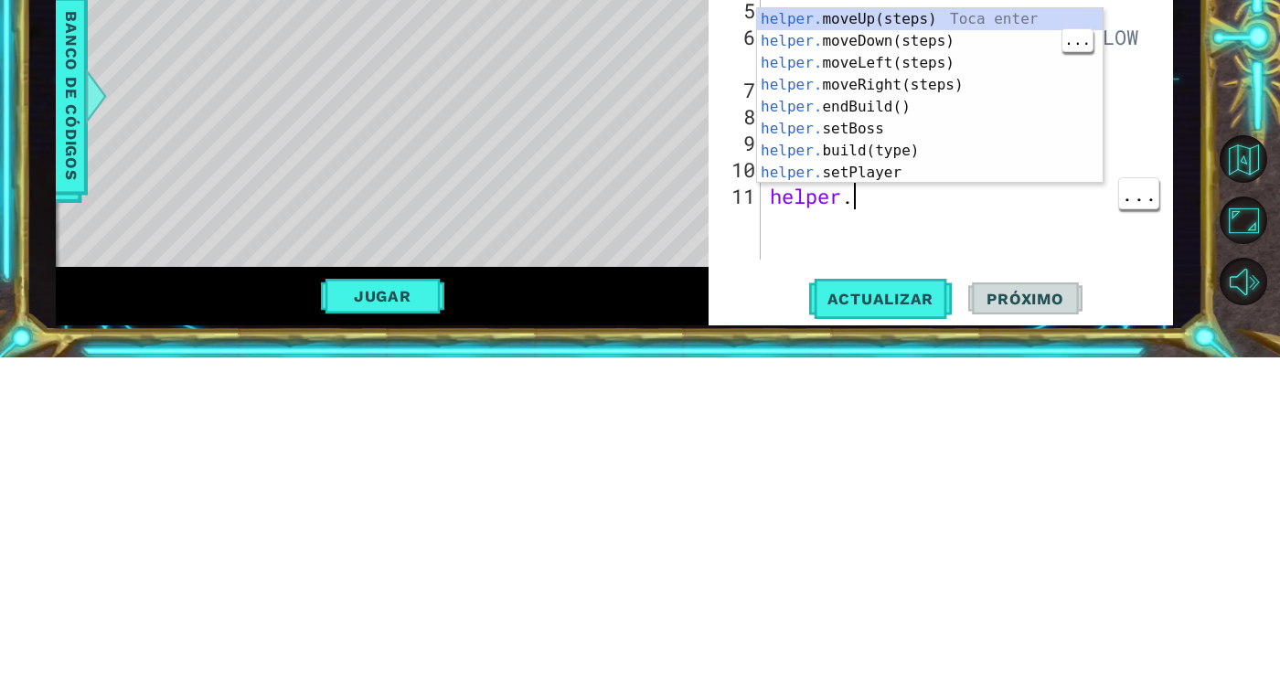
type textarea "helper."
click at [943, 410] on div "helper. moveUp(steps) Toca enter helper. moveDown(steps) Toca enter helper. mov…" at bounding box center [930, 440] width 346 height 219
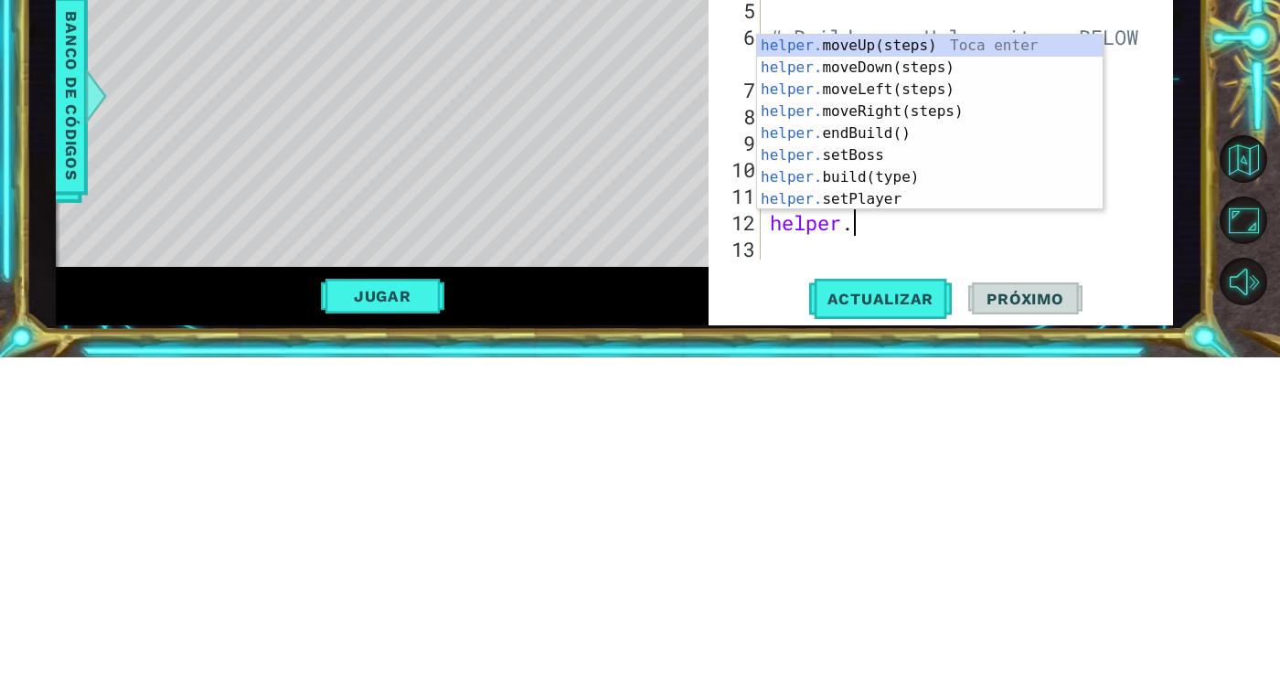
click at [913, 498] on div "helper. moveUp(steps) Toca enter helper. moveDown(steps) Toca enter helper. mov…" at bounding box center [930, 466] width 346 height 219
type textarea "[DOMAIN_NAME]("wall")"
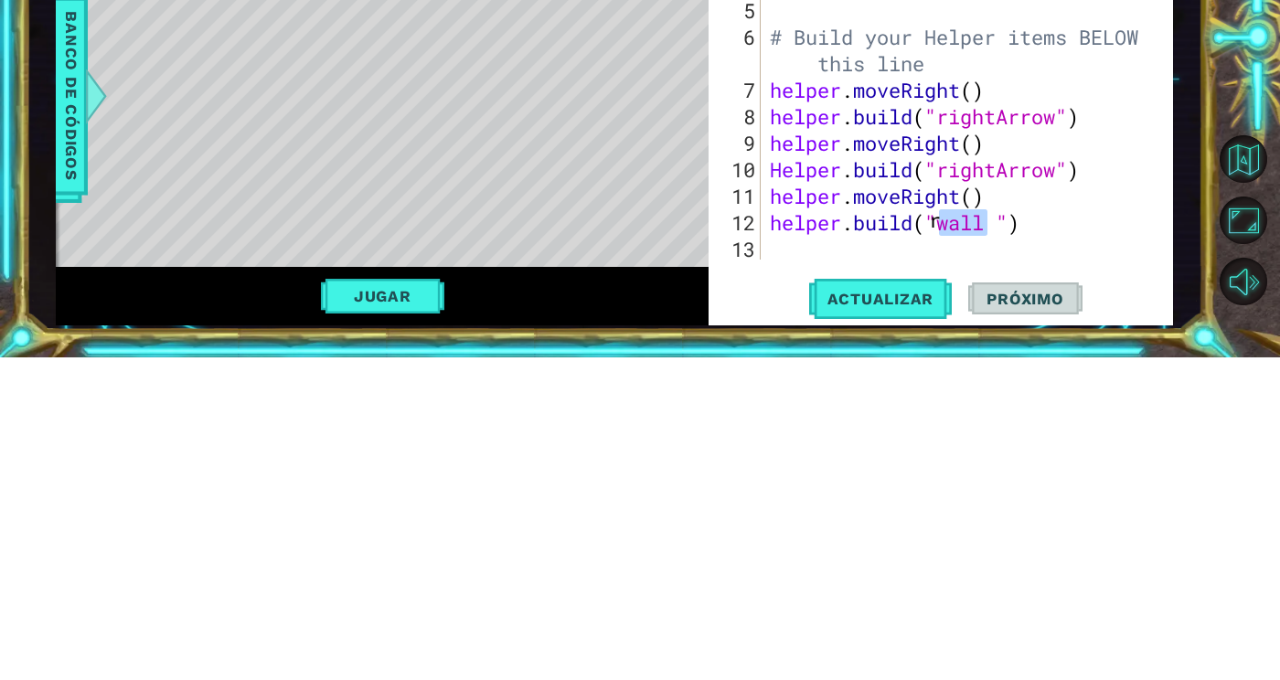
scroll to position [0, 1]
type textarea "rightArrow"
click at [943, 577] on div "# Don't touch the boss code until [PERSON_NAME] says you're ready! for i in ran…" at bounding box center [971, 425] width 411 height 477
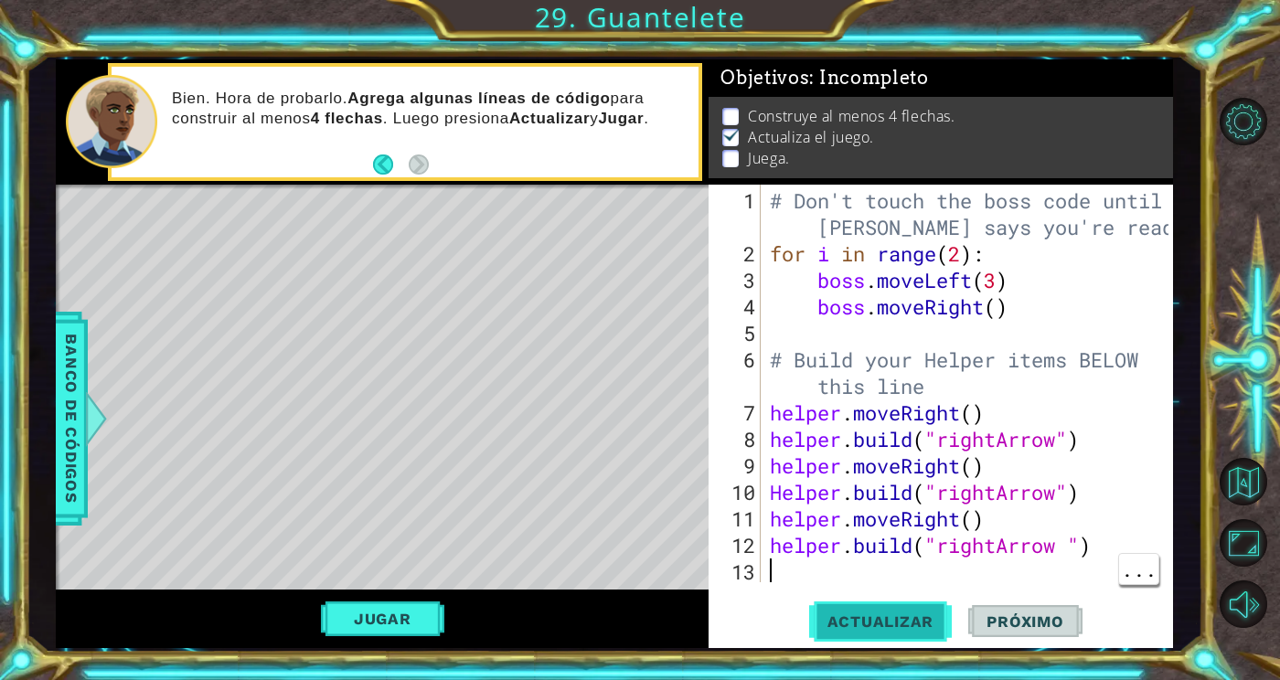
click at [895, 615] on span "Actualizar" at bounding box center [881, 622] width 144 height 18
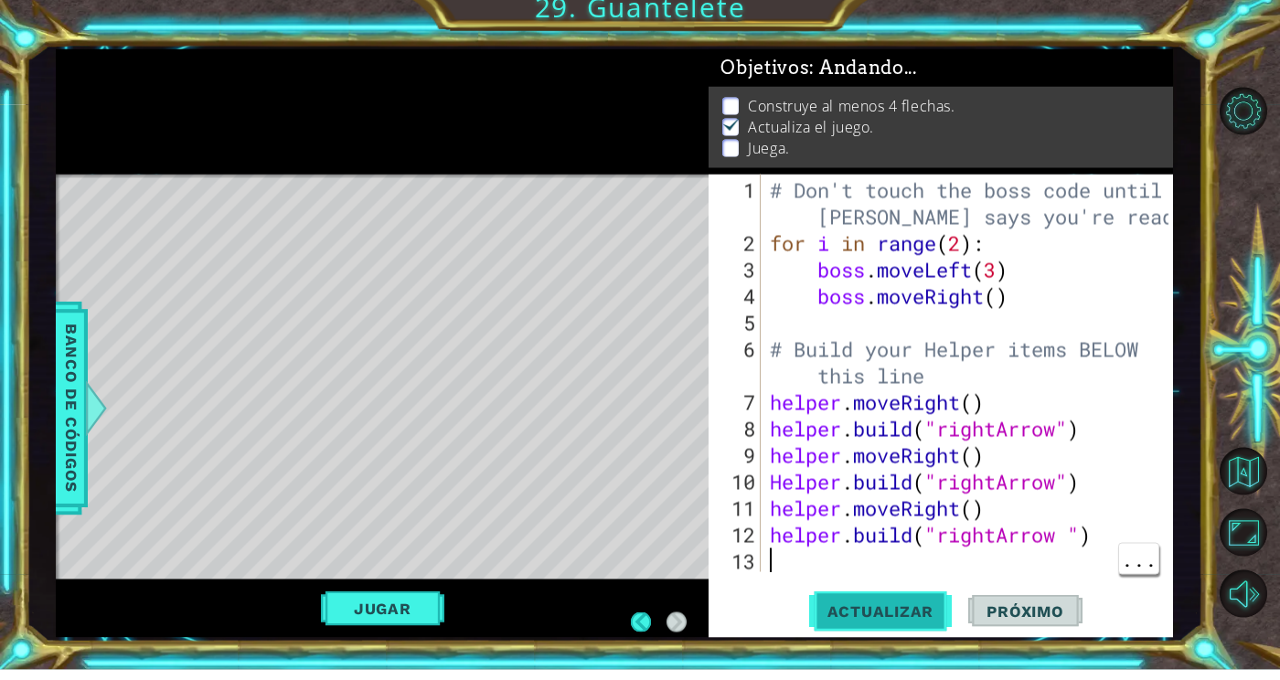
scroll to position [77, 0]
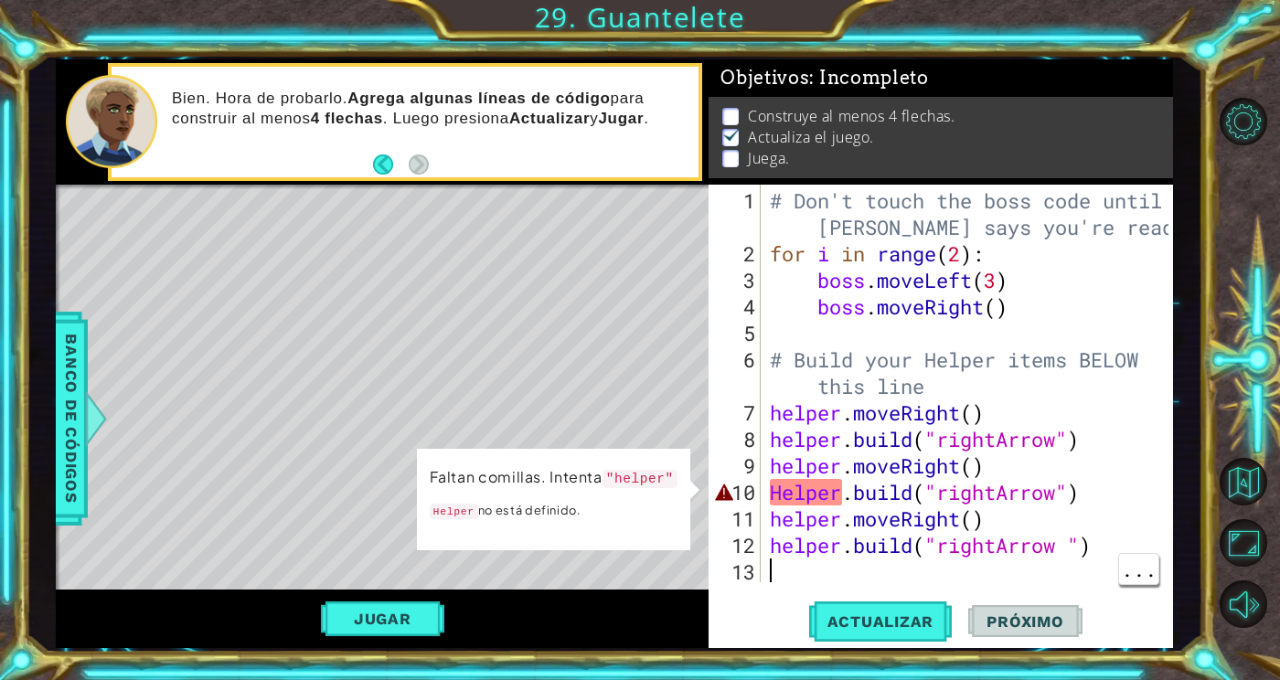
click at [793, 488] on div "# Don't touch the boss code until [PERSON_NAME] says you're ready! for i in ran…" at bounding box center [971, 425] width 411 height 477
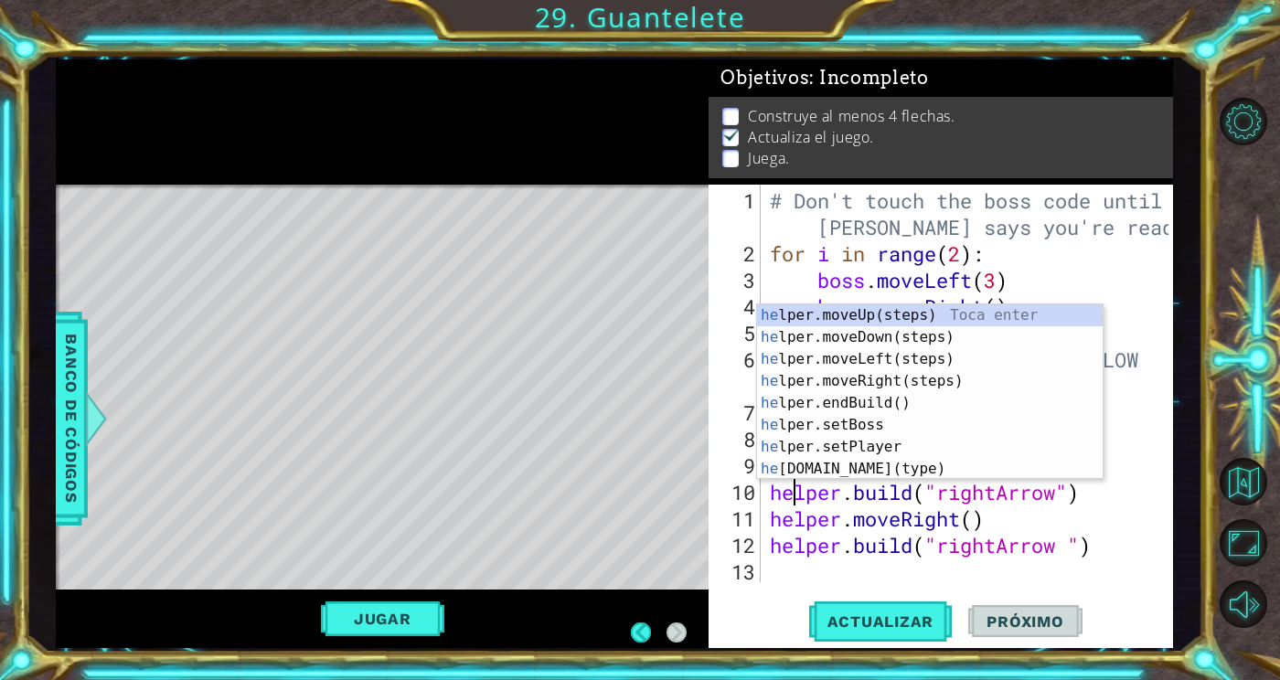
scroll to position [0, 0]
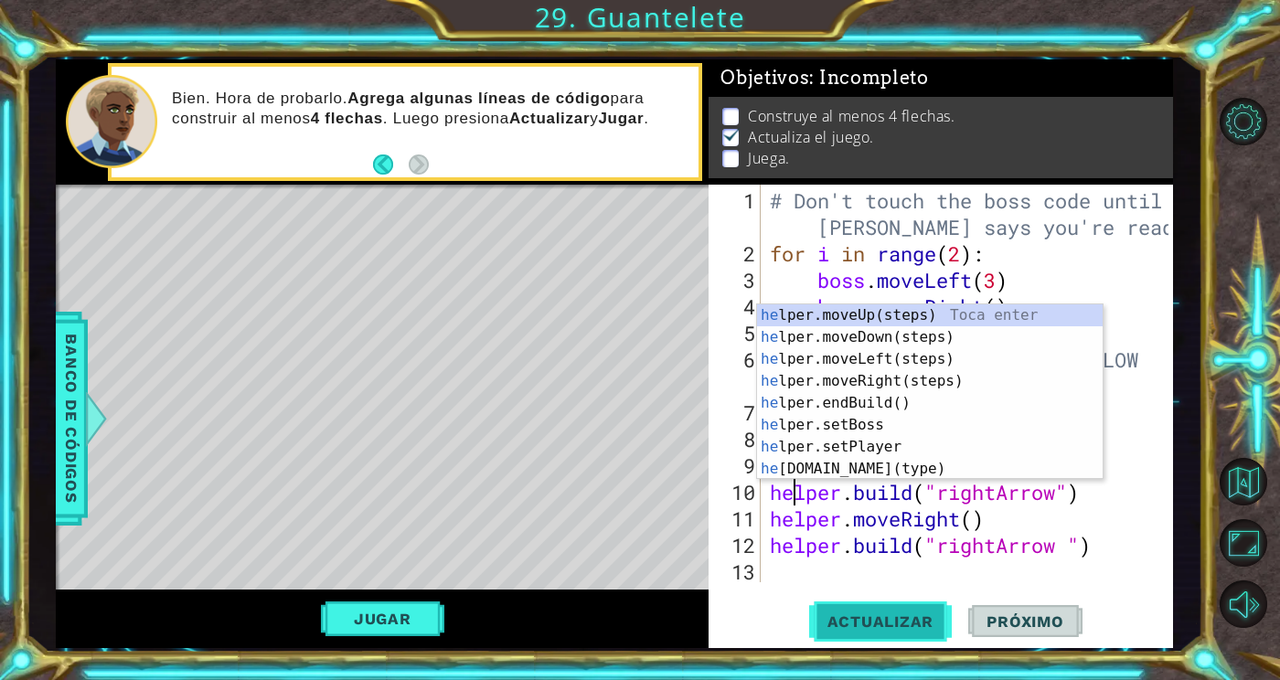
click at [899, 605] on button "Actualizar" at bounding box center [881, 621] width 144 height 47
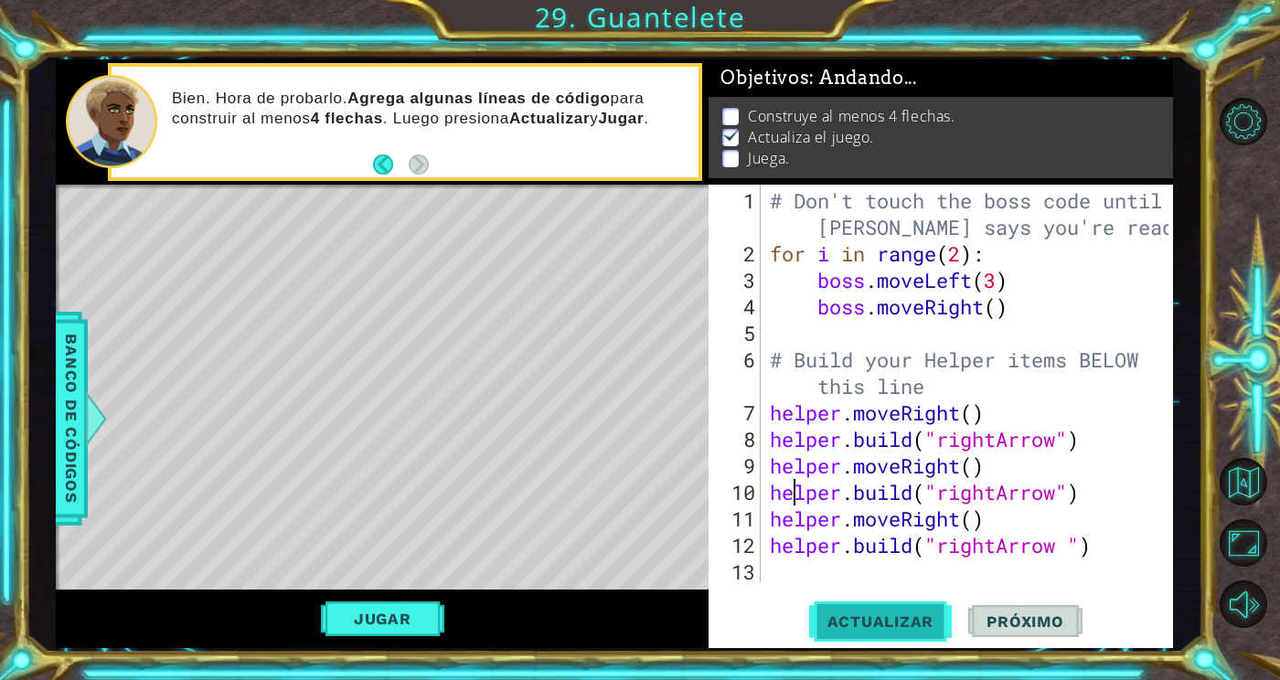
scroll to position [0, 1]
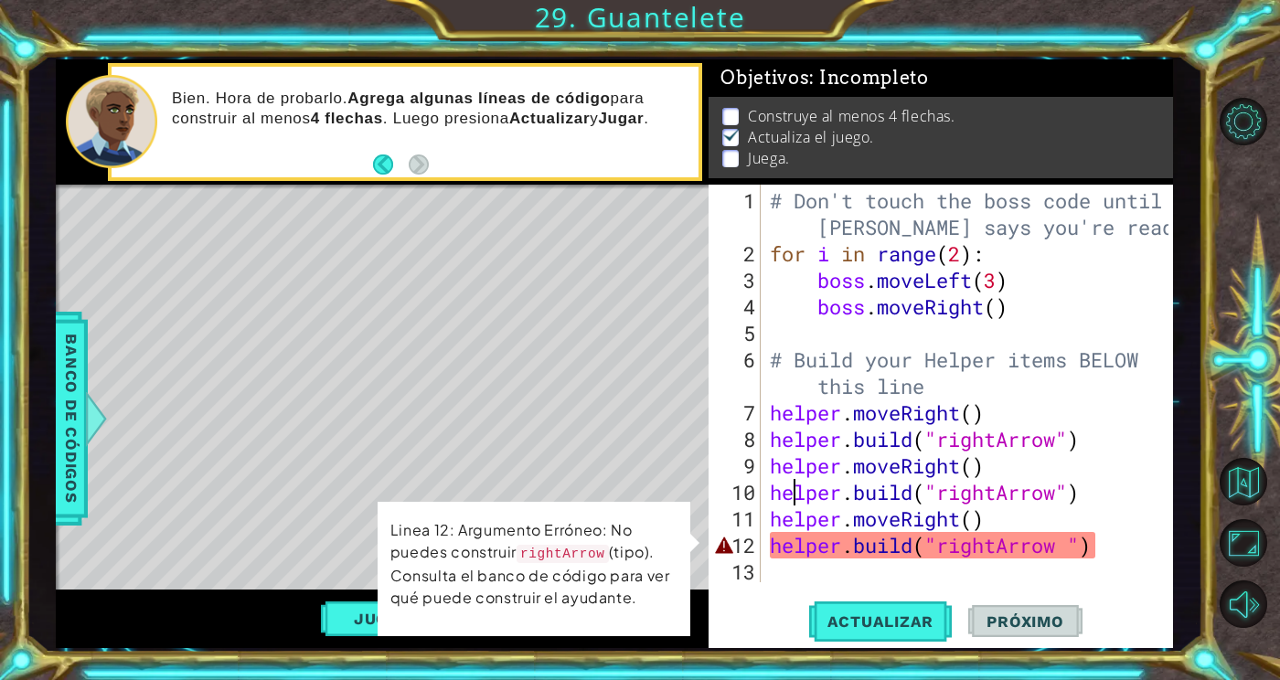
click at [1079, 546] on div "# Don't touch the boss code until [PERSON_NAME] says you're ready! for i in ran…" at bounding box center [971, 425] width 411 height 477
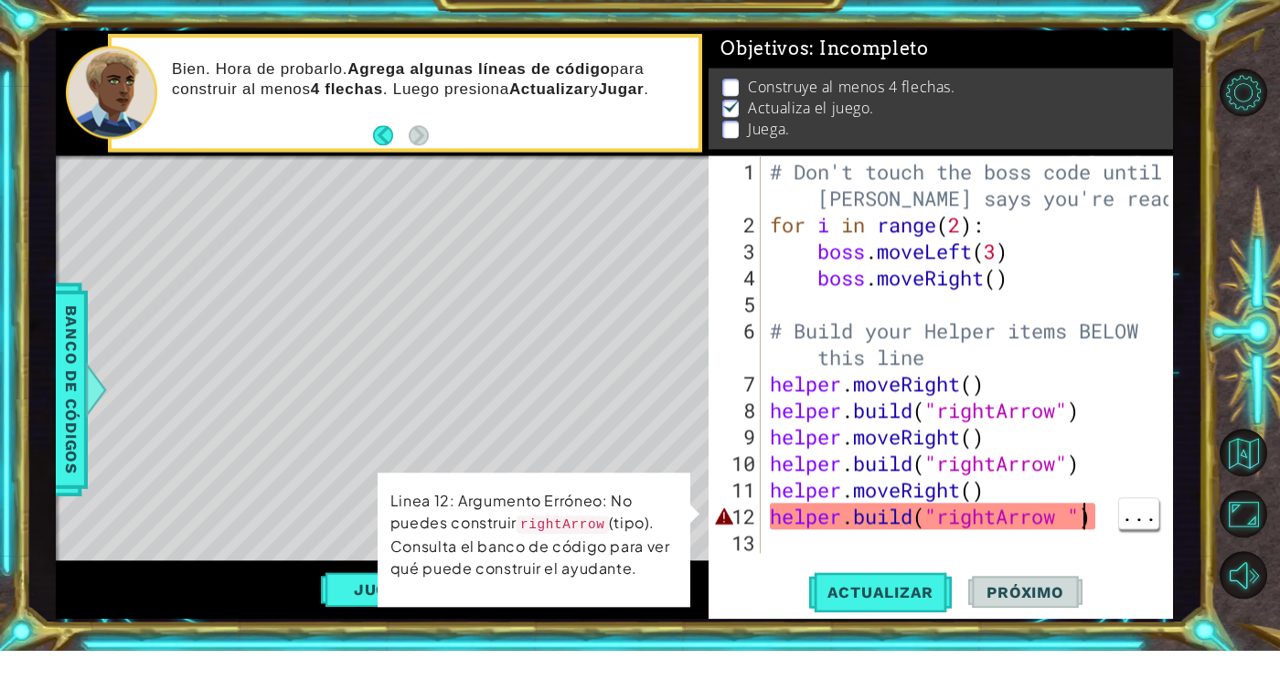
scroll to position [0, 14]
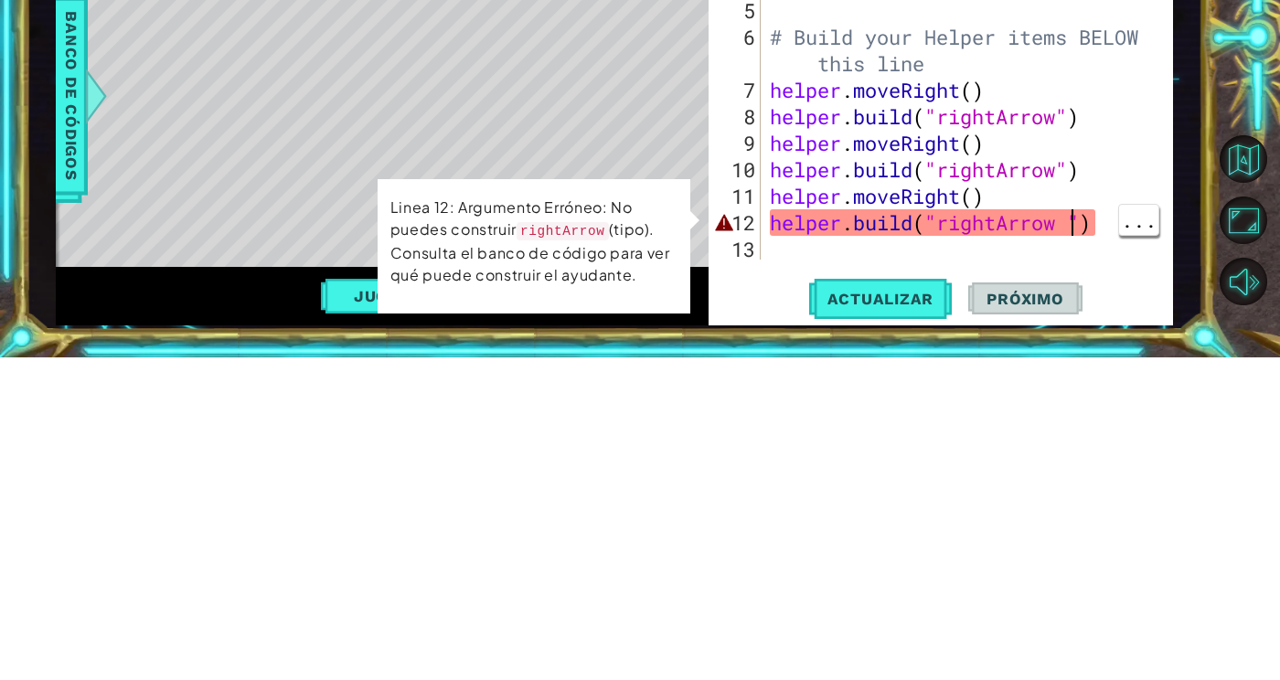
type textarea "[DOMAIN_NAME]("rightArrow")"
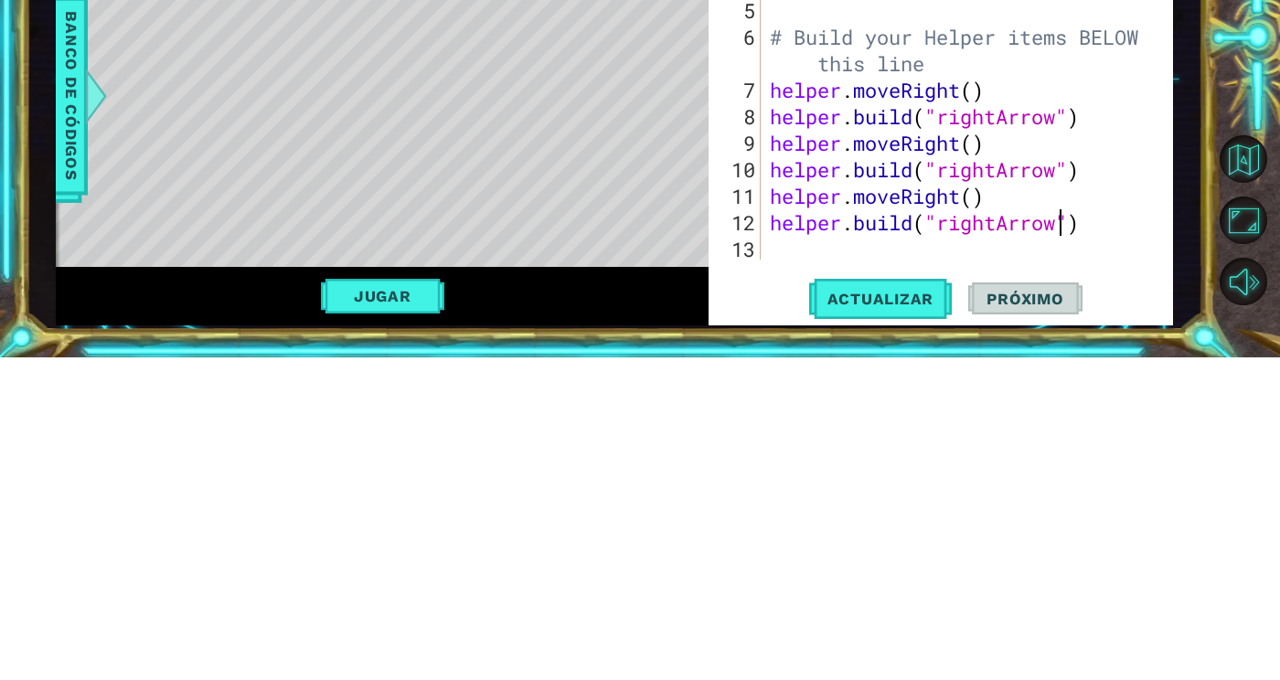
scroll to position [0, 13]
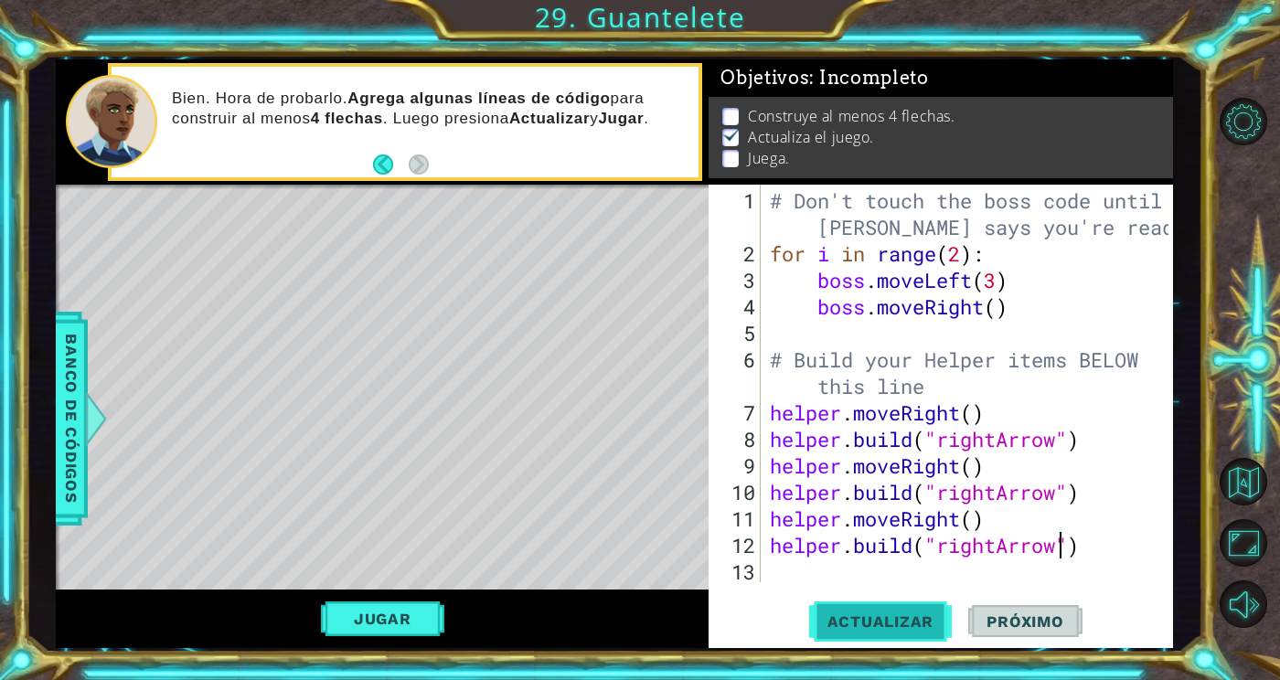
click at [914, 621] on span "Actualizar" at bounding box center [881, 622] width 144 height 18
click at [867, 563] on div "# Don't touch the boss code until [PERSON_NAME] says you're ready! for i in ran…" at bounding box center [971, 425] width 411 height 477
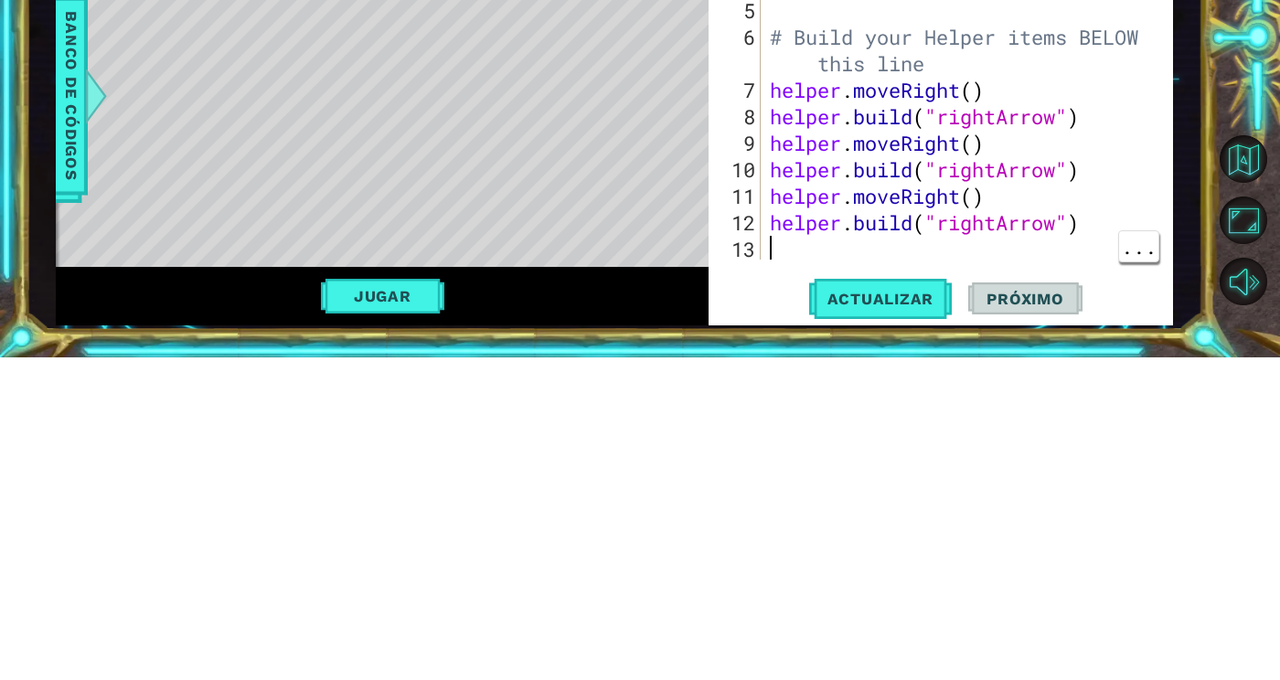
scroll to position [0, 1]
type textarea "helper."
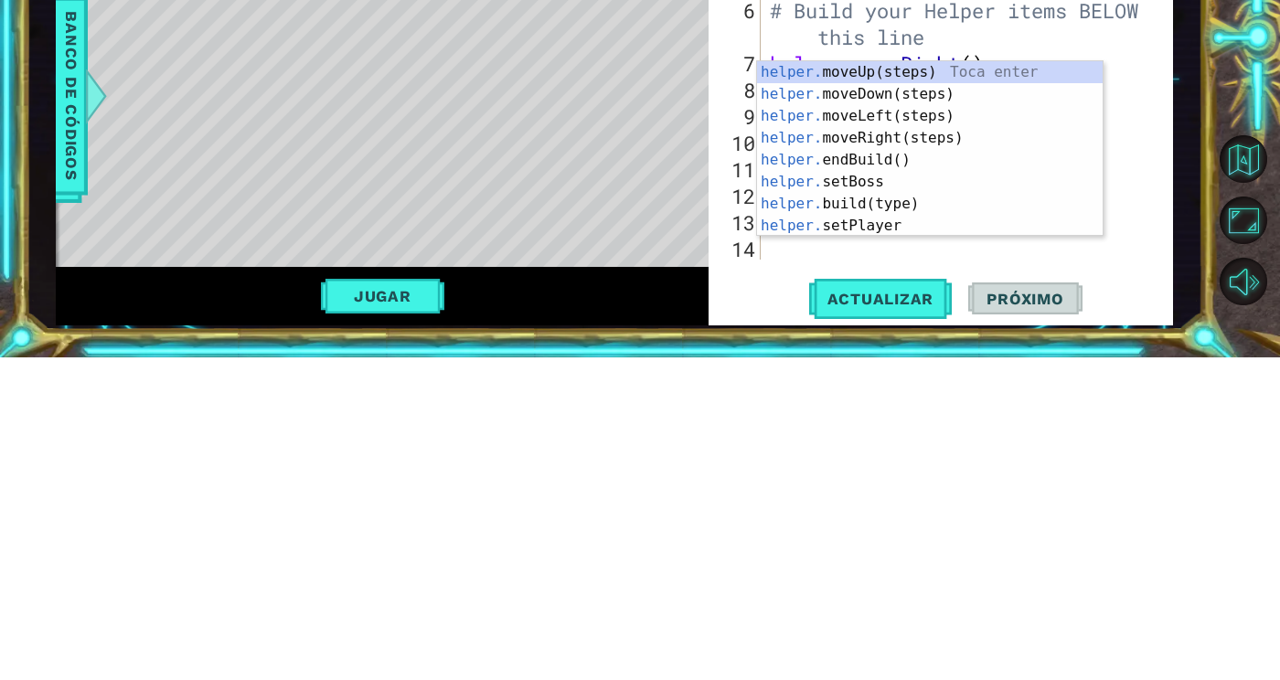
click at [909, 463] on div "helper. moveUp(steps) Toca enter helper. moveDown(steps) Toca enter helper. mov…" at bounding box center [930, 493] width 346 height 219
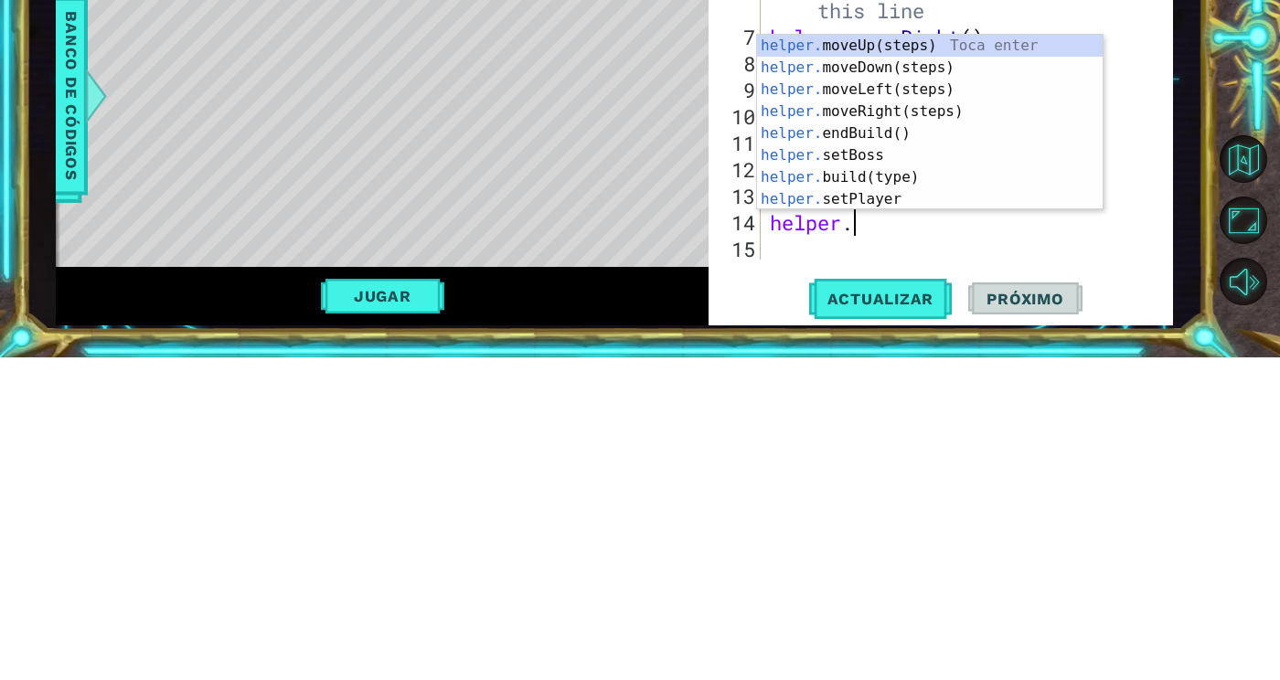
scroll to position [0, 3]
click at [932, 505] on div "helper. moveUp(steps) Toca enter helper. moveDown(steps) Toca enter helper. mov…" at bounding box center [930, 466] width 346 height 219
type textarea "[DOMAIN_NAME]("wall")"
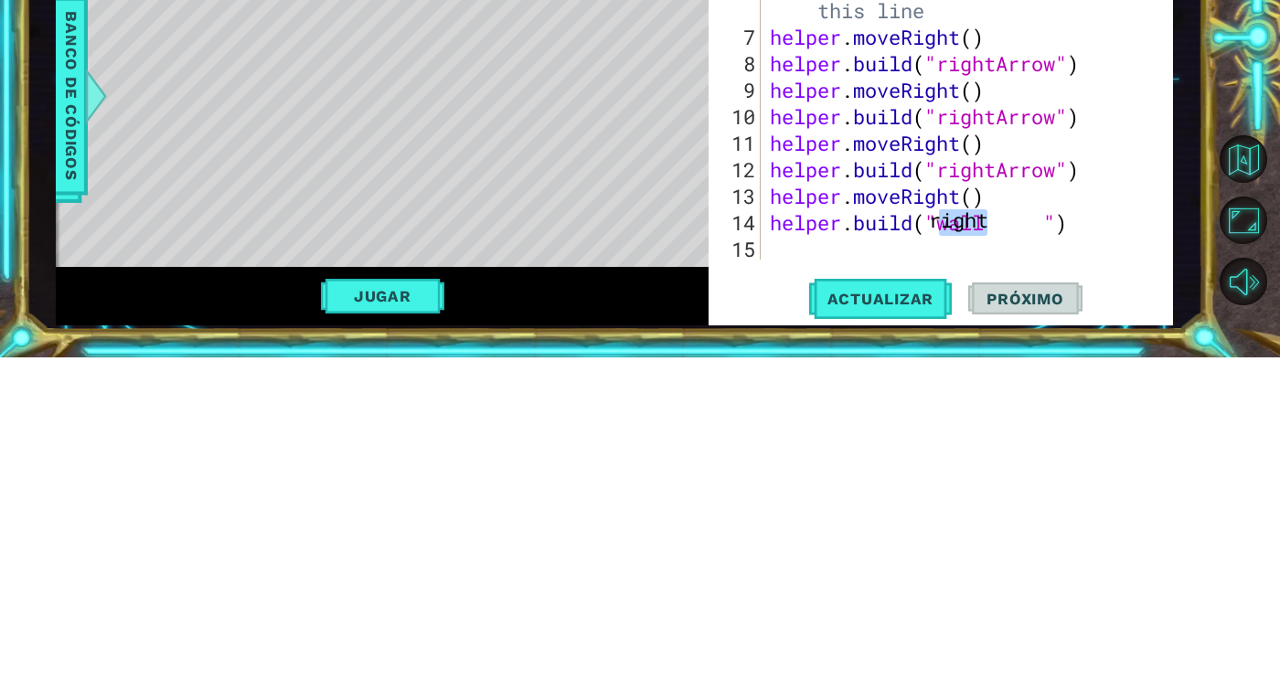
scroll to position [0, 5]
type textarea "[DOMAIN_NAME]("rightArrow")"
click at [800, 575] on div "for i in range ( 2 ) : boss . moveLeft ( 3 ) boss . moveRight ( ) # Build your …" at bounding box center [971, 412] width 411 height 451
type textarea "helper."
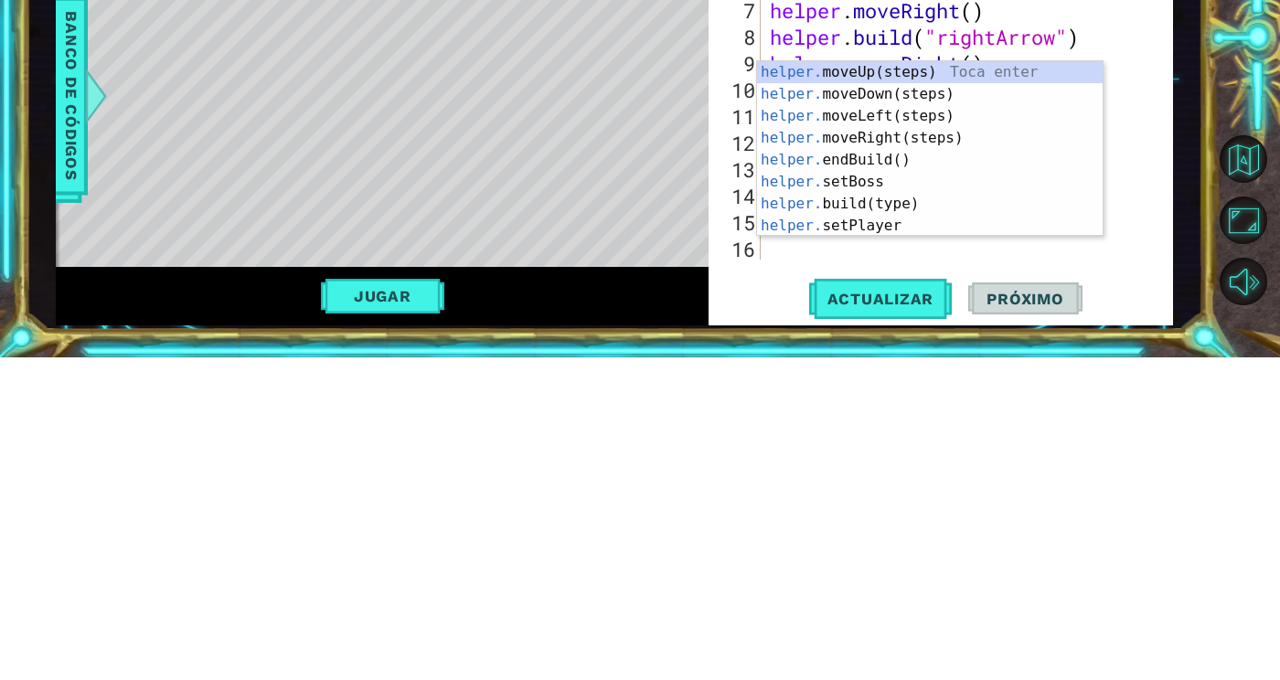
scroll to position [80, 0]
click at [930, 460] on div "helper. moveUp(steps) Toca enter helper. moveDown(steps) Toca enter helper. mov…" at bounding box center [930, 493] width 346 height 219
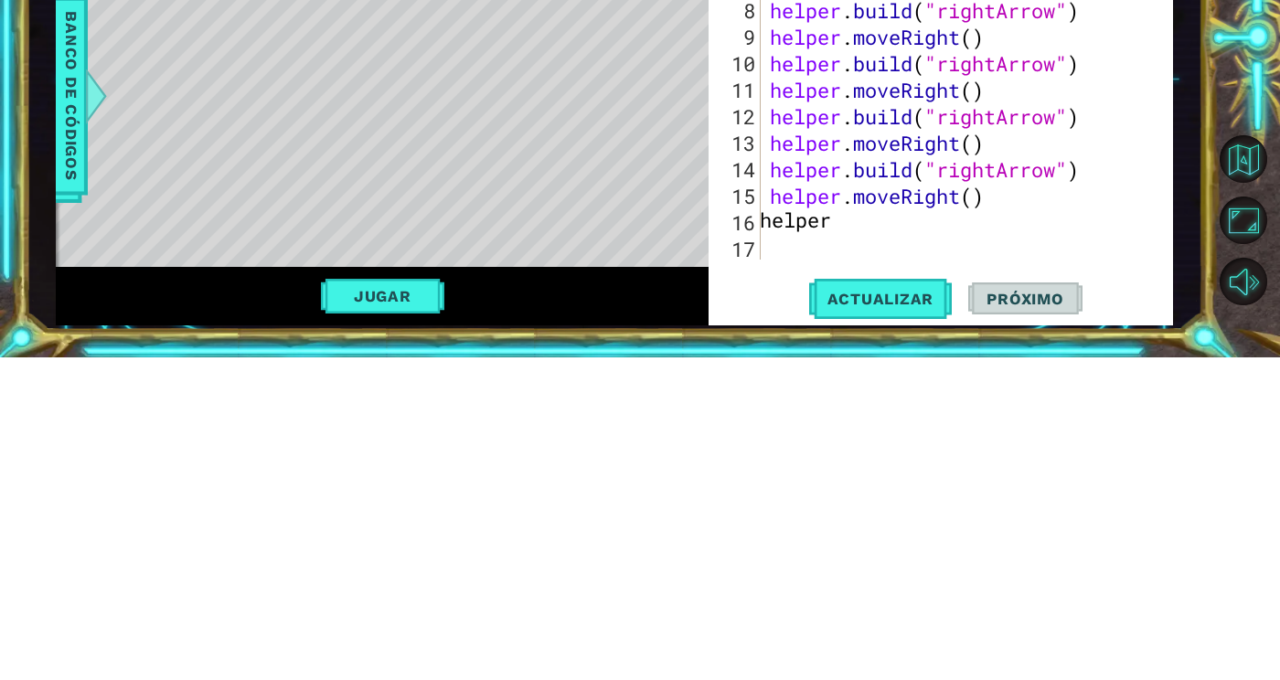
scroll to position [0, 0]
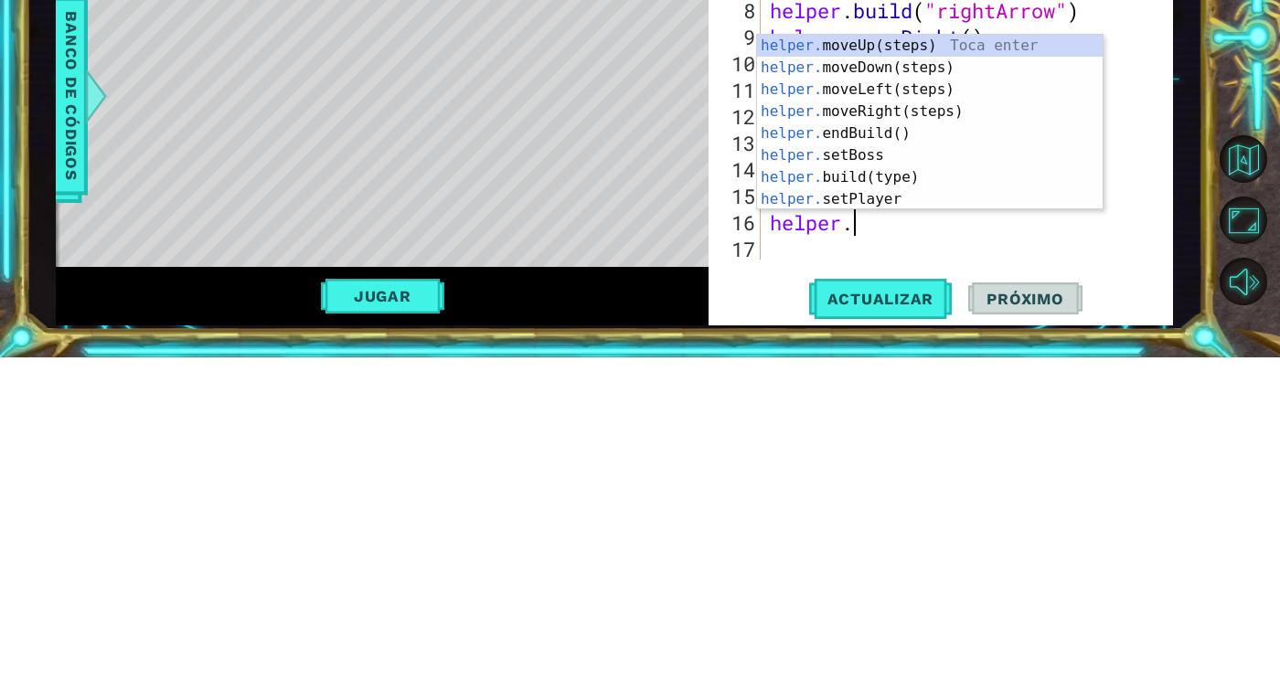
click at [908, 507] on div "helper. moveUp(steps) Toca enter helper. moveDown(steps) Toca enter helper. mov…" at bounding box center [930, 466] width 346 height 219
type textarea "[DOMAIN_NAME]("wall")"
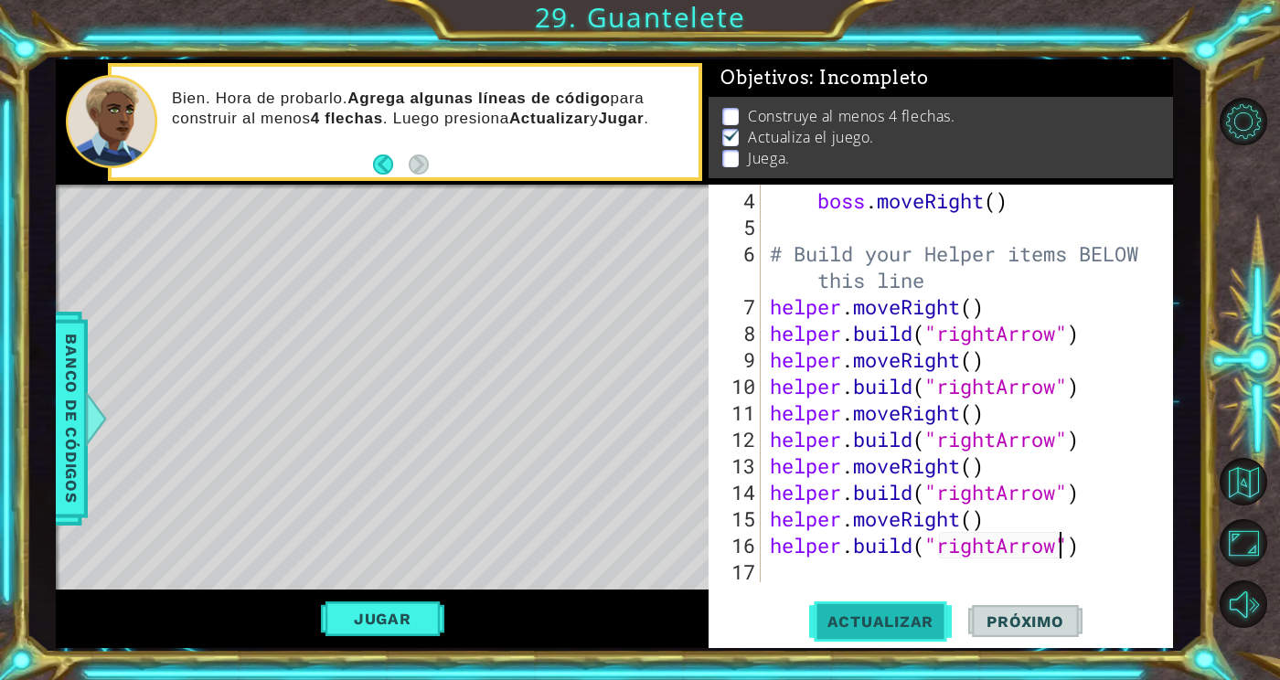
type textarea "[DOMAIN_NAME]("rightArrow")"
click at [895, 621] on span "Actualizar" at bounding box center [881, 622] width 144 height 18
click at [955, 568] on div "boss . moveRight ( ) # Build your Helper items BELOW this line helper . moveRig…" at bounding box center [971, 412] width 411 height 451
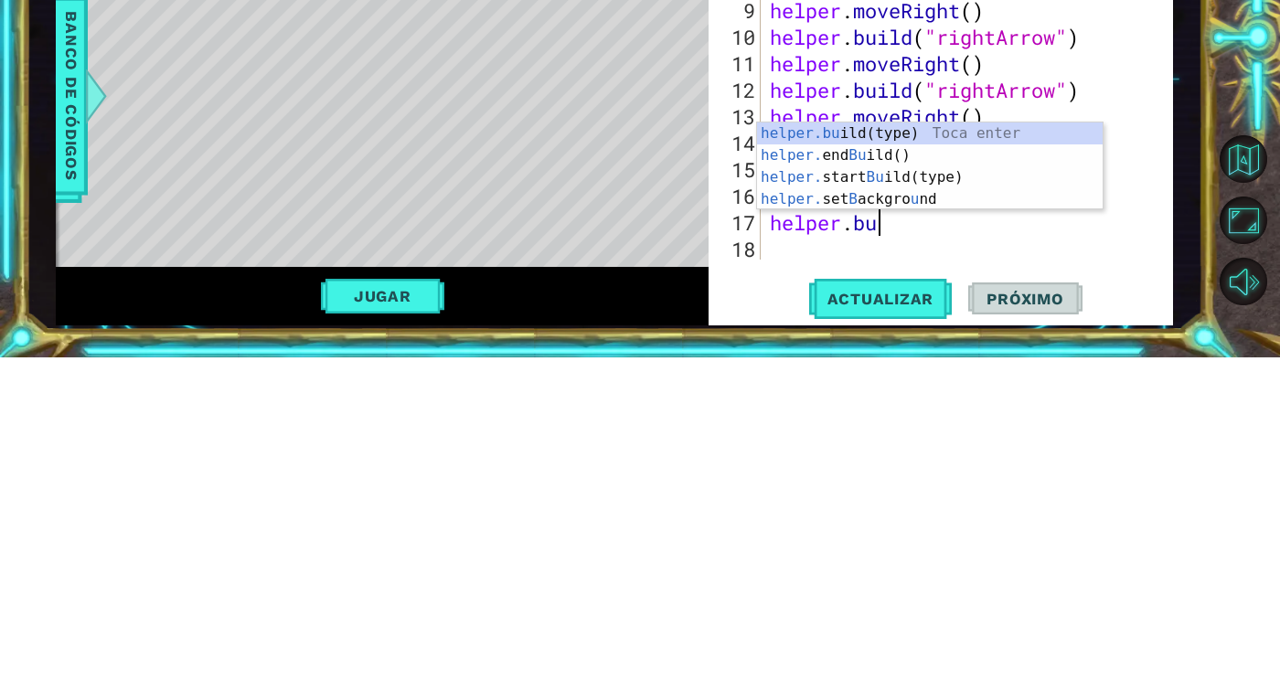
type textarea "helper."
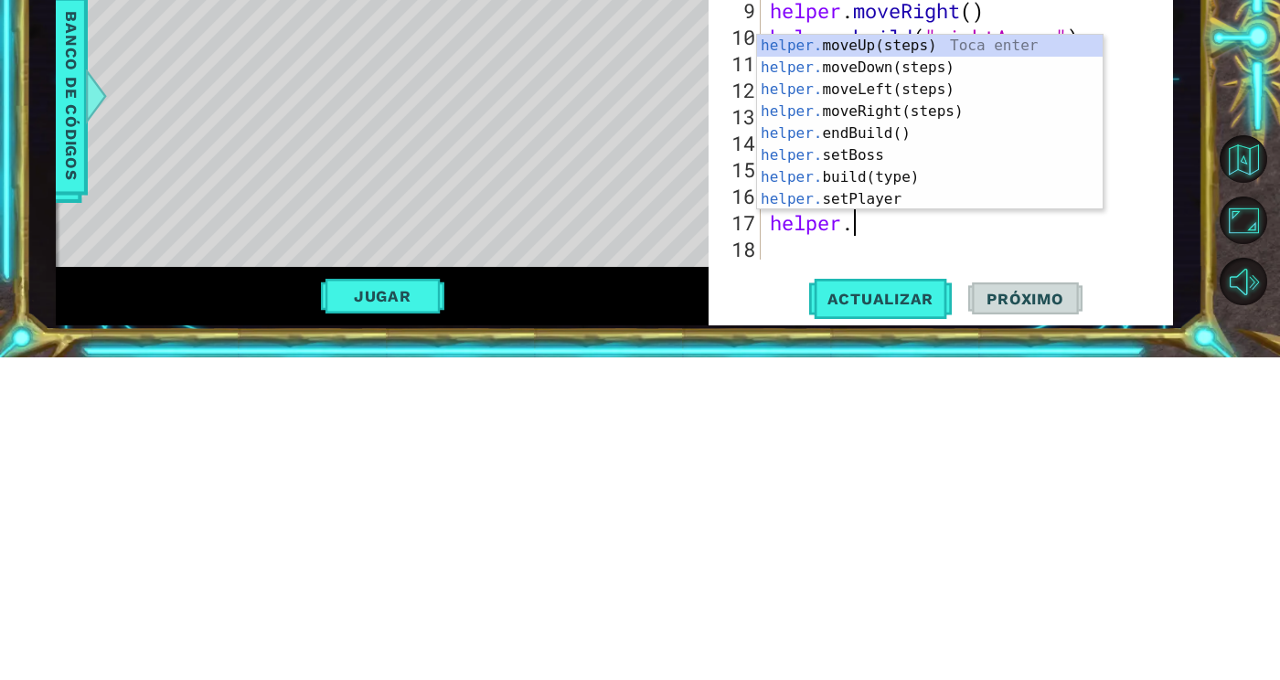
click at [912, 431] on div "helper. moveUp(steps) Toca enter helper. moveDown(steps) Toca enter helper. mov…" at bounding box center [930, 466] width 346 height 219
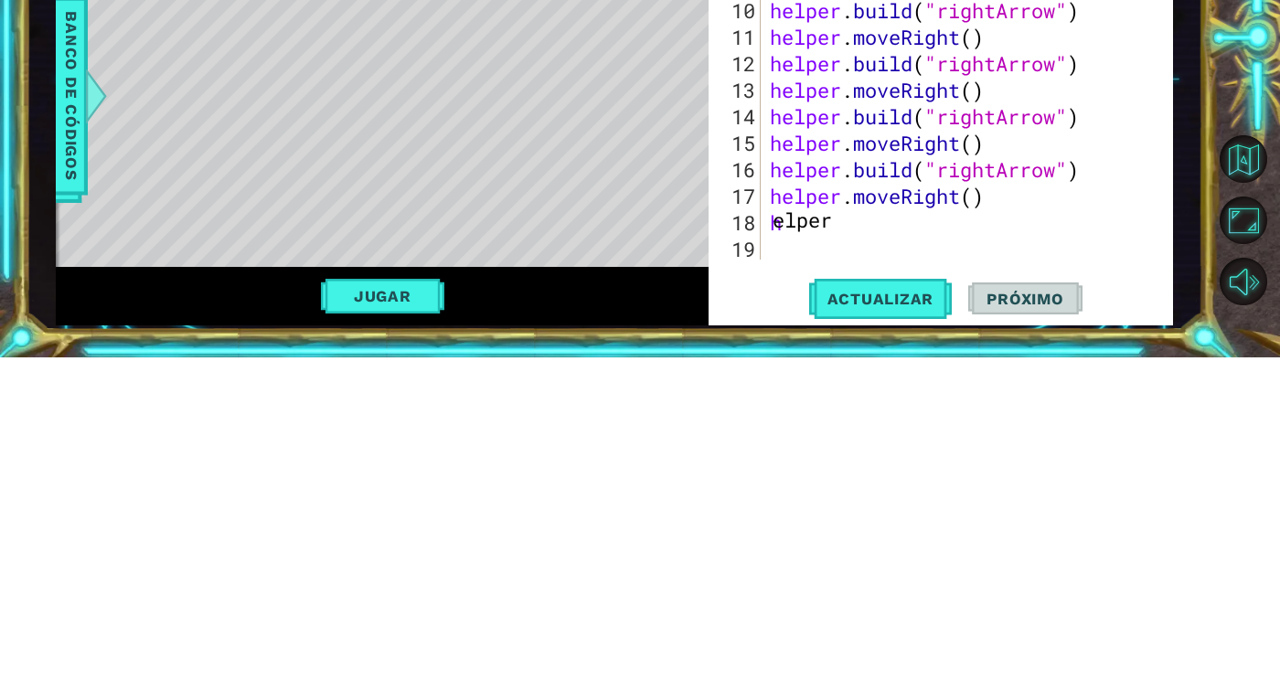
type textarea "elpe"
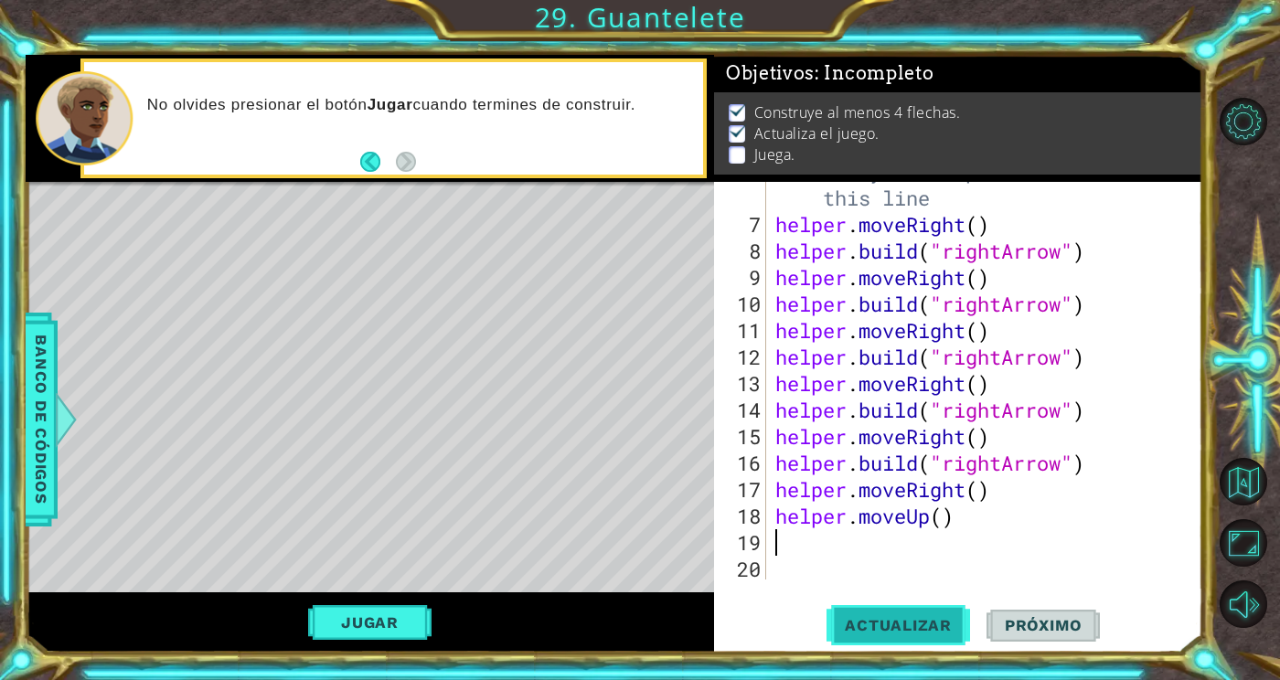
click at [912, 650] on button "Actualizar" at bounding box center [899, 627] width 144 height 48
click at [965, 559] on div "# Build your Helper items BELOW this line helper . moveRight ( ) helper . build…" at bounding box center [990, 396] width 436 height 477
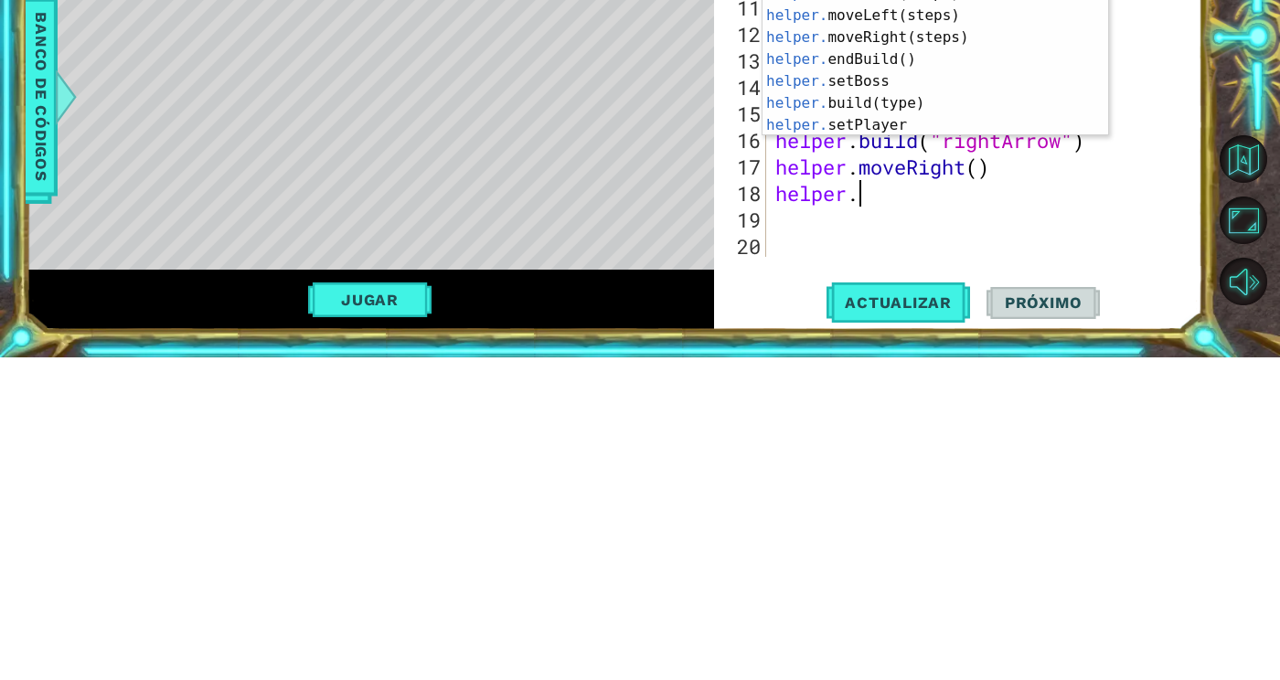
click at [907, 496] on div "helper. moveUp(steps) Toca enter helper. moveDown(steps) Toca enter helper. mov…" at bounding box center [936, 392] width 346 height 219
type textarea "[DOMAIN_NAME]("wall")"
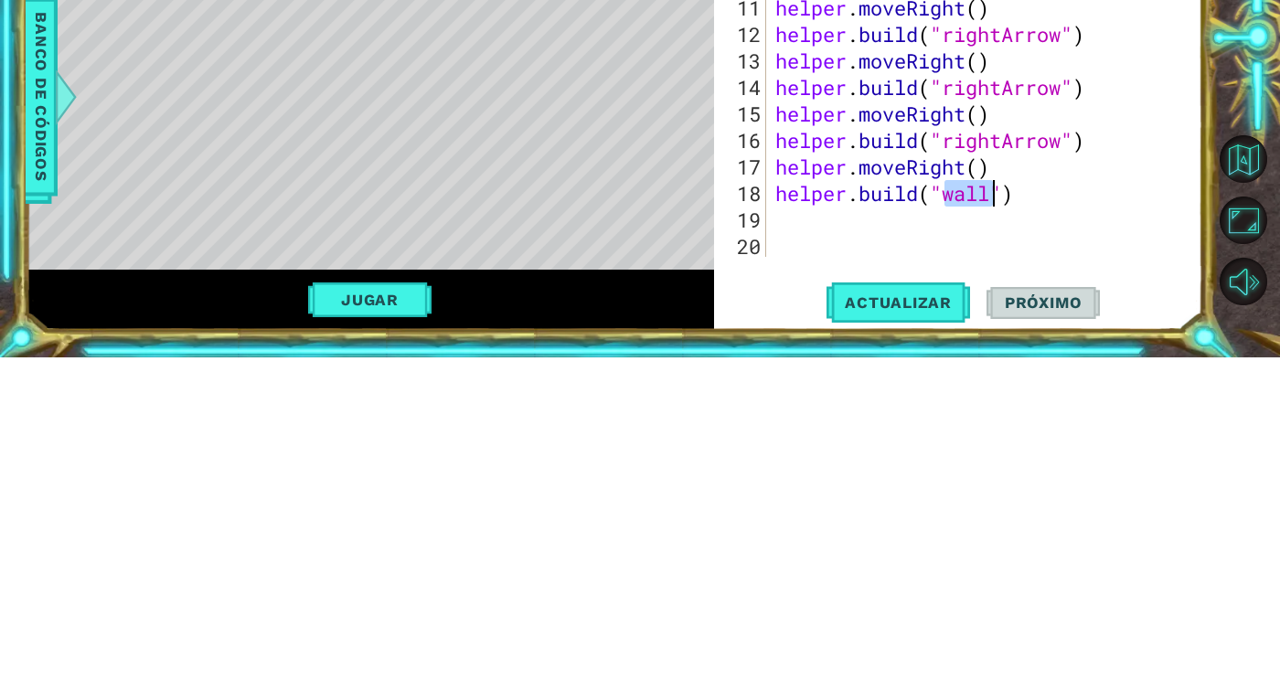
type textarea "r"
type textarea "downArrow"
click at [1001, 593] on div "# Build your Helper items BELOW this line helper . moveRight ( ) helper . build…" at bounding box center [990, 396] width 436 height 477
click at [1063, 552] on div "# Build your Helper items BELOW this line helper . moveRight ( ) helper . build…" at bounding box center [990, 396] width 436 height 477
type textarea "[DOMAIN_NAME]("downArrow")"
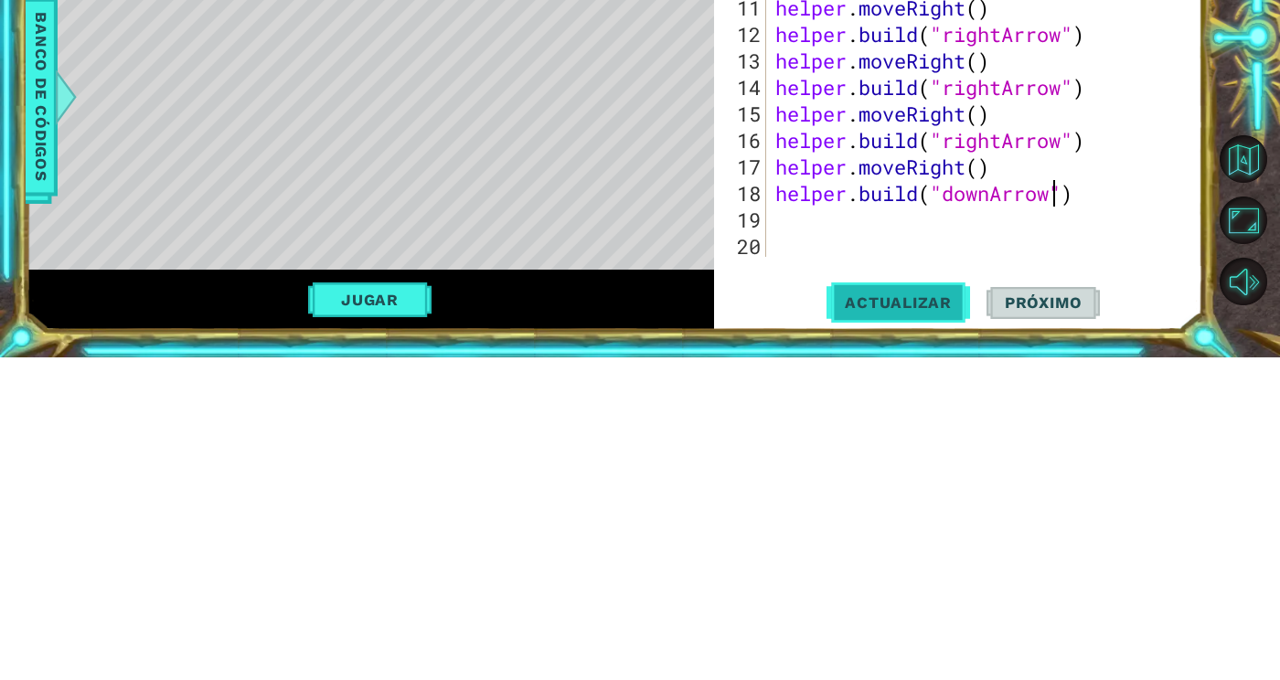
click at [943, 635] on span "Actualizar" at bounding box center [899, 625] width 144 height 18
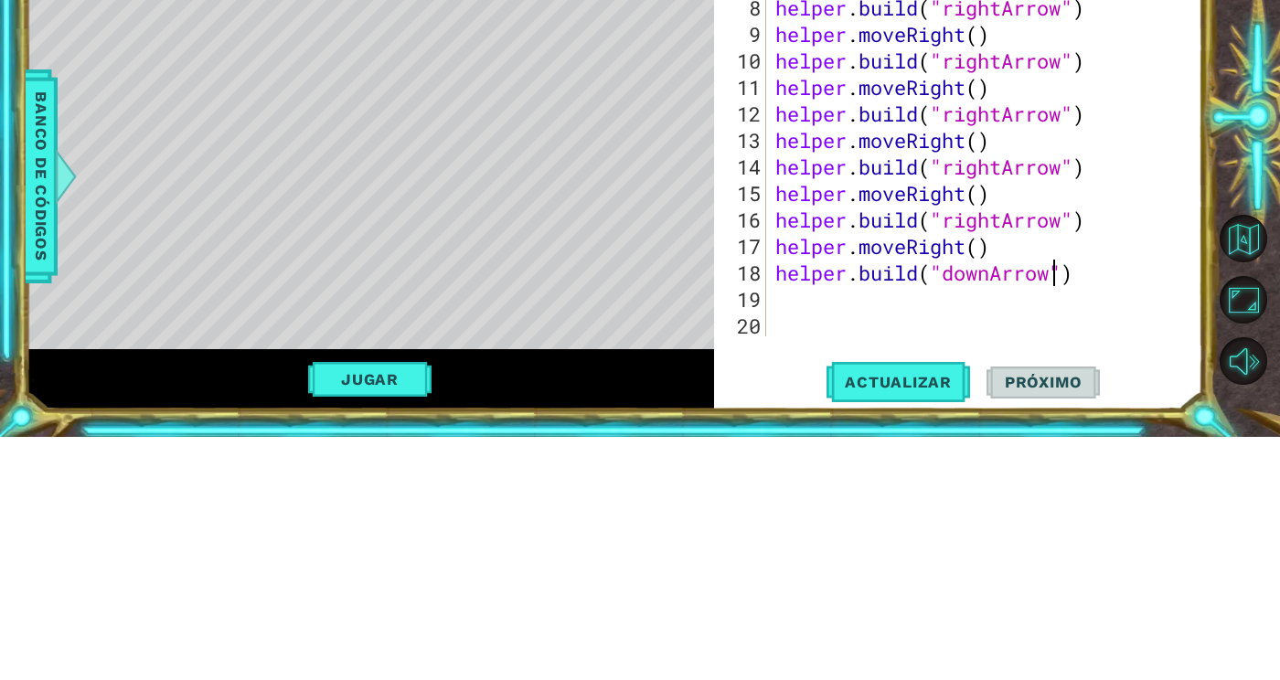
click at [962, 584] on div "# Build your Helper items BELOW this line helper . moveRight ( ) helper . build…" at bounding box center [990, 396] width 436 height 477
type textarea "helper."
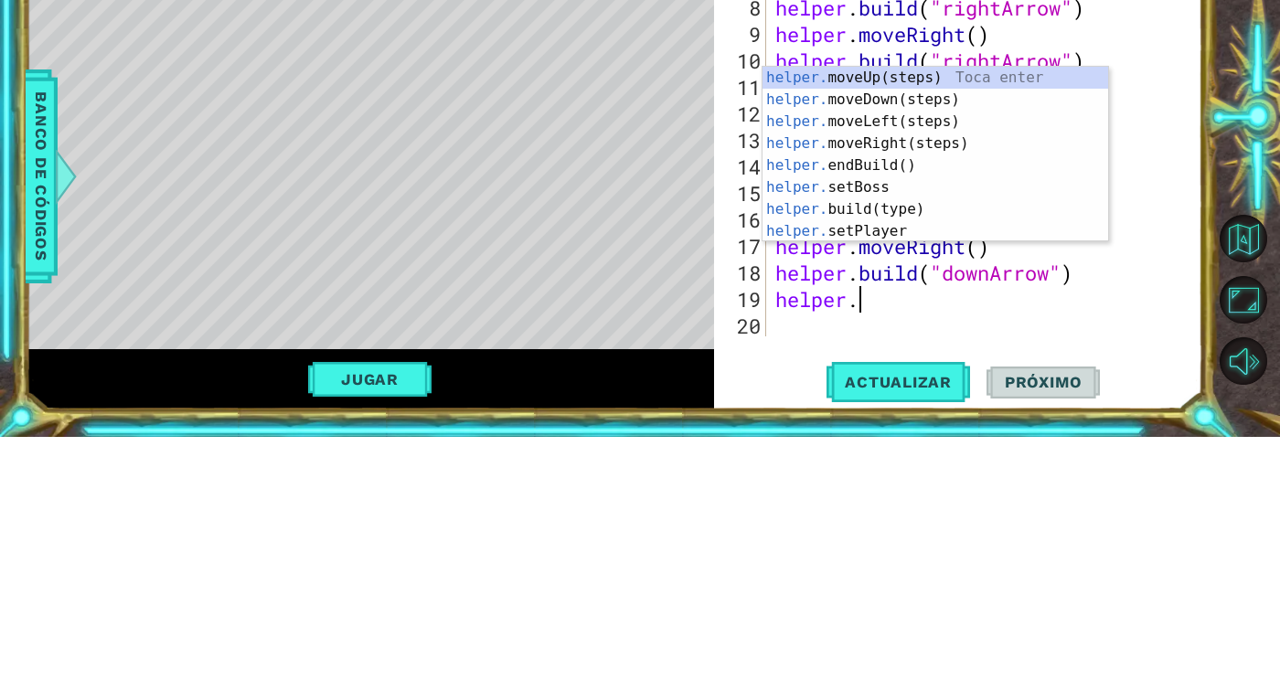
click at [946, 417] on div "helper. moveUp(steps) Toca enter helper. moveDown(steps) Toca enter helper. mov…" at bounding box center [936, 419] width 346 height 219
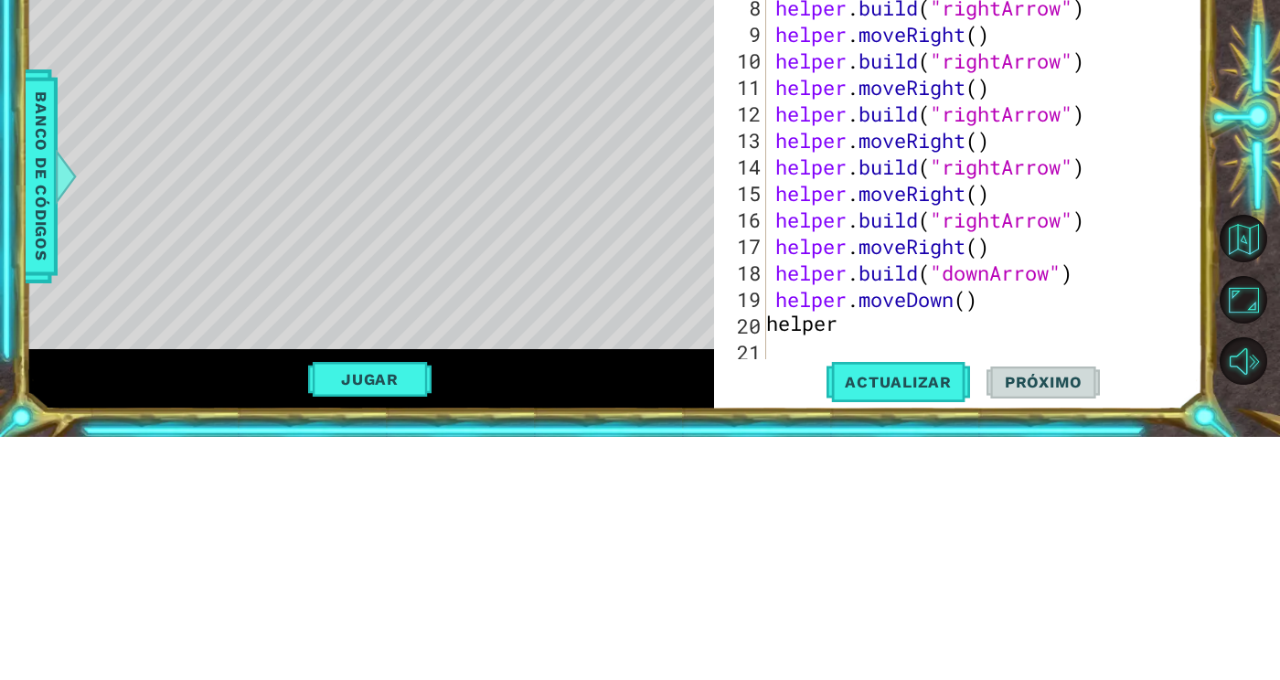
type textarea "helper."
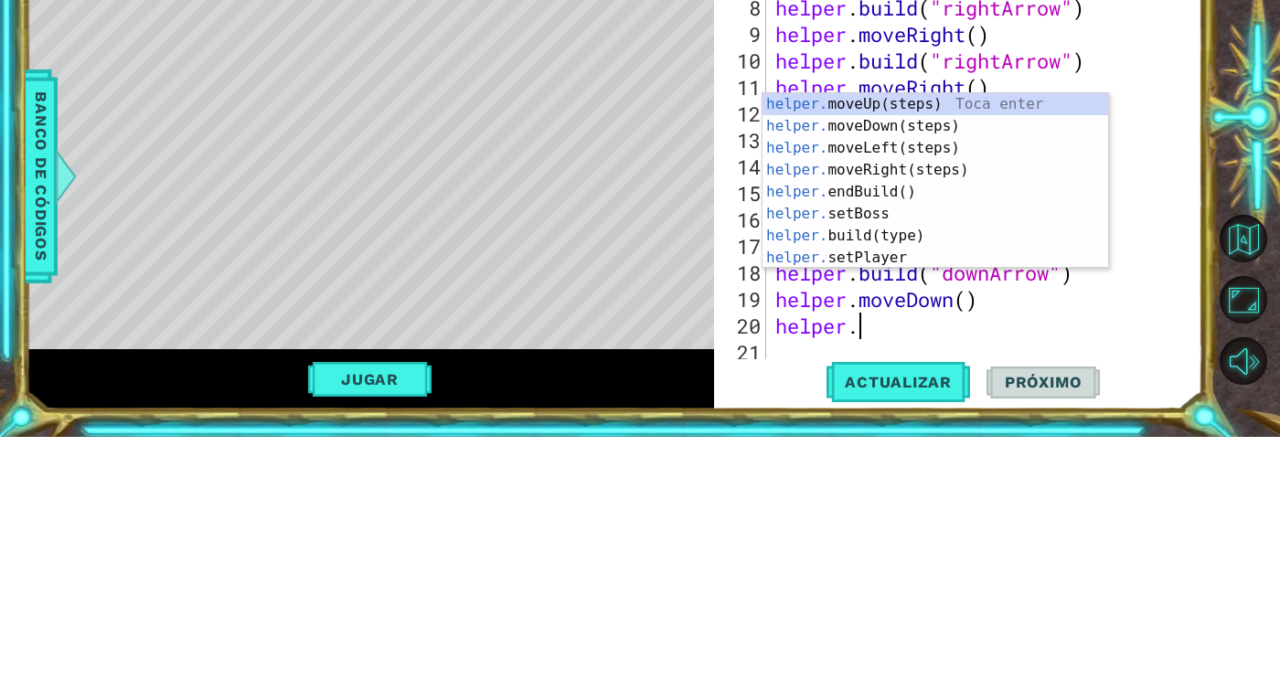
click at [946, 510] on div "helper. moveUp(steps) Toca enter helper. moveDown(steps) Toca enter helper. mov…" at bounding box center [936, 445] width 346 height 219
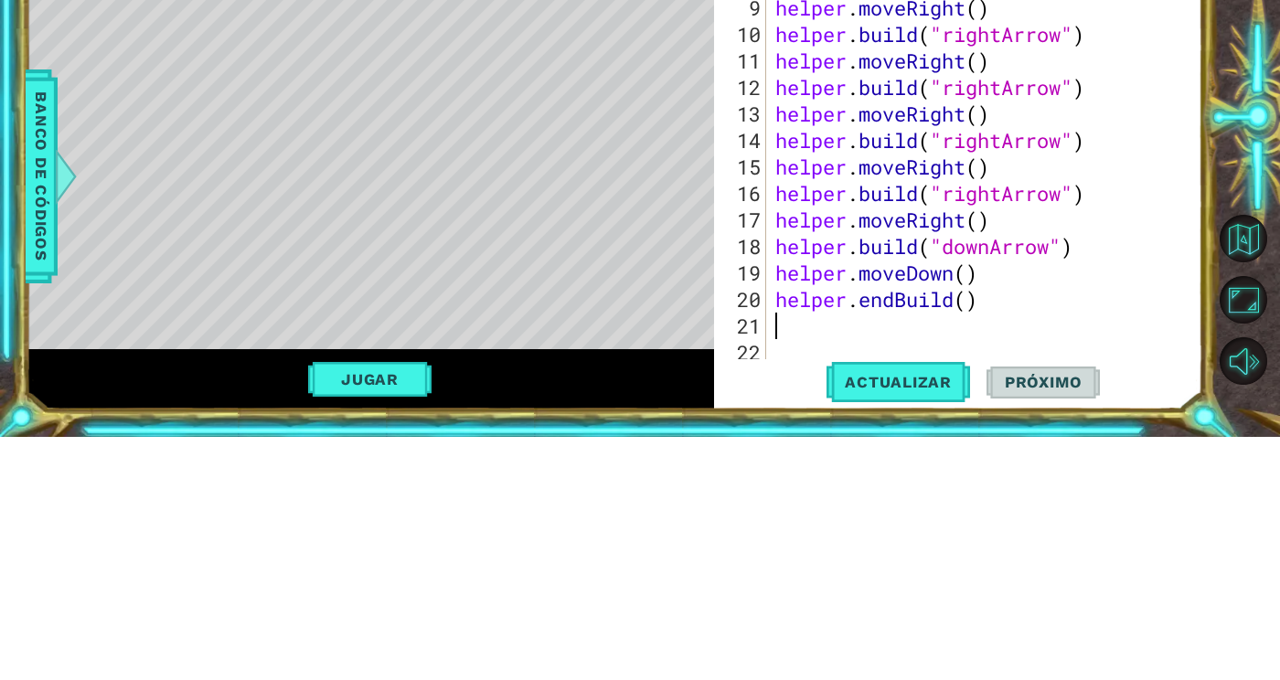
click at [971, 580] on div "helper . moveRight ( ) helper . build ( "rightArrow" ) helper . moveRight ( ) h…" at bounding box center [990, 423] width 436 height 477
type textarea "d"
type textarea "helper.endBuild("downArrow")"
click at [1026, 583] on div "helper . moveRight ( ) helper . build ( "rightArrow" ) helper . moveRight ( ) h…" at bounding box center [990, 423] width 436 height 477
click at [1051, 610] on div "helper . moveRight ( ) helper . build ( "rightArrow" ) helper . moveRight ( ) h…" at bounding box center [990, 423] width 436 height 477
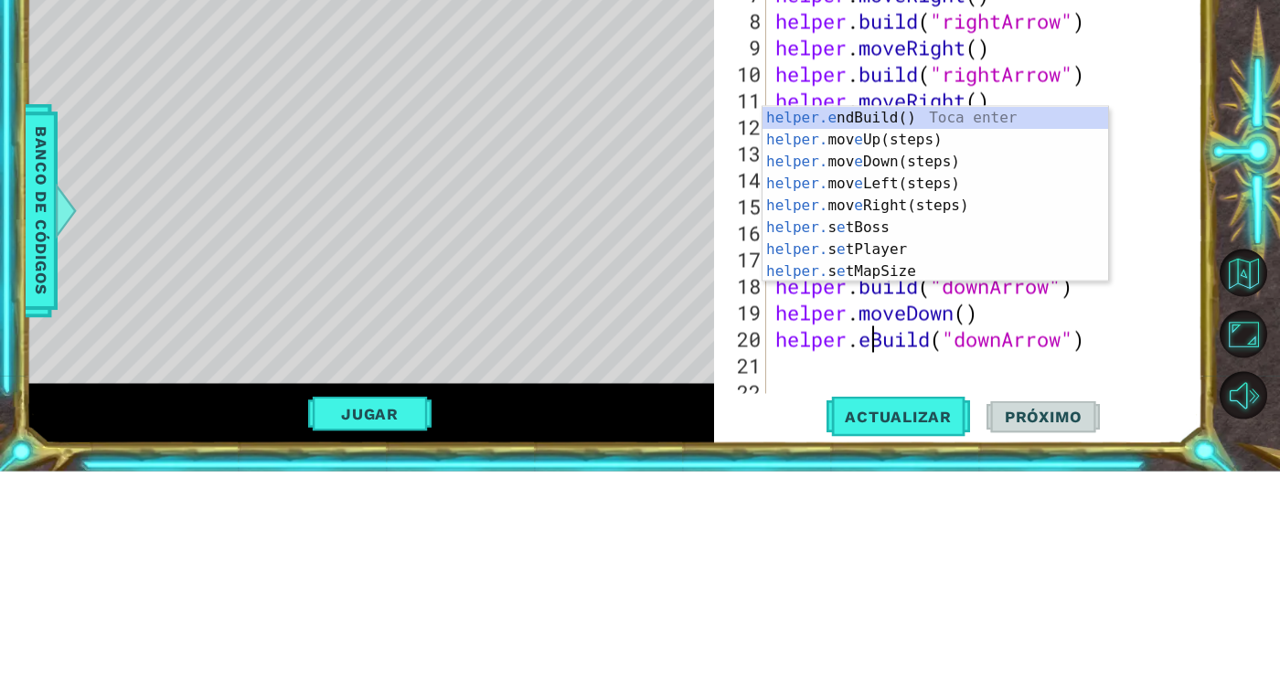
type textarea "[DOMAIN_NAME]("downArrow")"
click at [1096, 611] on div "# Build your Helper items BELOW this line helper . moveRight ( ) helper . build…" at bounding box center [990, 389] width 436 height 504
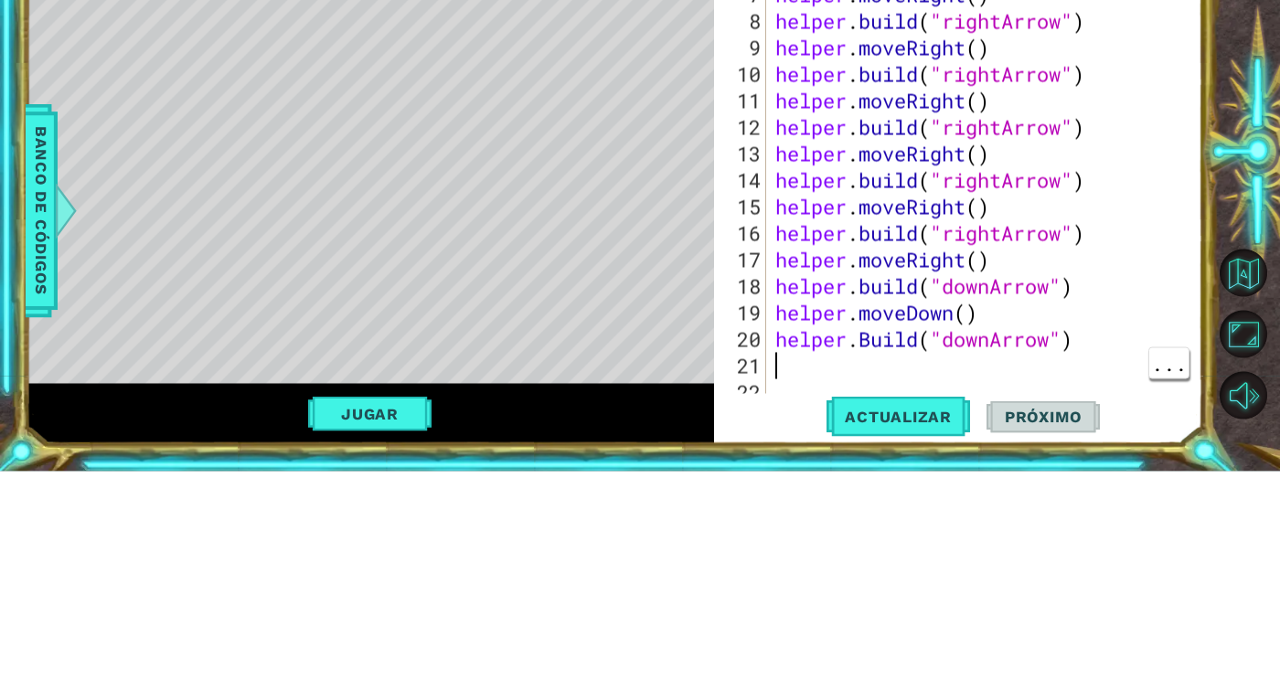
click at [869, 590] on div "# Build your Helper items BELOW this line helper . moveRight ( ) helper . build…" at bounding box center [990, 389] width 436 height 504
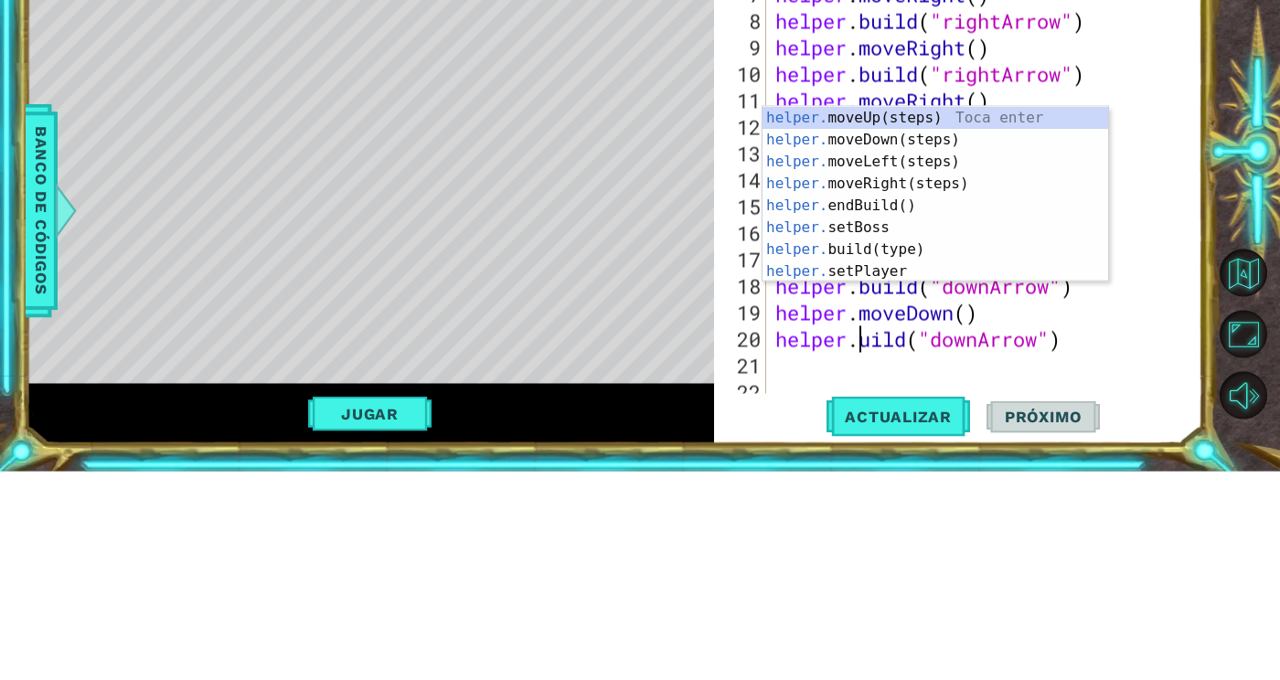
type textarea "[DOMAIN_NAME]("downArrow")"
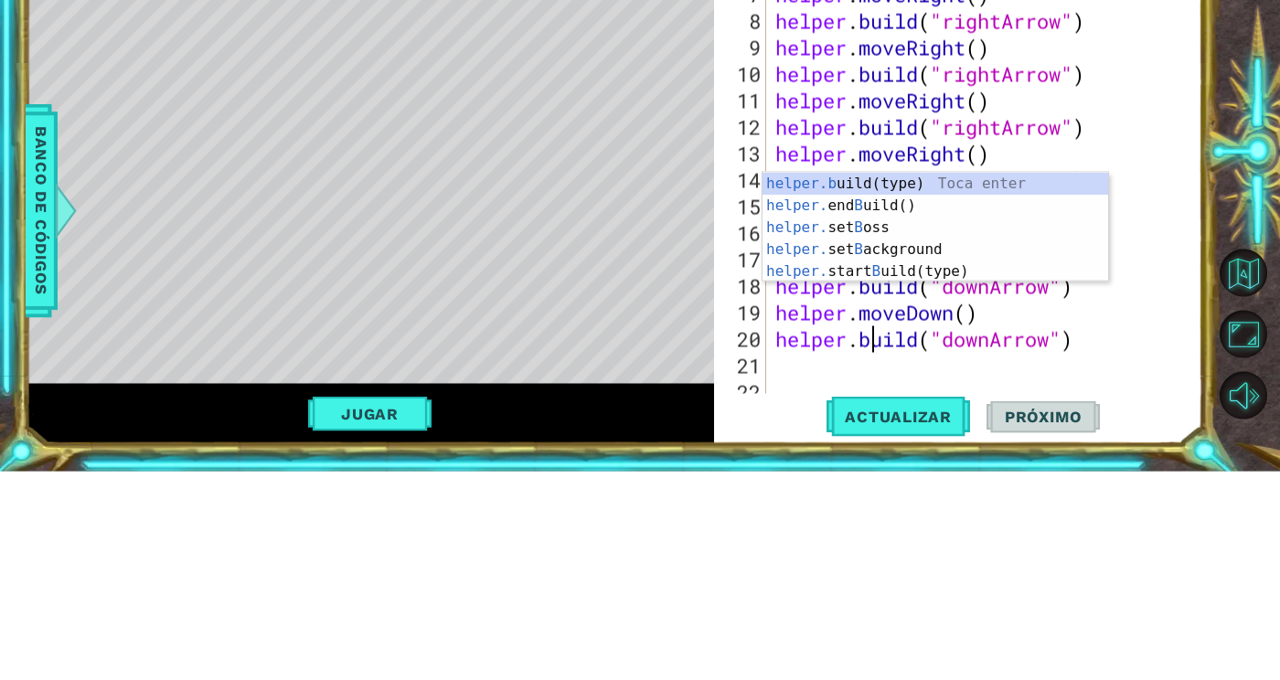
click at [894, 611] on div "# Build your Helper items BELOW this line helper . moveRight ( ) helper . build…" at bounding box center [990, 389] width 436 height 504
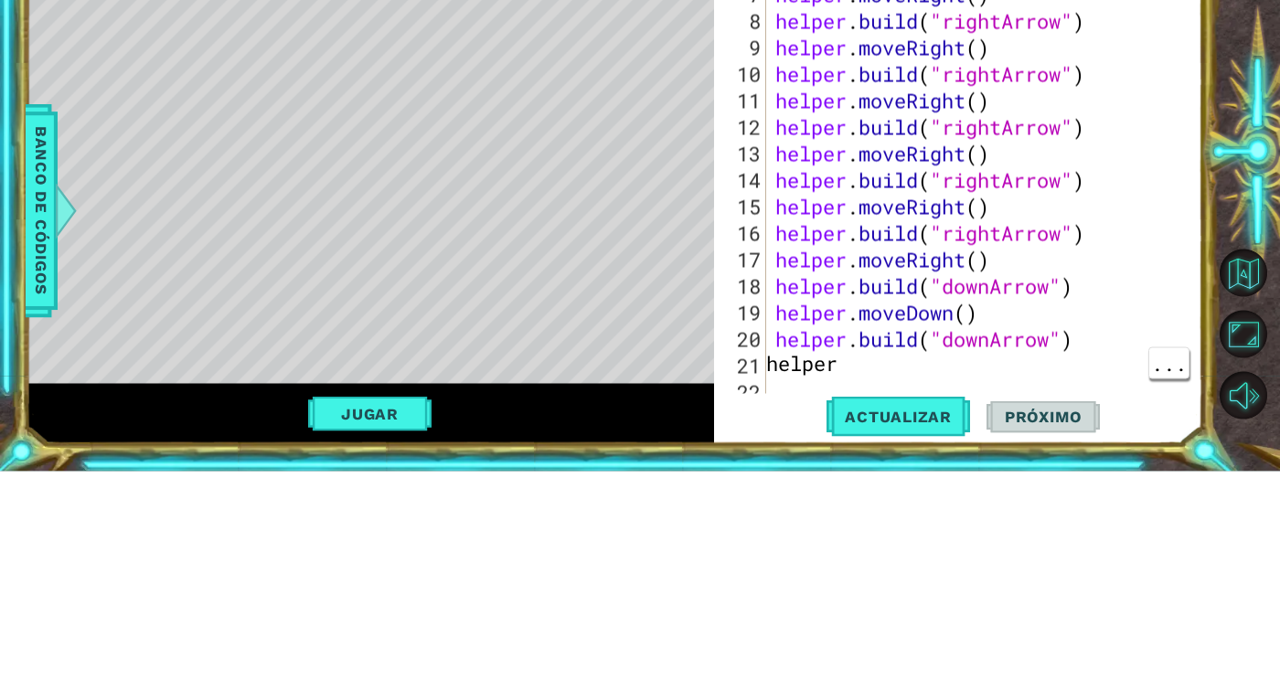
type textarea "helper."
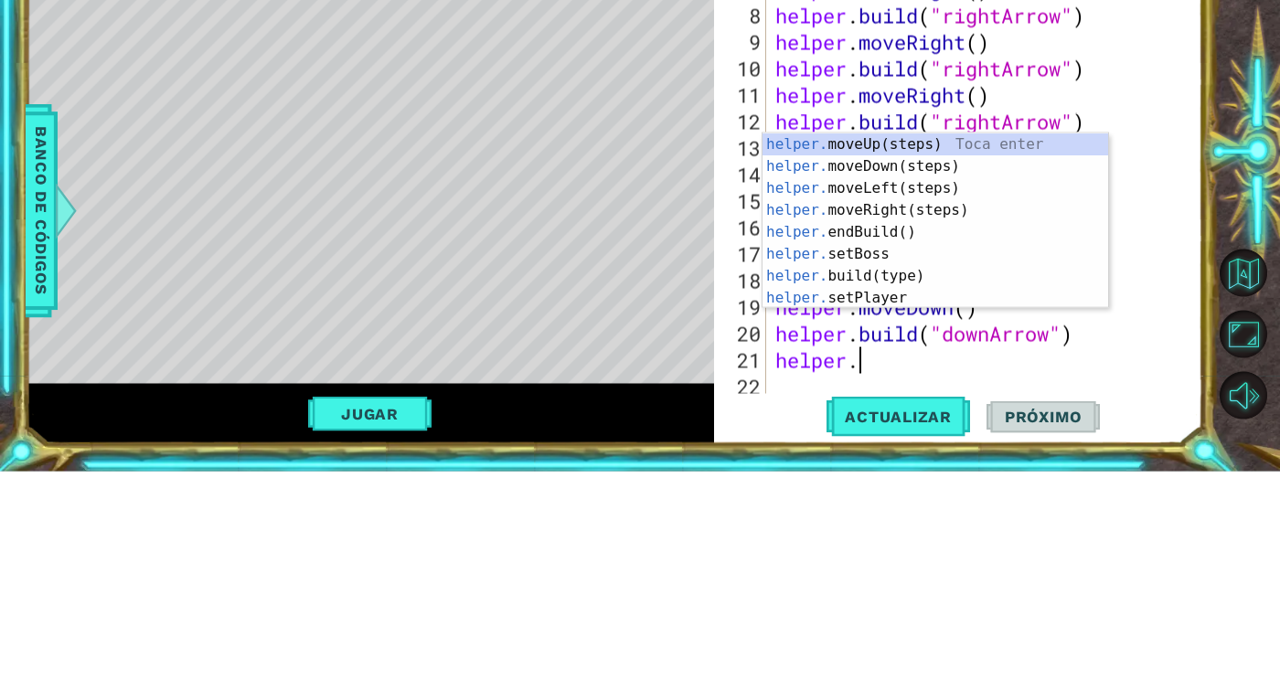
click at [934, 451] on div "helper. moveUp(steps) Toca enter helper. moveDown(steps) Toca enter helper. mov…" at bounding box center [936, 451] width 346 height 219
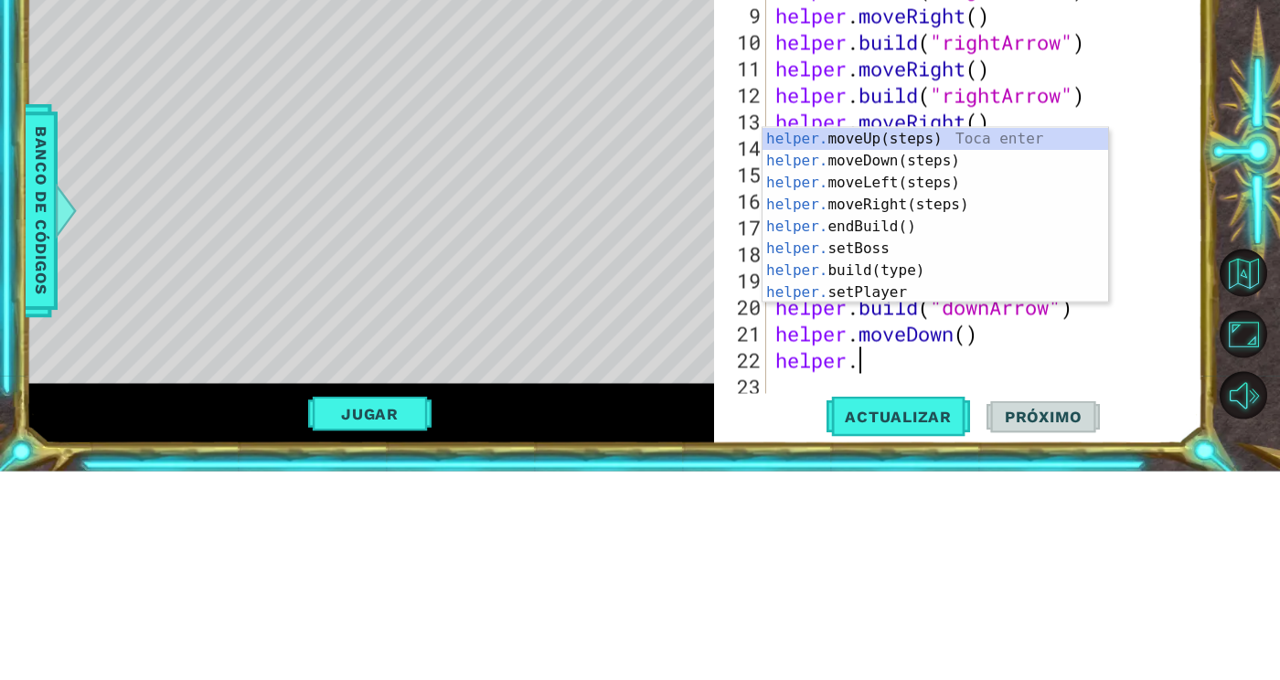
click at [922, 549] on div "helper. moveUp(steps) Toca enter helper. moveDown(steps) Toca enter helper. mov…" at bounding box center [936, 445] width 346 height 219
type textarea "[DOMAIN_NAME]("wall")"
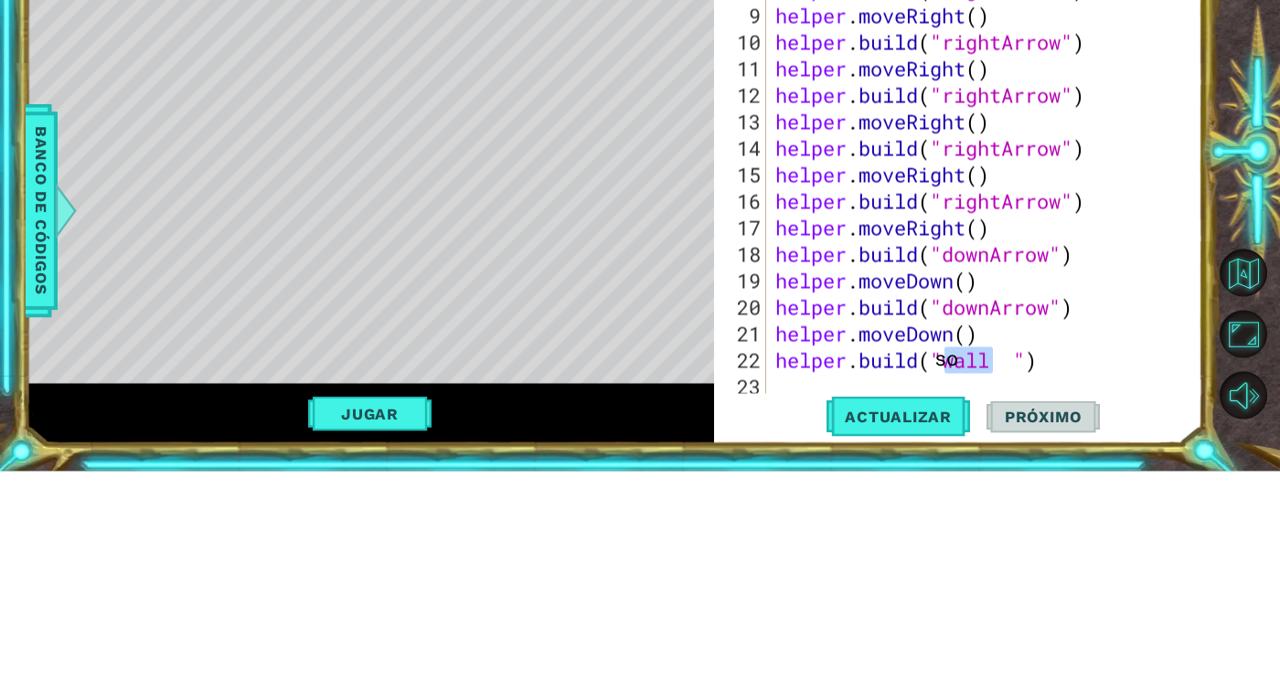
type textarea "s"
click at [1061, 605] on div "helper . build ( "rightArrow" ) helper . moveRight ( ) helper . build ( "rightA…" at bounding box center [990, 423] width 436 height 477
type textarea "[DOMAIN_NAME]("downArrow")"
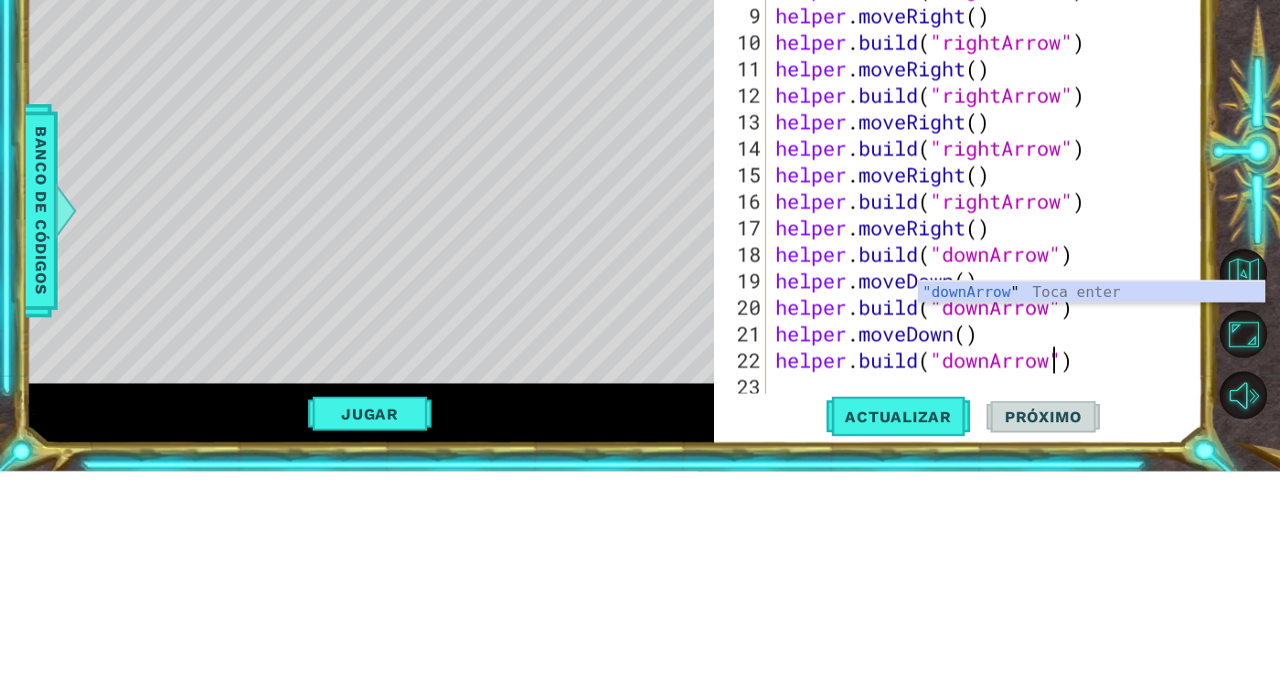
click at [942, 638] on div "helper . build ( "rightArrow" ) helper . moveRight ( ) helper . build ( "rightA…" at bounding box center [990, 423] width 436 height 477
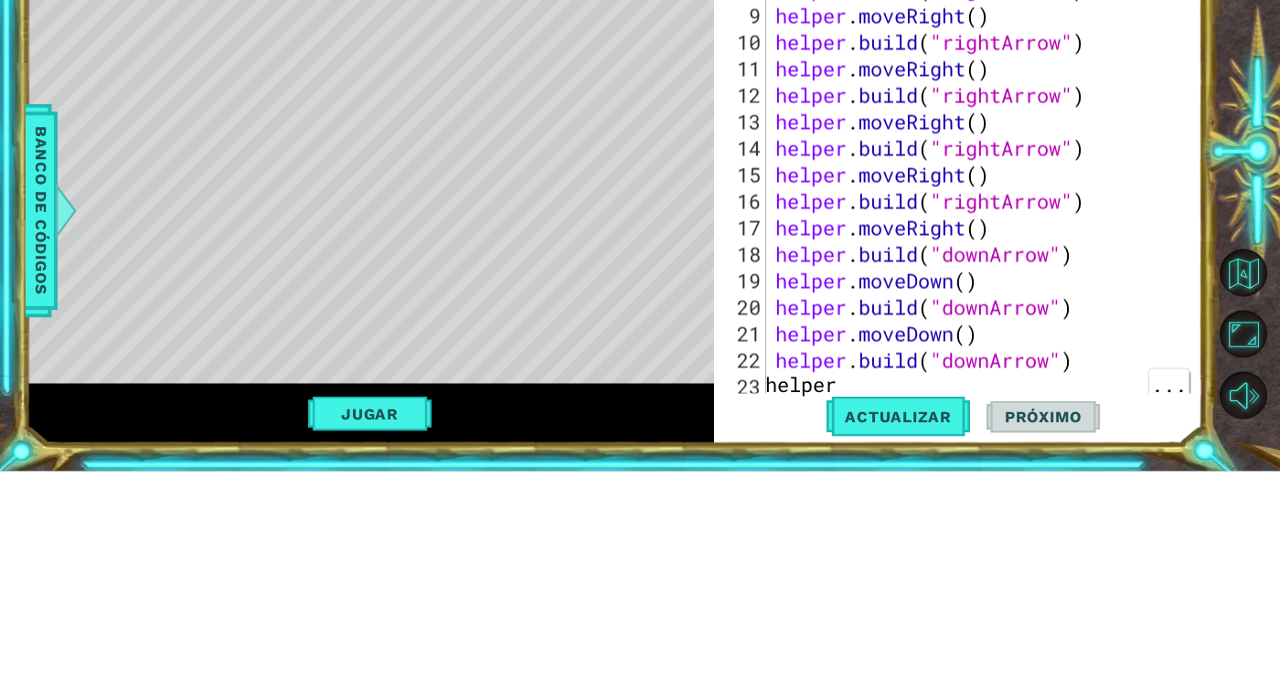
type textarea "helper."
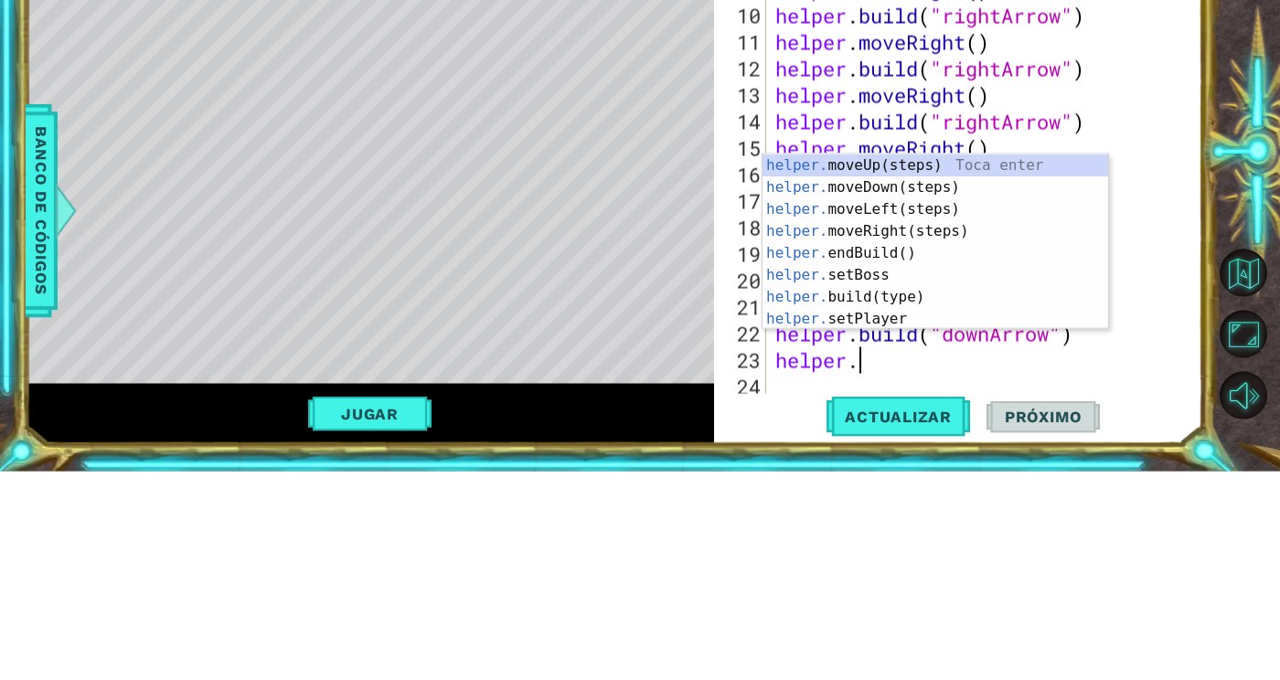
click at [957, 471] on div "helper. moveUp(steps) Toca enter helper. moveDown(steps) Toca enter helper. mov…" at bounding box center [936, 472] width 346 height 219
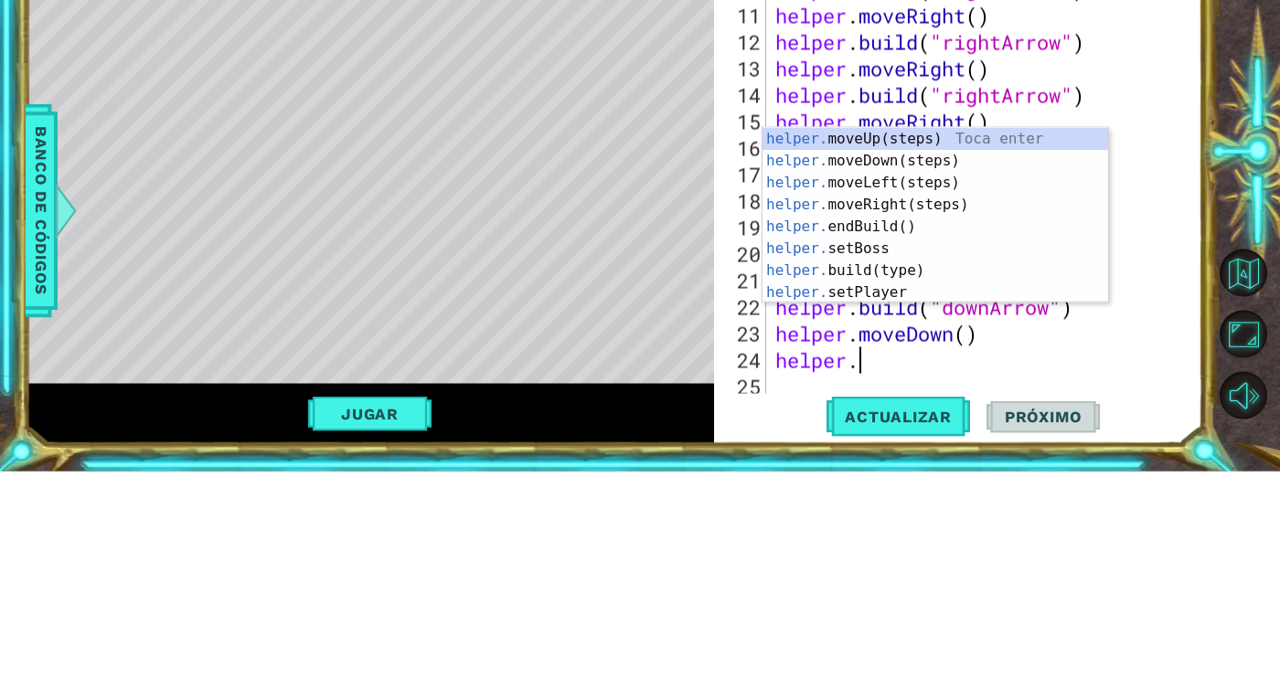
click at [917, 556] on div "helper. moveUp(steps) Toca enter helper. moveDown(steps) Toca enter helper. mov…" at bounding box center [936, 445] width 346 height 219
type textarea "[DOMAIN_NAME]("wall")"
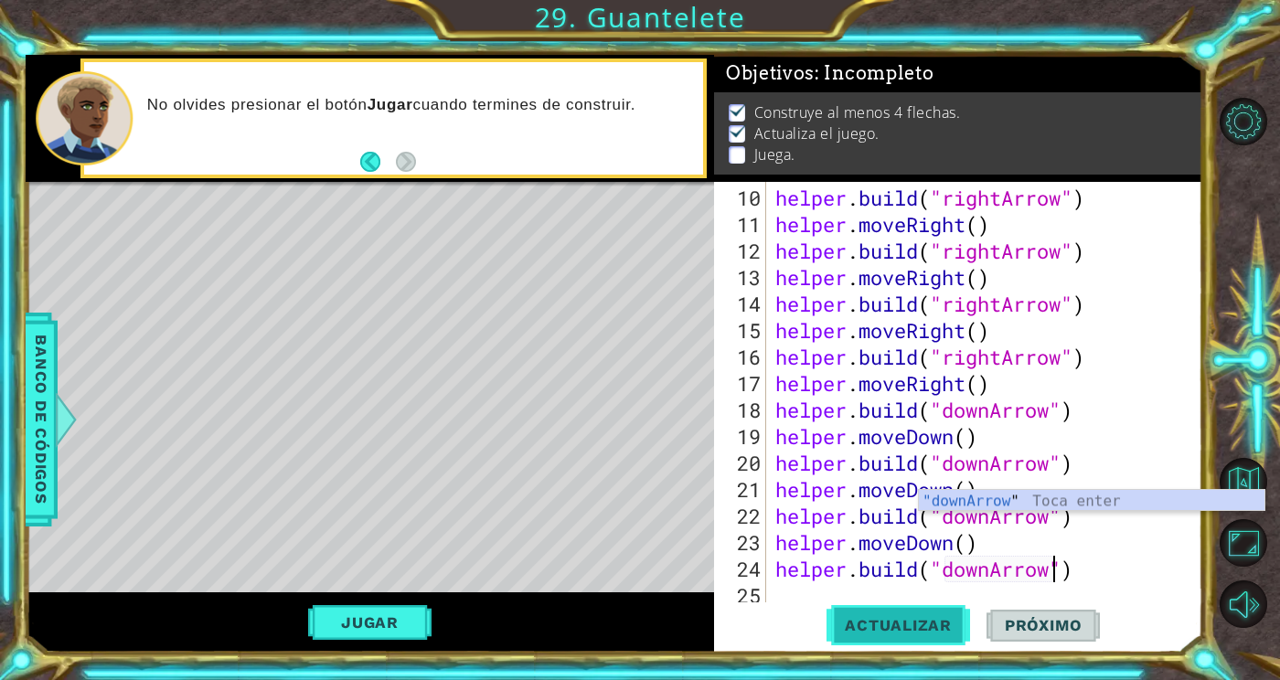
type textarea "[DOMAIN_NAME]("downArrow")"
click at [931, 635] on span "Actualizar" at bounding box center [899, 625] width 144 height 18
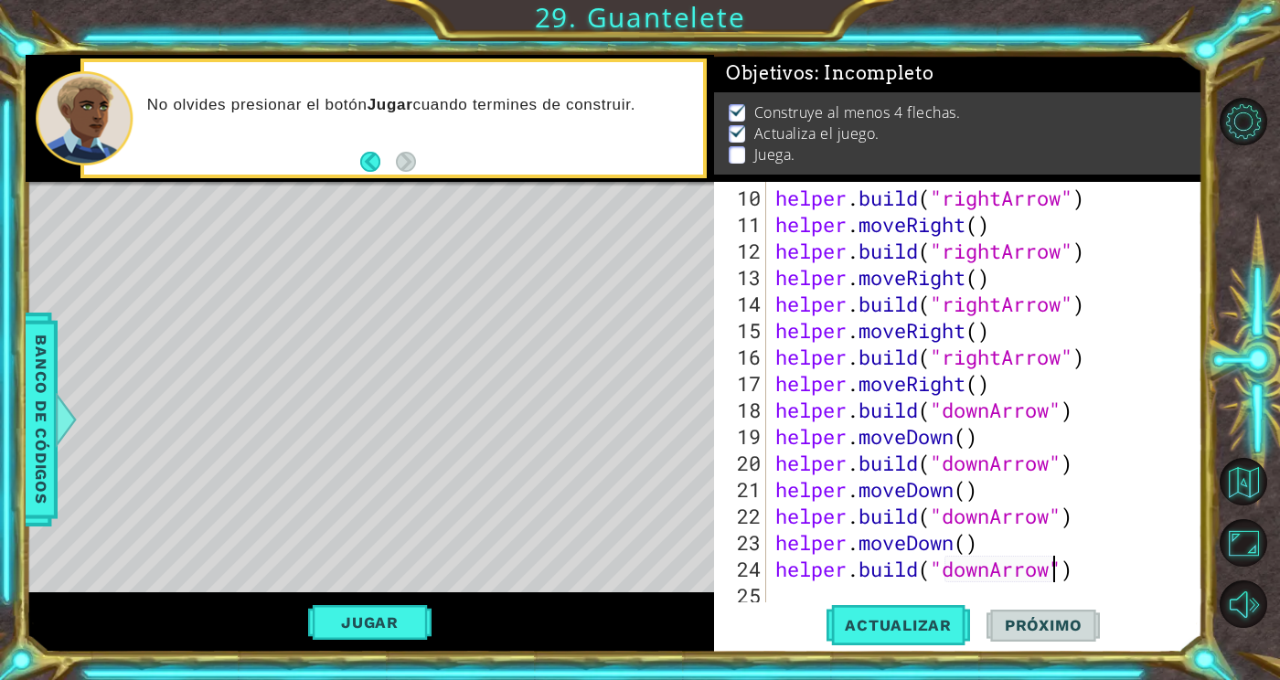
click at [917, 630] on div "helper . build ( "rightArrow" ) helper . moveRight ( ) helper . build ( "rightA…" at bounding box center [990, 423] width 436 height 477
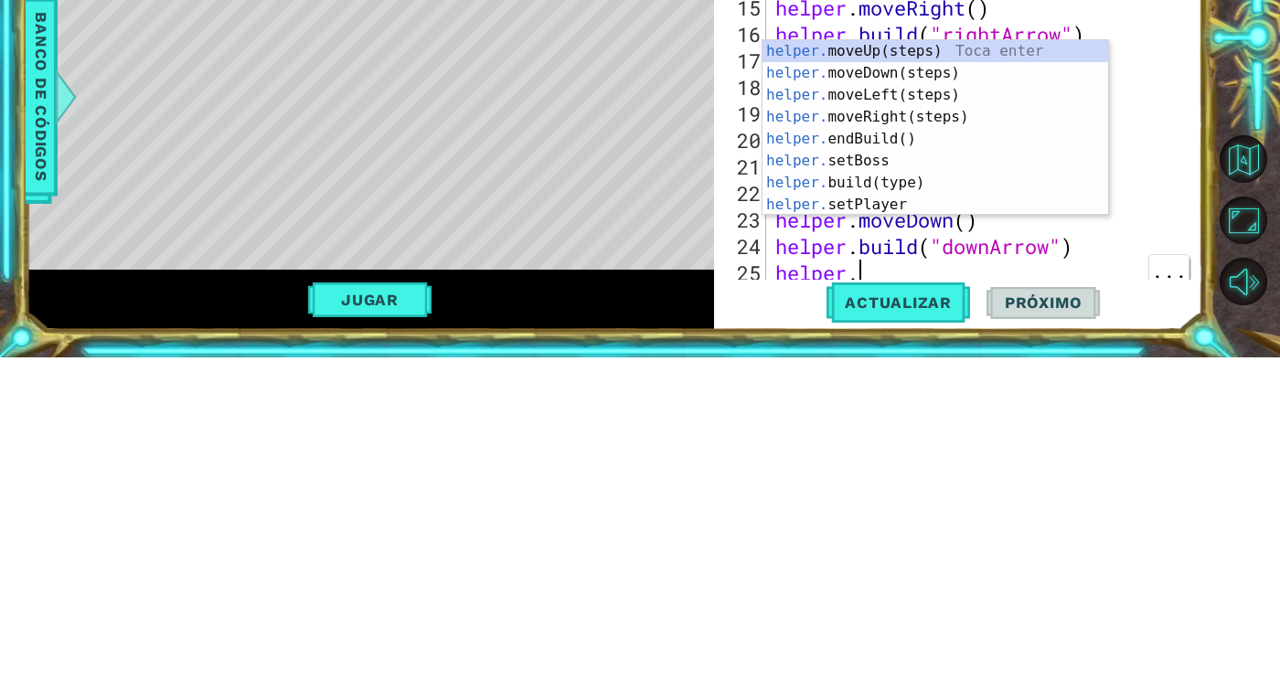
type textarea "helper."
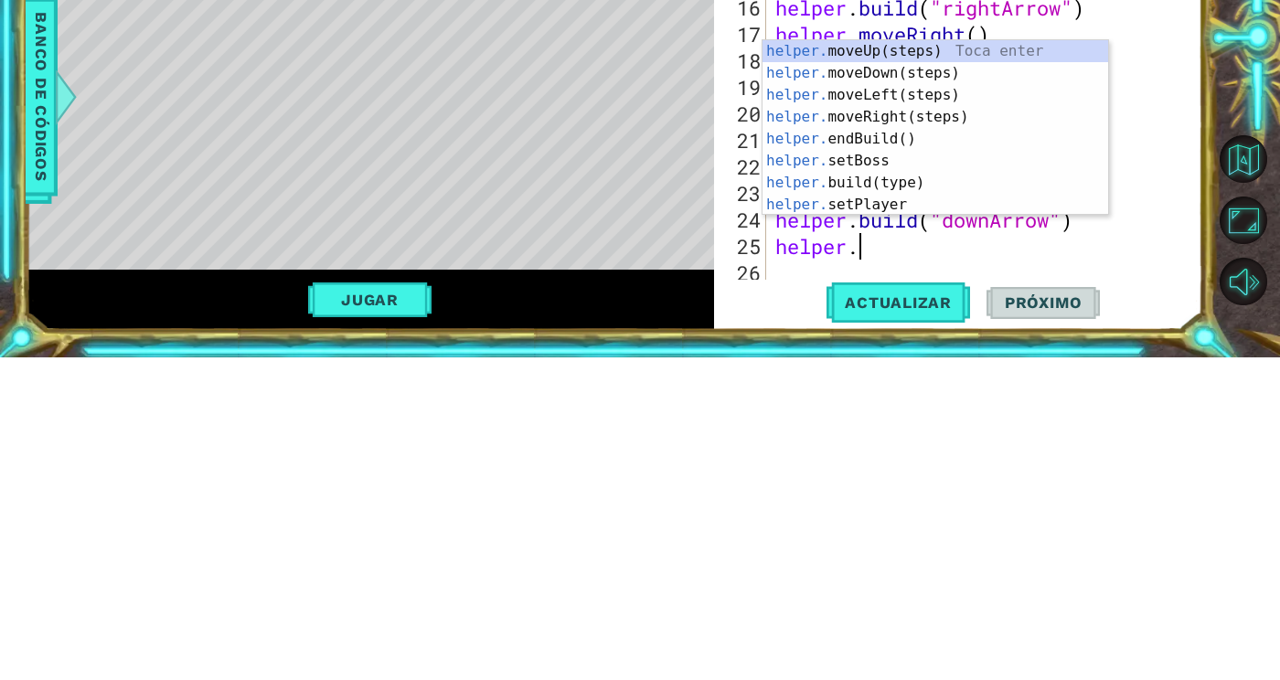
click at [919, 464] on div "helper. moveUp(steps) Toca enter helper. moveDown(steps) Toca enter helper. mov…" at bounding box center [936, 472] width 346 height 219
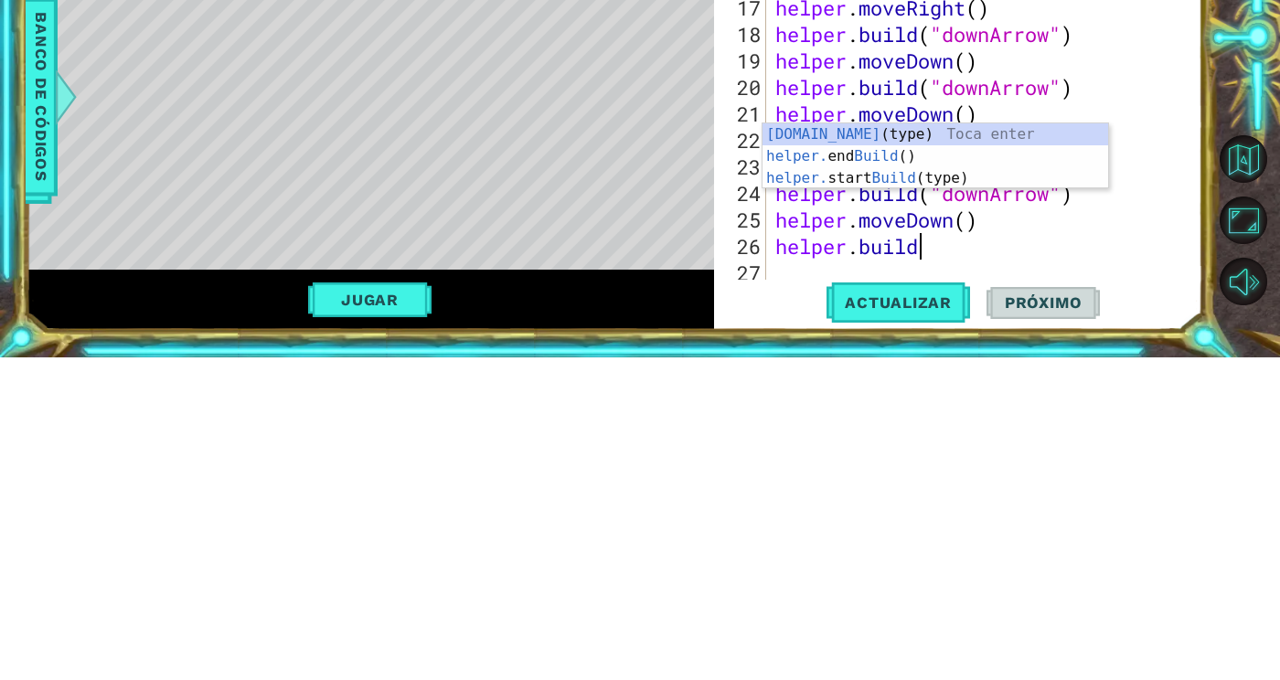
click at [1016, 531] on div "[DOMAIN_NAME] (type) Toca enter helper. end Build () Toca enter helper. start B…" at bounding box center [936, 501] width 346 height 110
type textarea "[DOMAIN_NAME]("wall")"
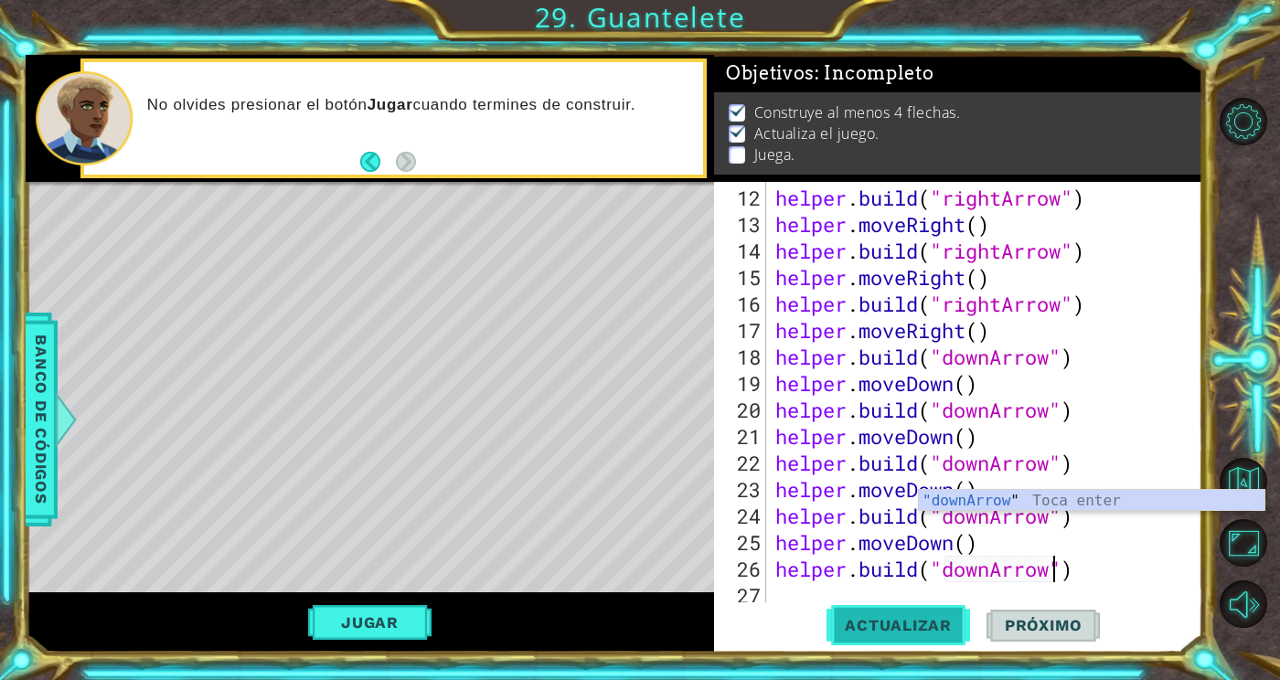
type textarea "[DOMAIN_NAME]("downArrow")"
click at [917, 650] on button "Actualizar" at bounding box center [899, 627] width 144 height 48
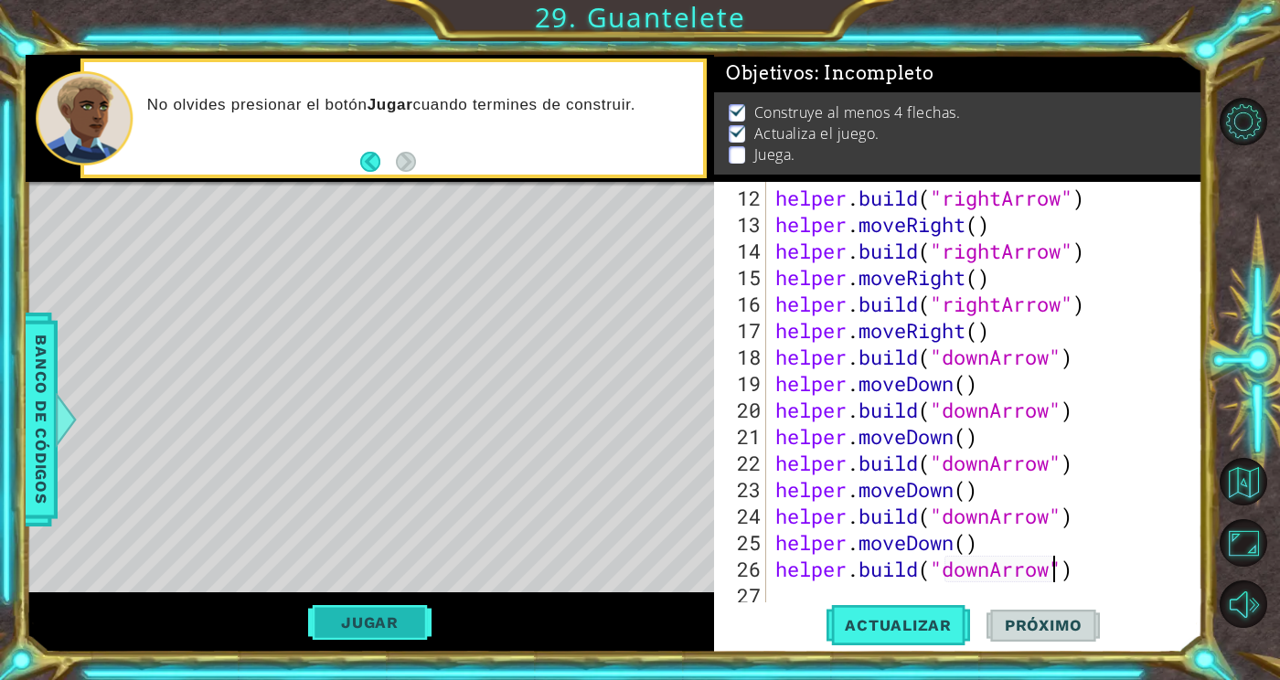
click at [354, 640] on button "Jugar" at bounding box center [369, 622] width 123 height 35
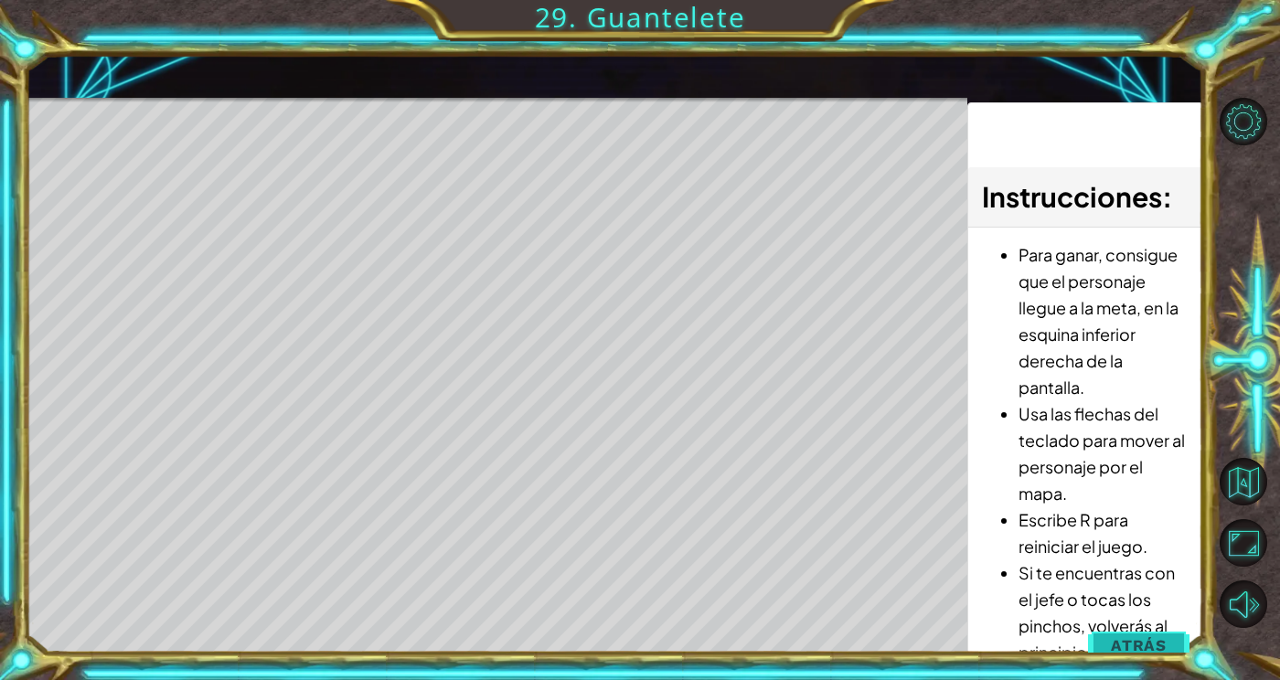
click at [1134, 655] on span "Atrás" at bounding box center [1139, 645] width 56 height 18
